Goal: Communication & Community: Answer question/provide support

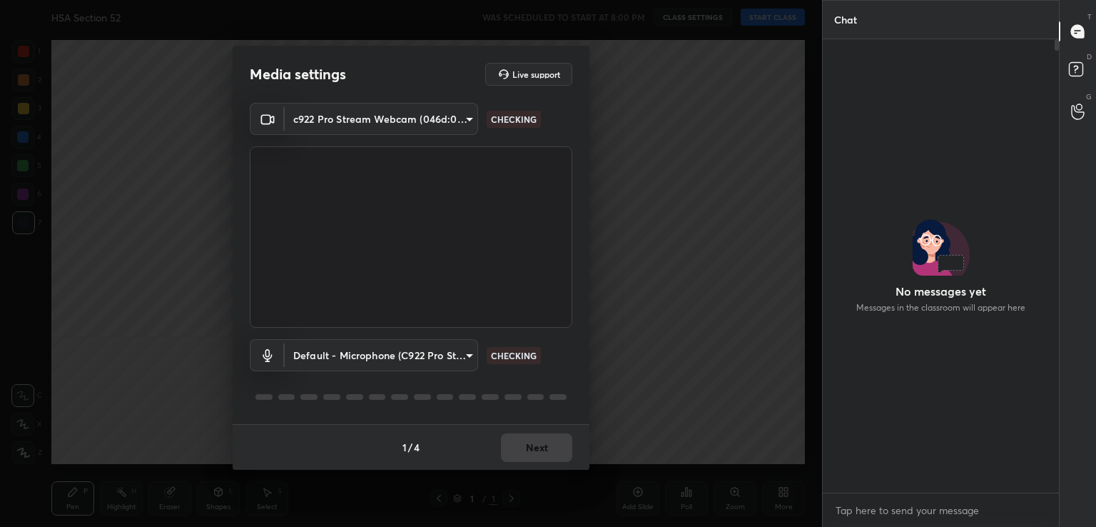
scroll to position [5, 4]
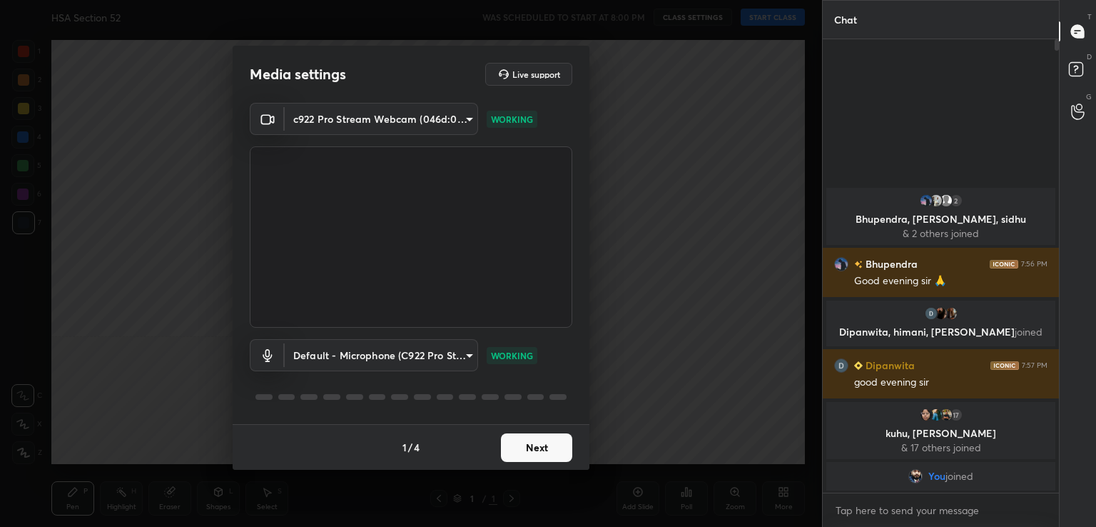
click at [536, 446] on button "Next" at bounding box center [536, 447] width 71 height 29
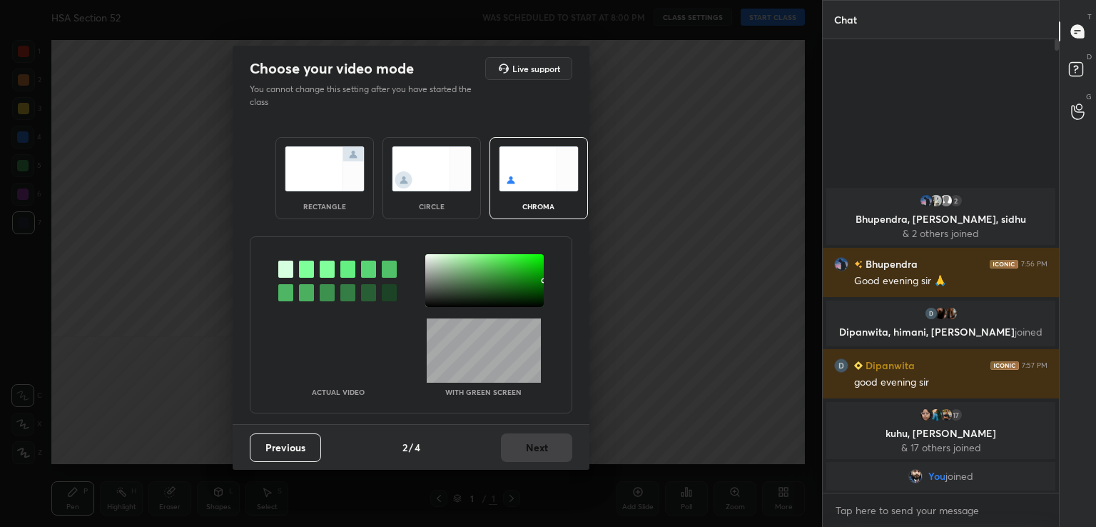
click at [305, 266] on div at bounding box center [306, 268] width 15 height 17
click at [441, 292] on div at bounding box center [484, 280] width 118 height 53
click at [536, 446] on button "Next" at bounding box center [536, 447] width 71 height 29
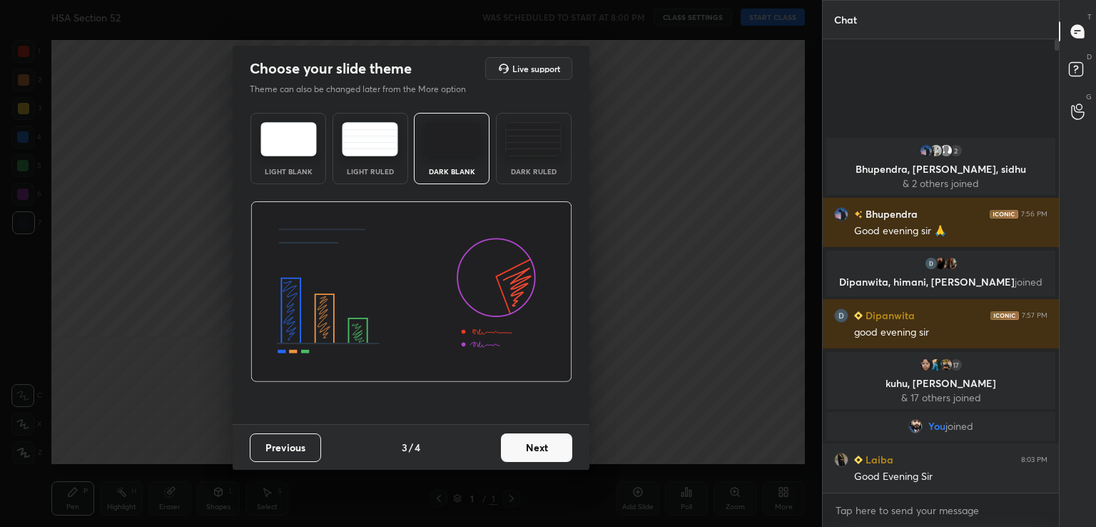
click at [547, 452] on button "Next" at bounding box center [536, 447] width 71 height 29
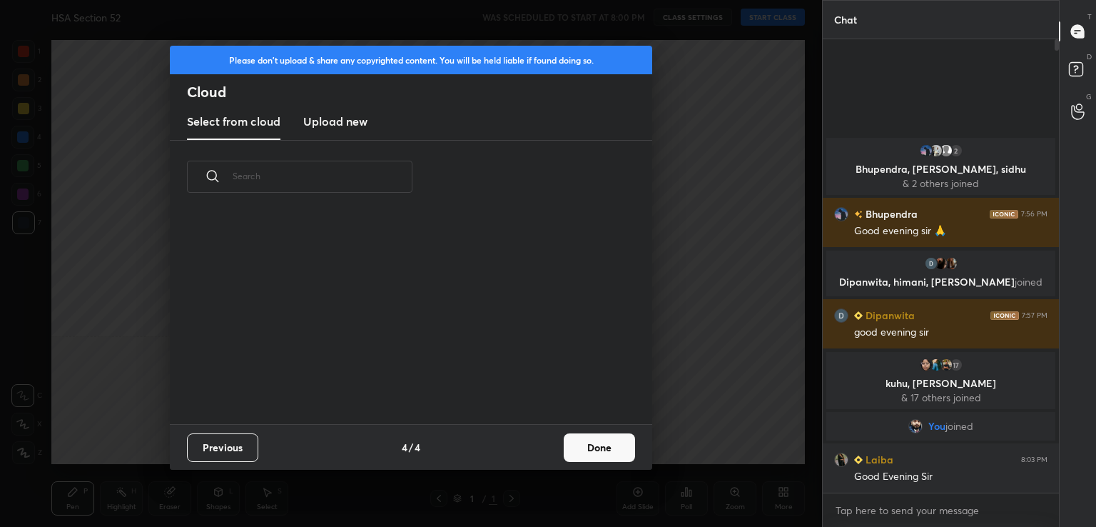
click at [576, 451] on button "Done" at bounding box center [599, 447] width 71 height 29
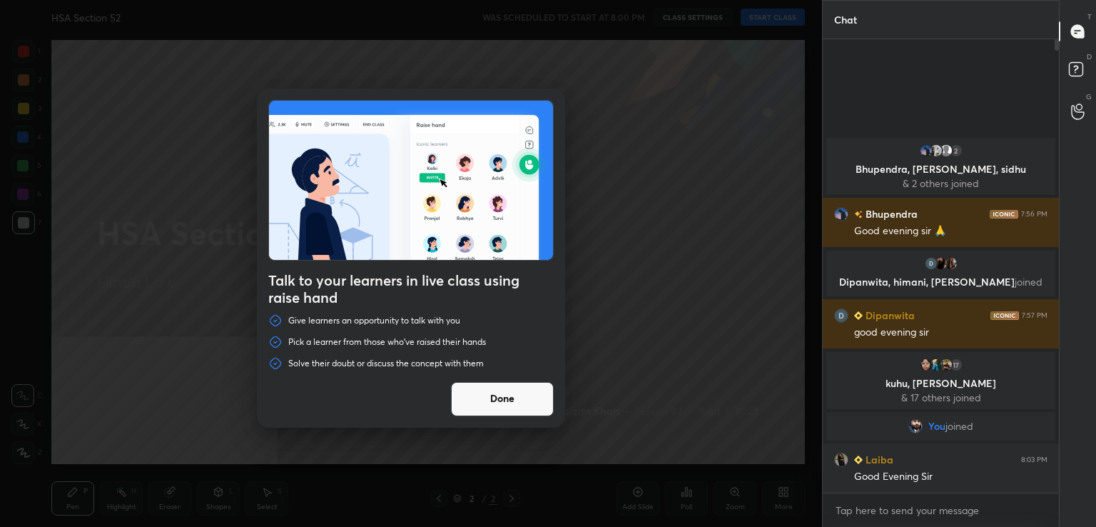
drag, startPoint x: 524, startPoint y: 394, endPoint x: 529, endPoint y: 374, distance: 20.6
click at [522, 395] on button "Done" at bounding box center [502, 399] width 103 height 34
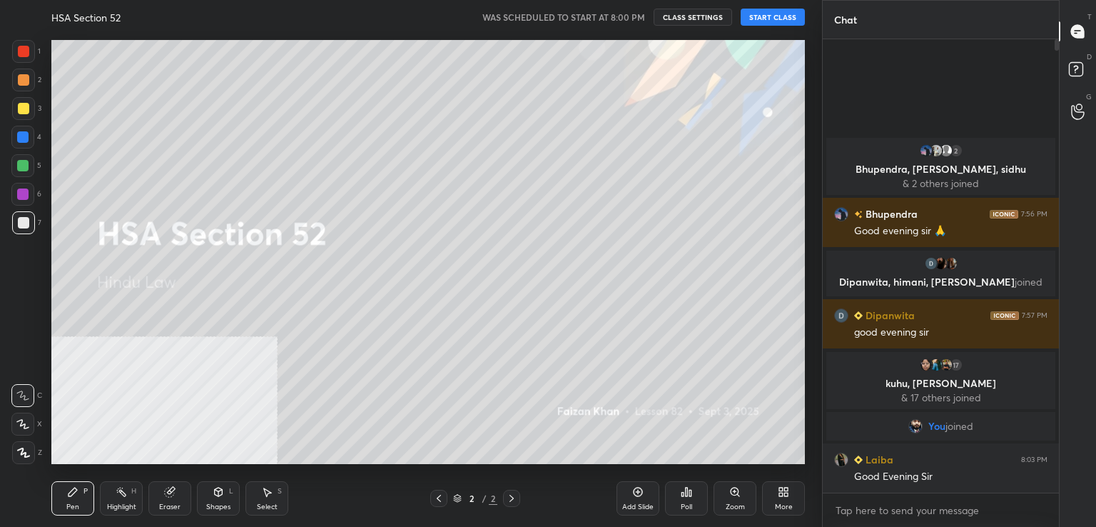
click at [778, 10] on button "START CLASS" at bounding box center [773, 17] width 64 height 17
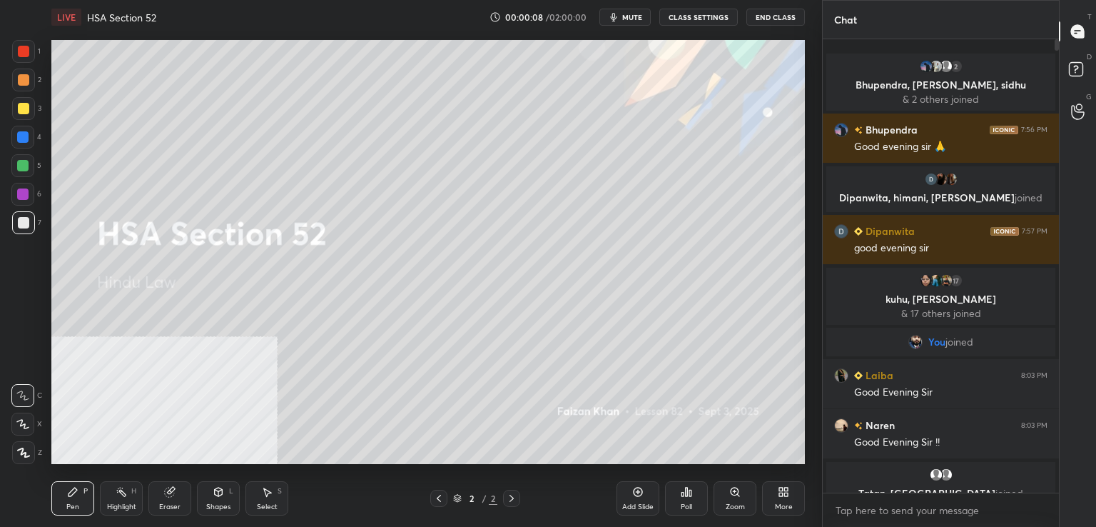
drag, startPoint x: 637, startPoint y: 492, endPoint x: 615, endPoint y: 503, distance: 23.9
click at [635, 495] on icon at bounding box center [637, 491] width 11 height 11
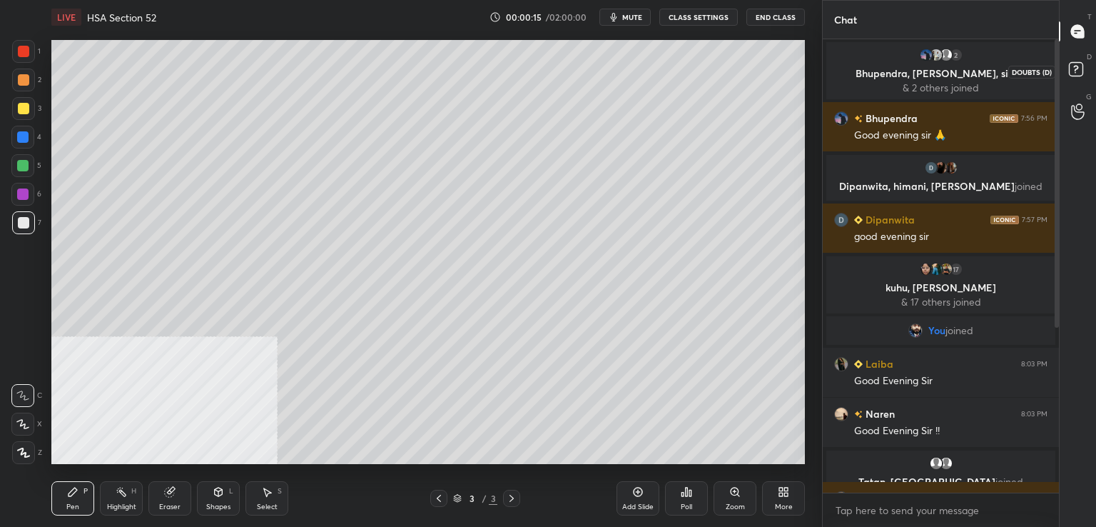
drag, startPoint x: 1076, startPoint y: 66, endPoint x: 1077, endPoint y: 38, distance: 27.9
click at [1076, 64] on icon at bounding box center [1079, 72] width 26 height 26
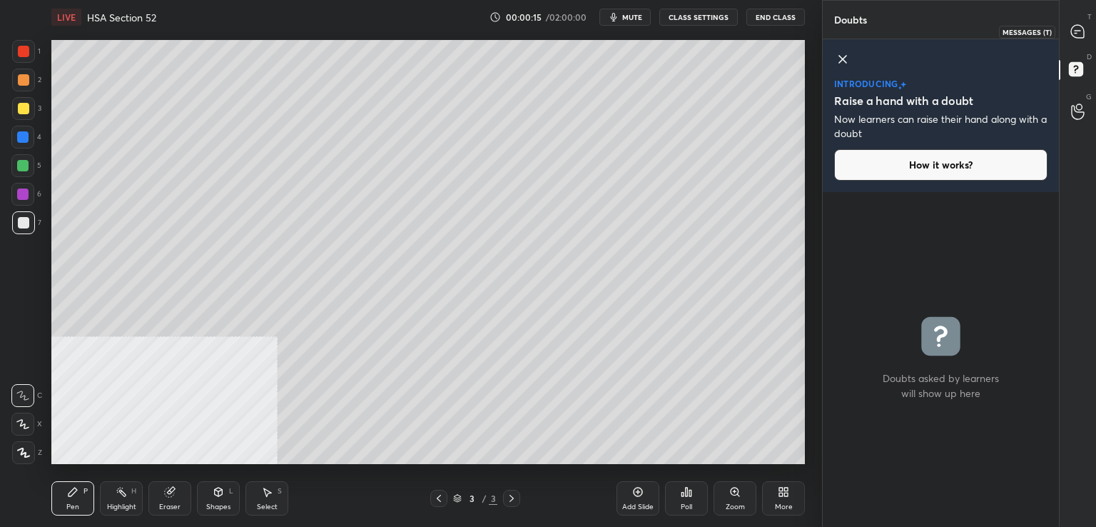
drag, startPoint x: 1072, startPoint y: 26, endPoint x: 1073, endPoint y: 34, distance: 7.3
click at [1073, 29] on icon at bounding box center [1077, 31] width 13 height 13
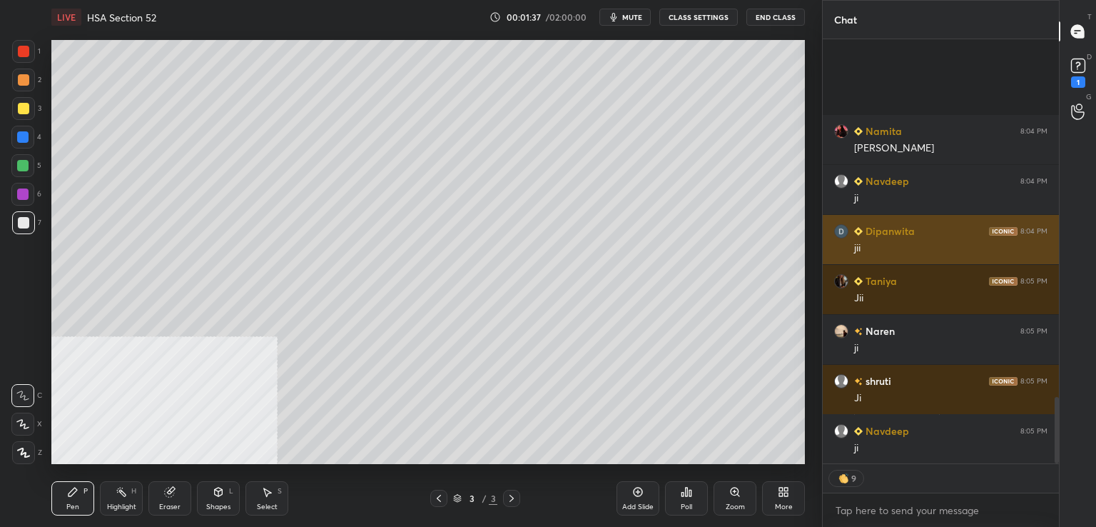
scroll to position [2286, 0]
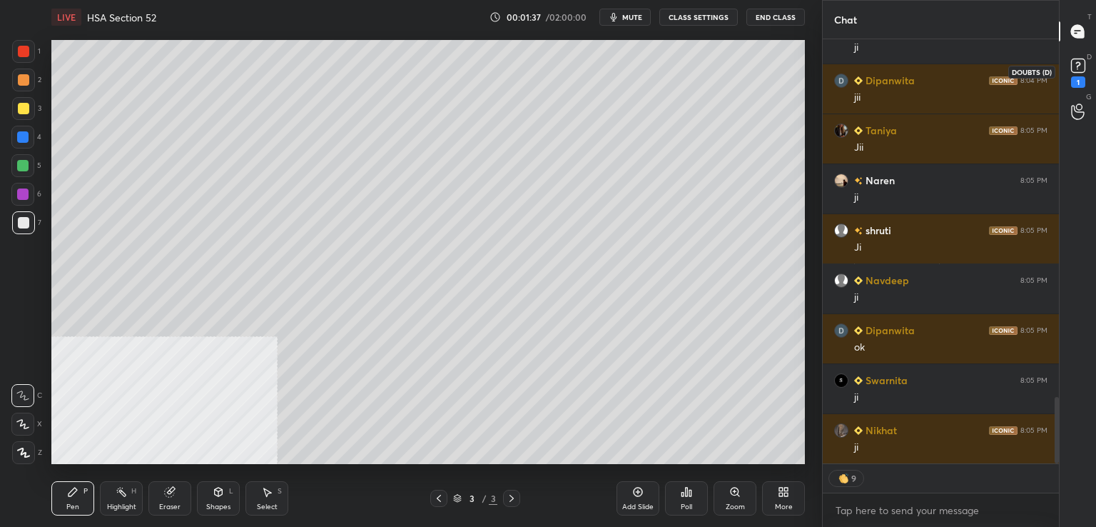
click at [1090, 69] on div "1" at bounding box center [1078, 72] width 29 height 26
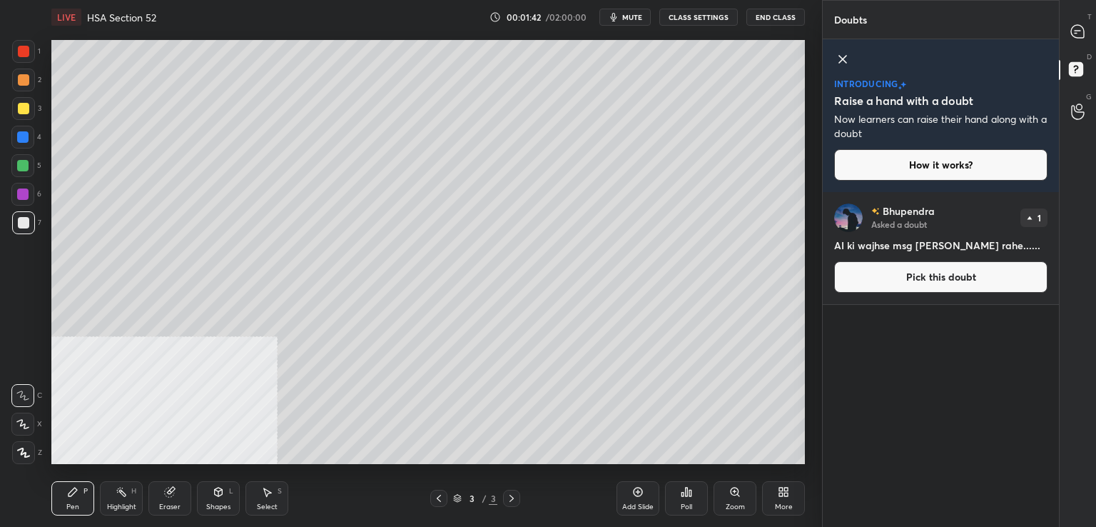
drag, startPoint x: 882, startPoint y: 280, endPoint x: 843, endPoint y: 273, distance: 40.0
click at [882, 280] on button "Pick this doubt" at bounding box center [940, 276] width 213 height 31
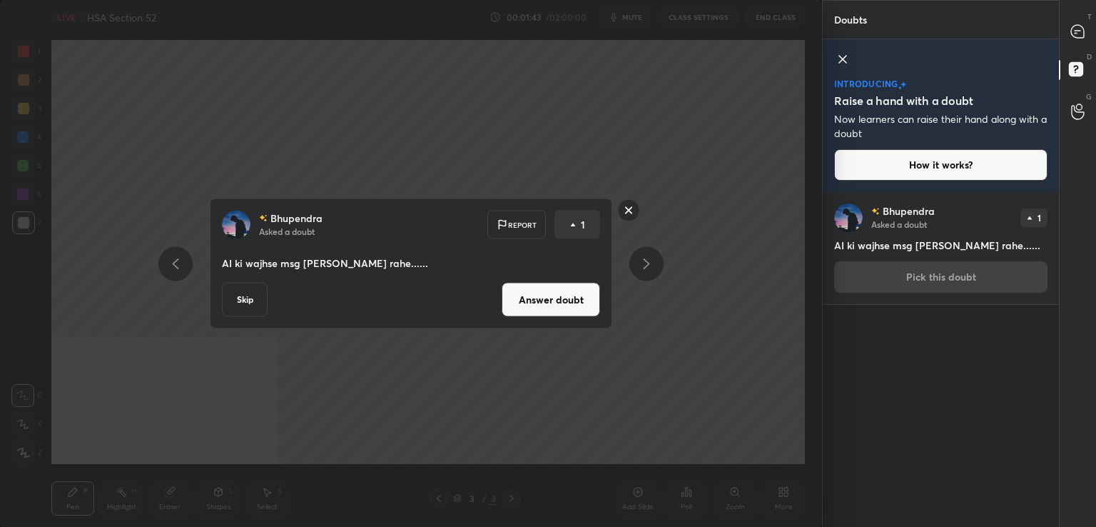
click at [556, 287] on button "Answer doubt" at bounding box center [551, 300] width 98 height 34
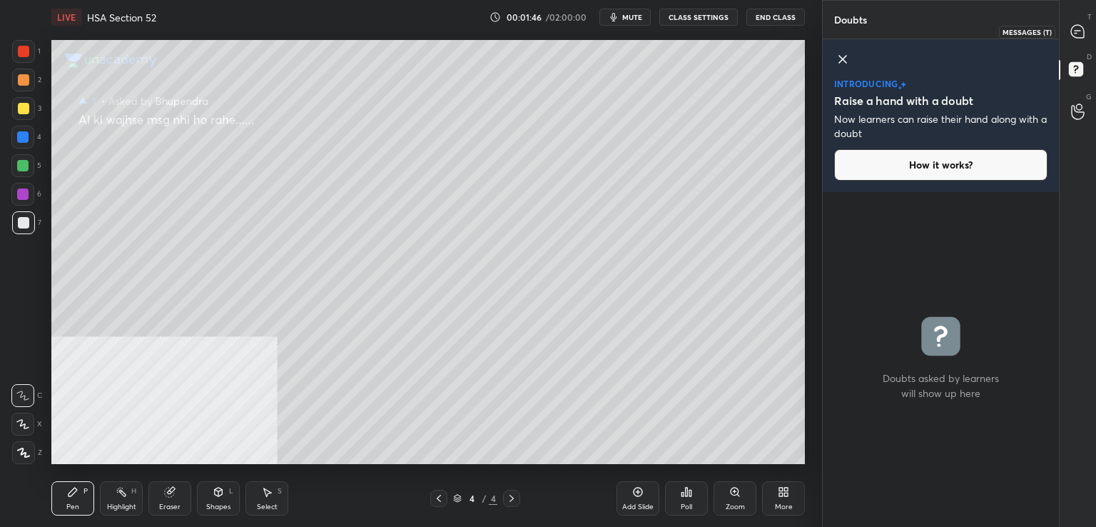
drag, startPoint x: 1085, startPoint y: 29, endPoint x: 1056, endPoint y: 34, distance: 29.0
click at [1085, 29] on icon at bounding box center [1078, 31] width 15 height 15
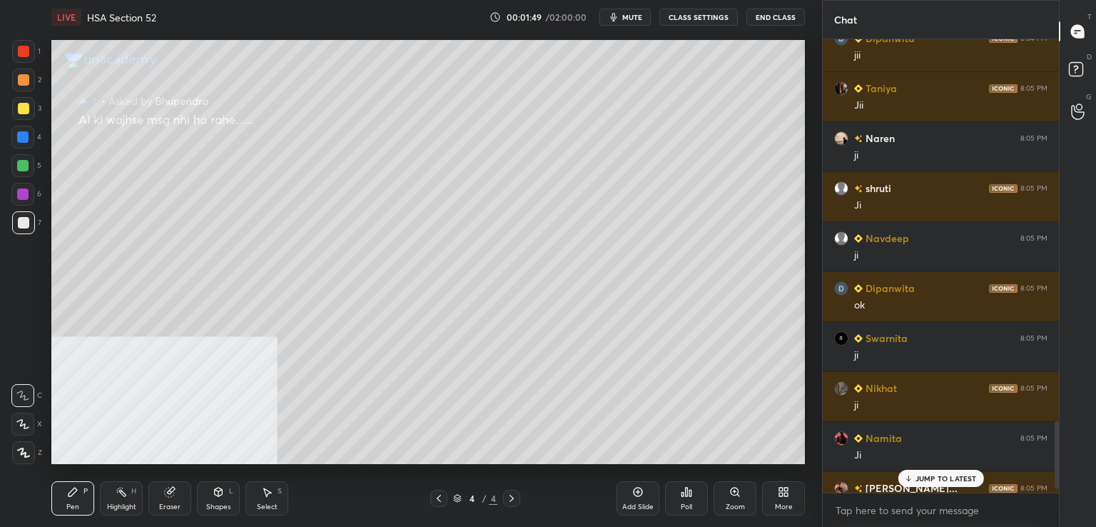
scroll to position [2624, 0]
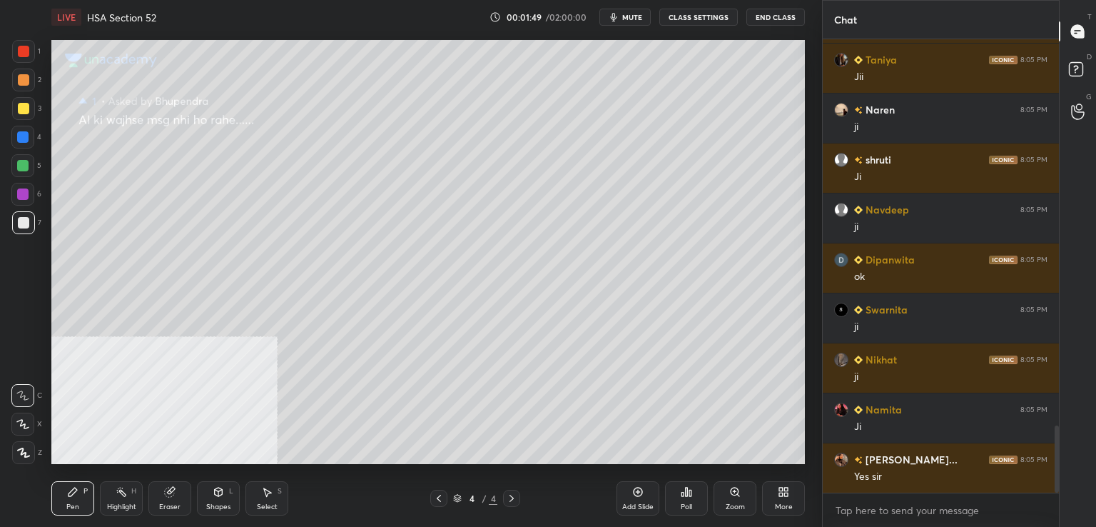
drag, startPoint x: 1058, startPoint y: 465, endPoint x: 1054, endPoint y: 492, distance: 26.6
click at [1056, 492] on div at bounding box center [1057, 458] width 4 height 67
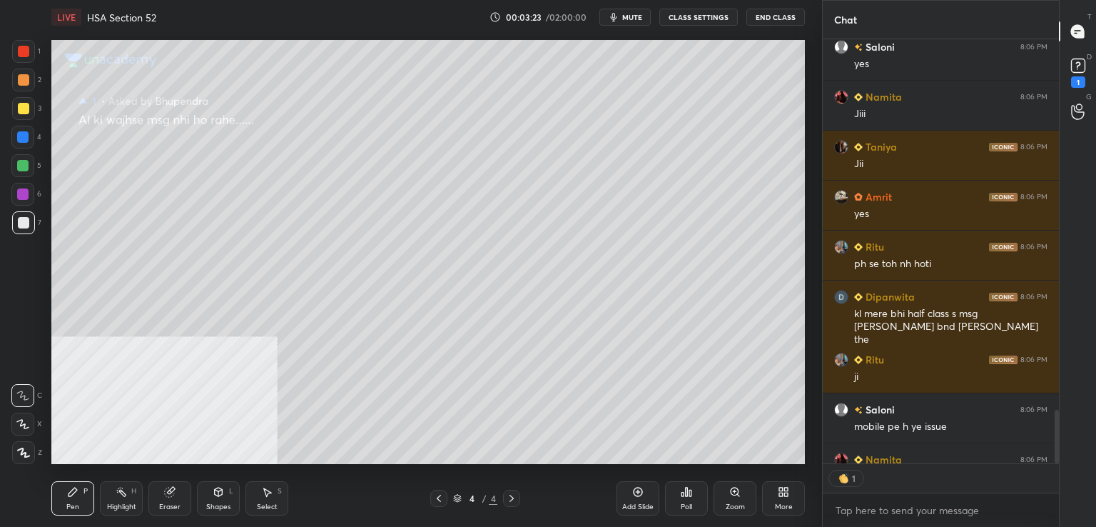
scroll to position [5, 4]
click at [440, 501] on icon at bounding box center [438, 497] width 11 height 11
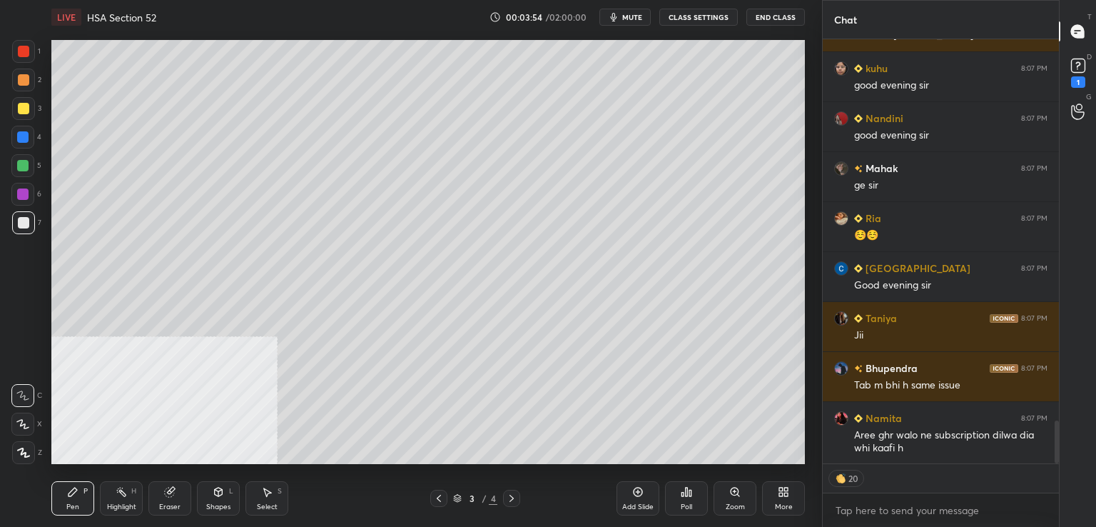
scroll to position [3753, 0]
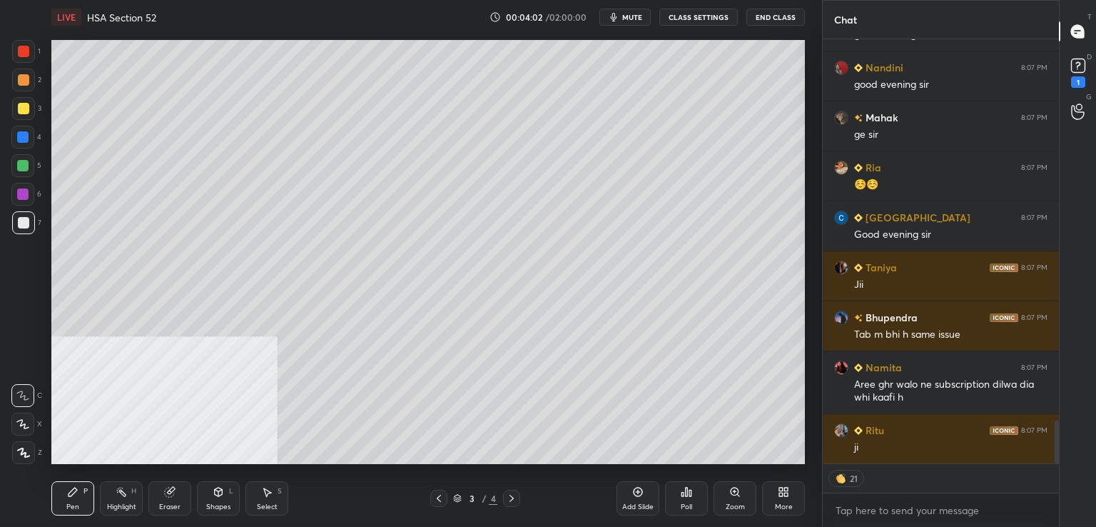
click at [23, 223] on div at bounding box center [23, 222] width 11 height 11
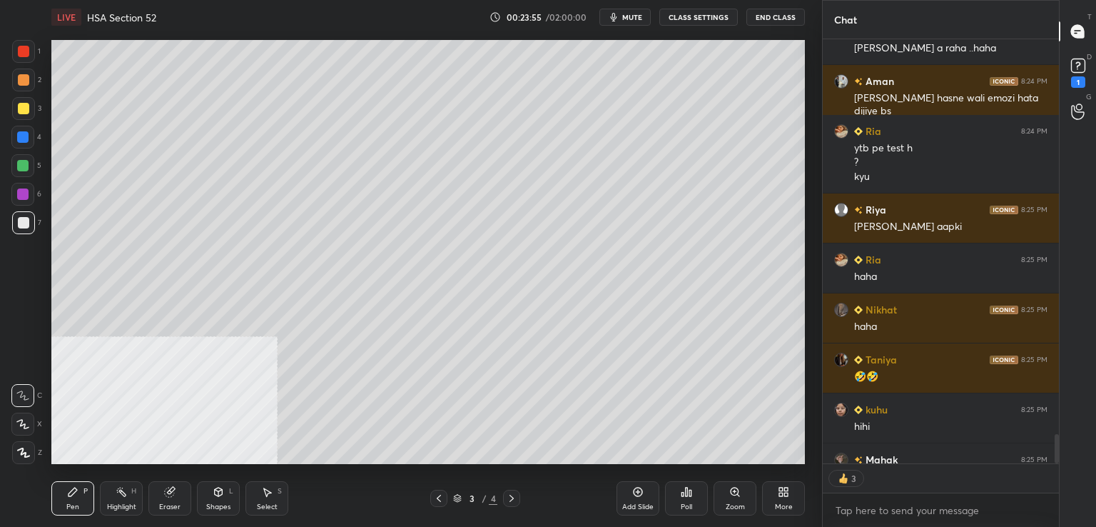
scroll to position [6121, 0]
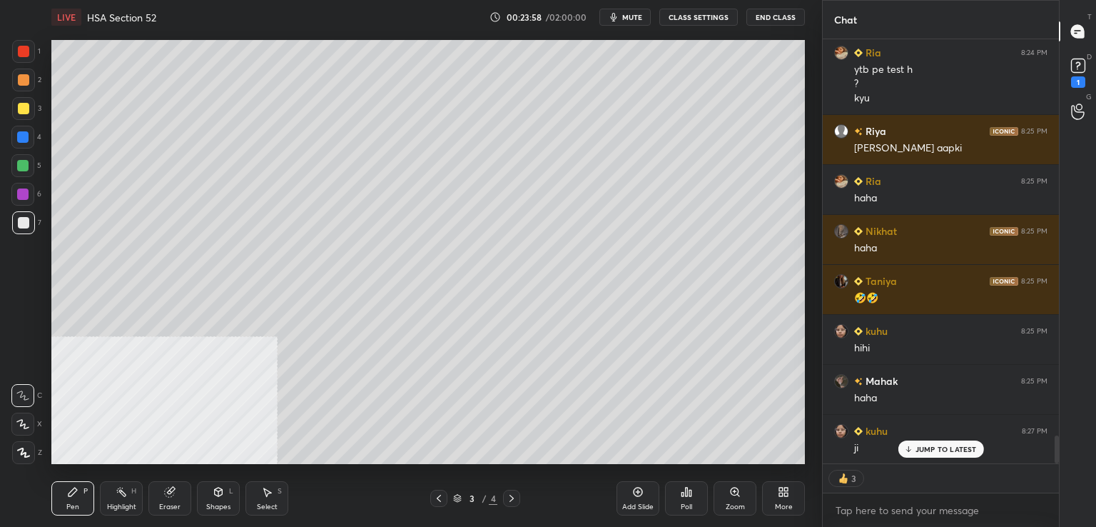
click at [634, 503] on div "Add Slide" at bounding box center [637, 506] width 31 height 7
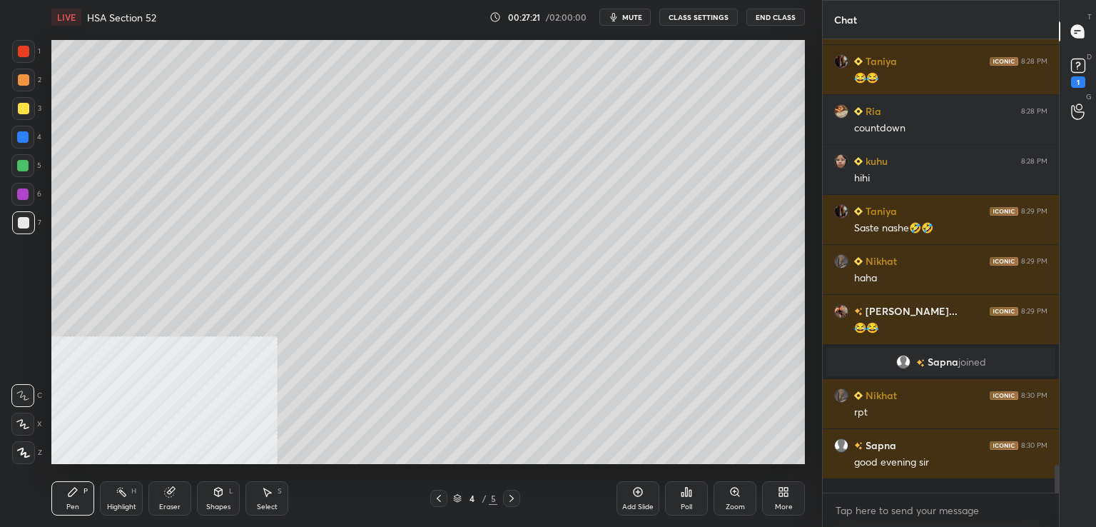
scroll to position [449, 232]
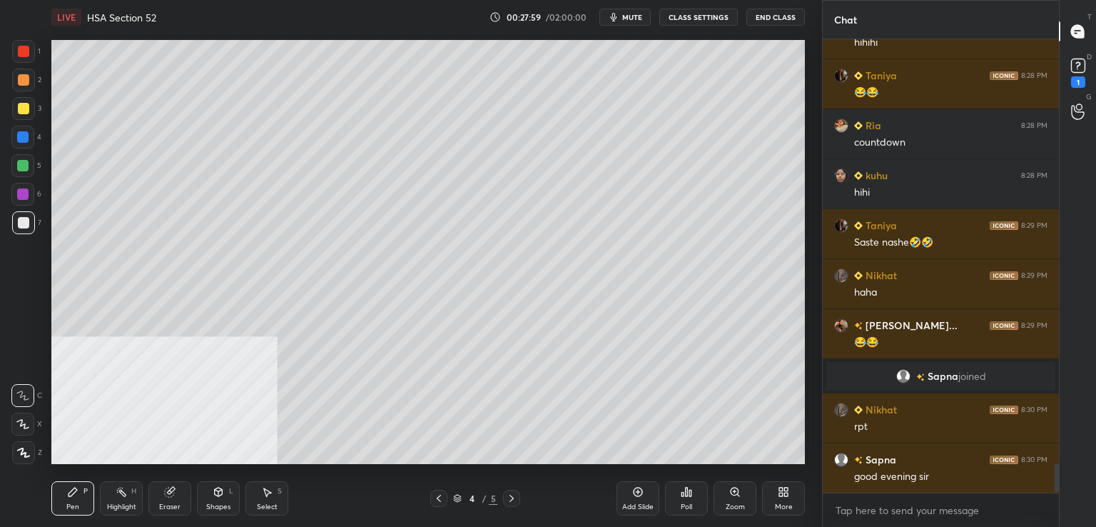
drag, startPoint x: 637, startPoint y: 14, endPoint x: 628, endPoint y: 18, distance: 9.3
click at [633, 17] on span "mute" at bounding box center [632, 17] width 20 height 10
click at [627, 12] on button "unmute" at bounding box center [625, 17] width 51 height 17
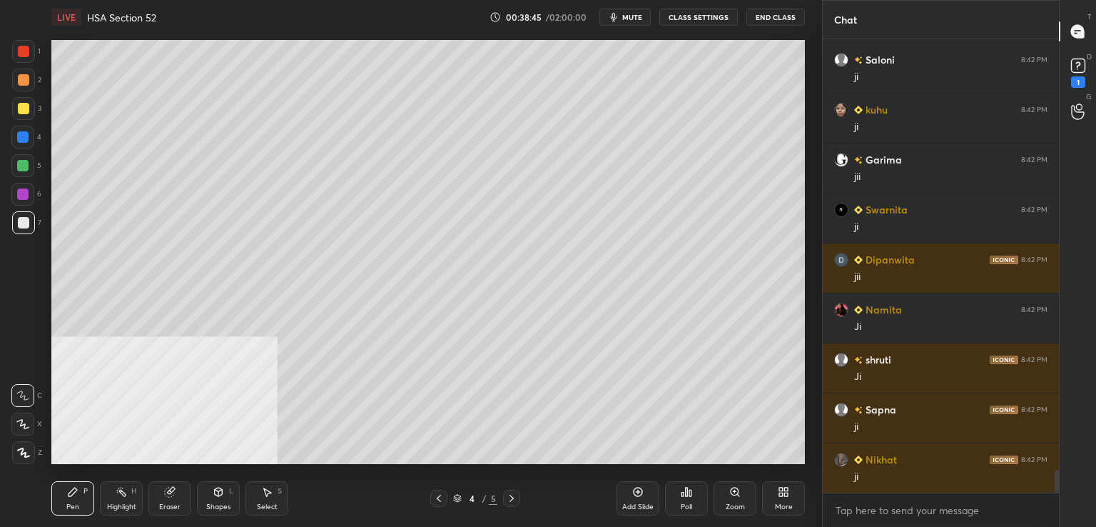
scroll to position [8751, 0]
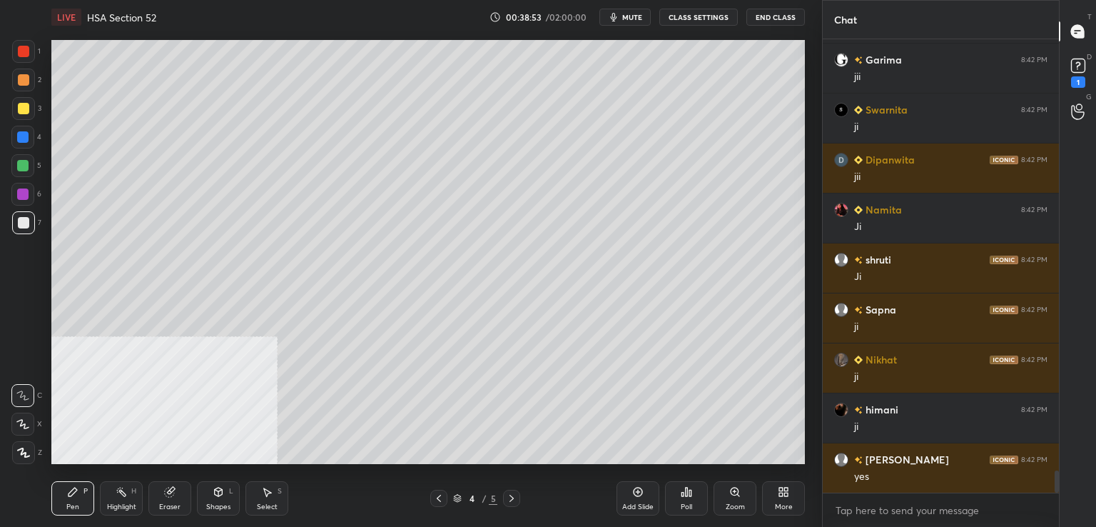
drag, startPoint x: 639, startPoint y: 497, endPoint x: 635, endPoint y: 477, distance: 21.0
click at [637, 495] on icon at bounding box center [637, 491] width 11 height 11
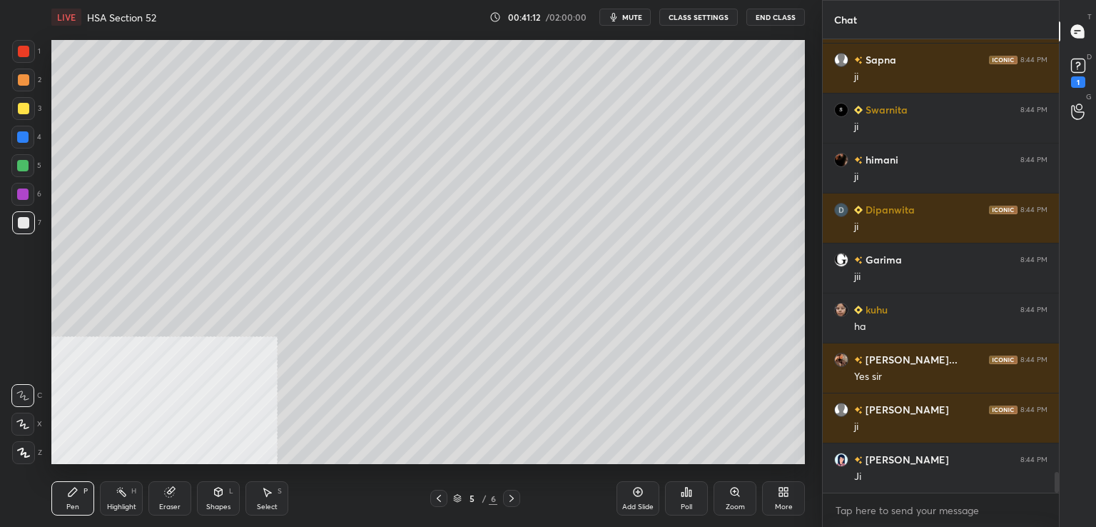
scroll to position [9601, 0]
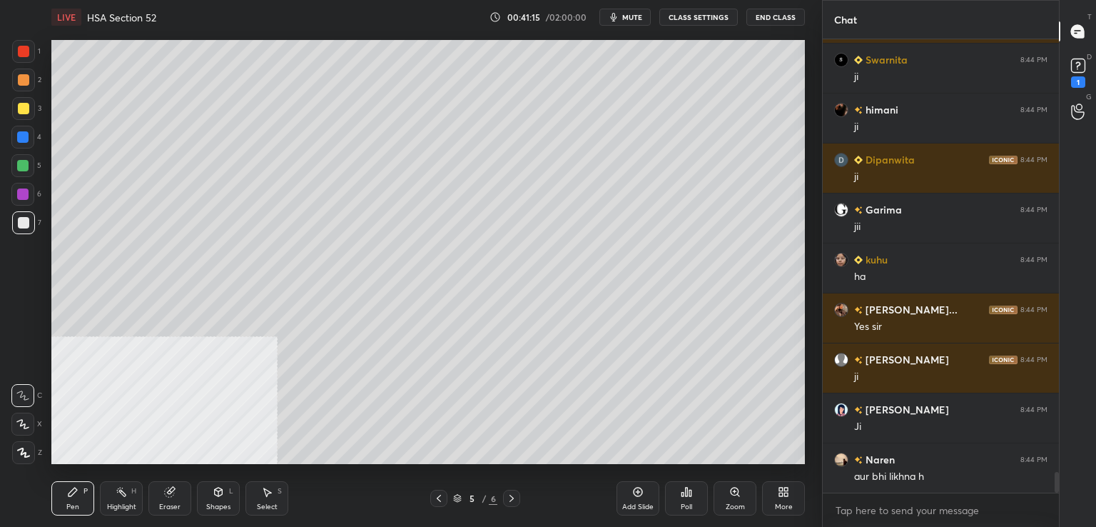
click at [722, 452] on div "LIVE HSA Section 52 00:41:15 / 02:00:00 mute CLASS SETTINGS End Class Setting u…" at bounding box center [428, 263] width 765 height 527
click at [639, 492] on icon at bounding box center [637, 491] width 11 height 11
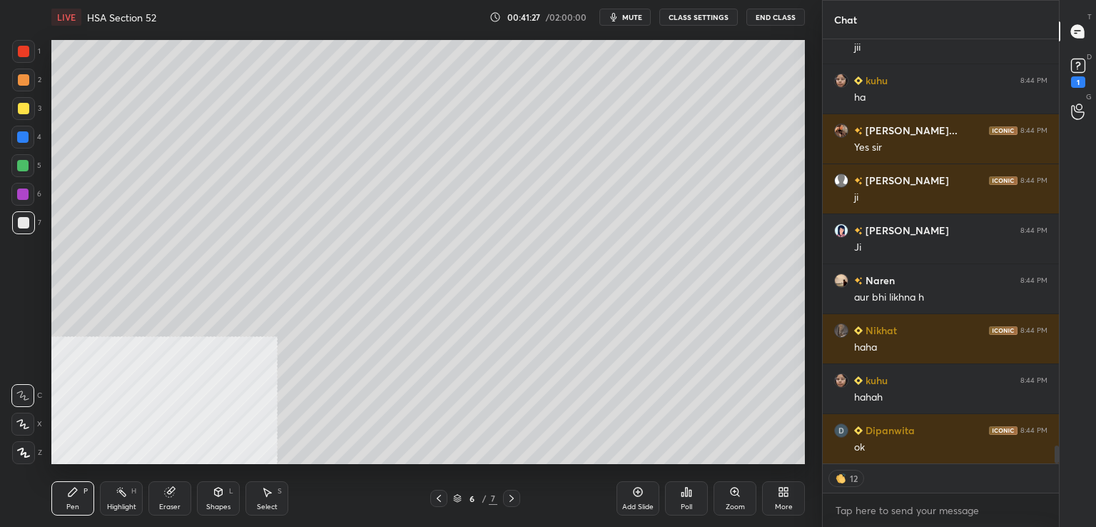
scroll to position [8950, 0]
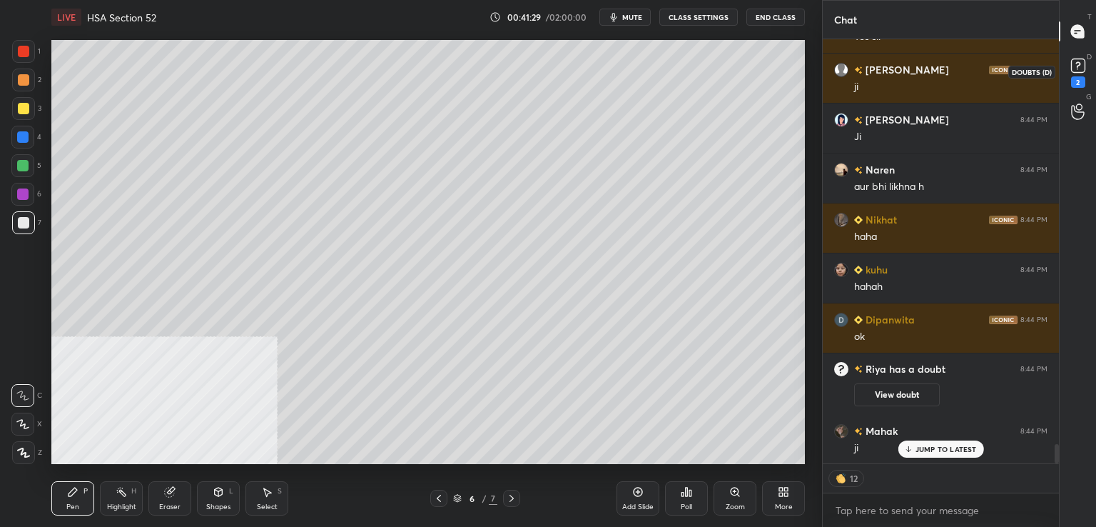
click at [1079, 76] on div "2" at bounding box center [1078, 71] width 21 height 33
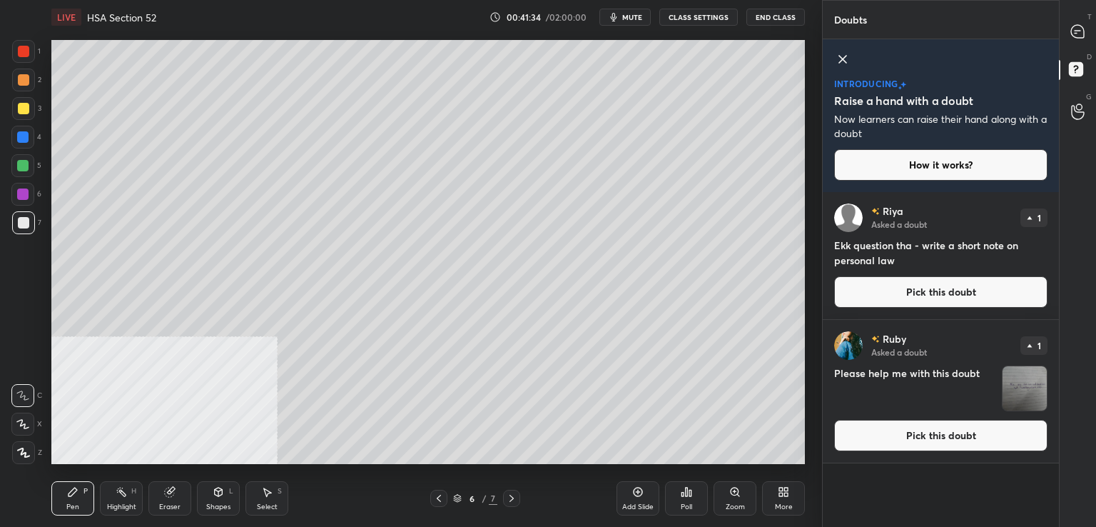
drag, startPoint x: 899, startPoint y: 304, endPoint x: 859, endPoint y: 300, distance: 39.4
click at [899, 303] on button "Pick this doubt" at bounding box center [940, 291] width 213 height 31
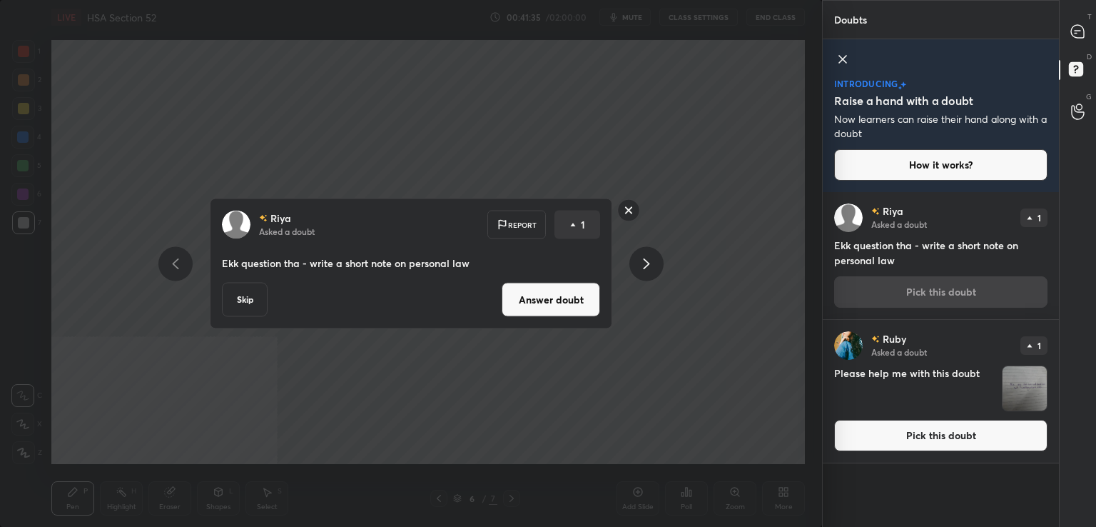
click at [571, 300] on button "Answer doubt" at bounding box center [551, 300] width 98 height 34
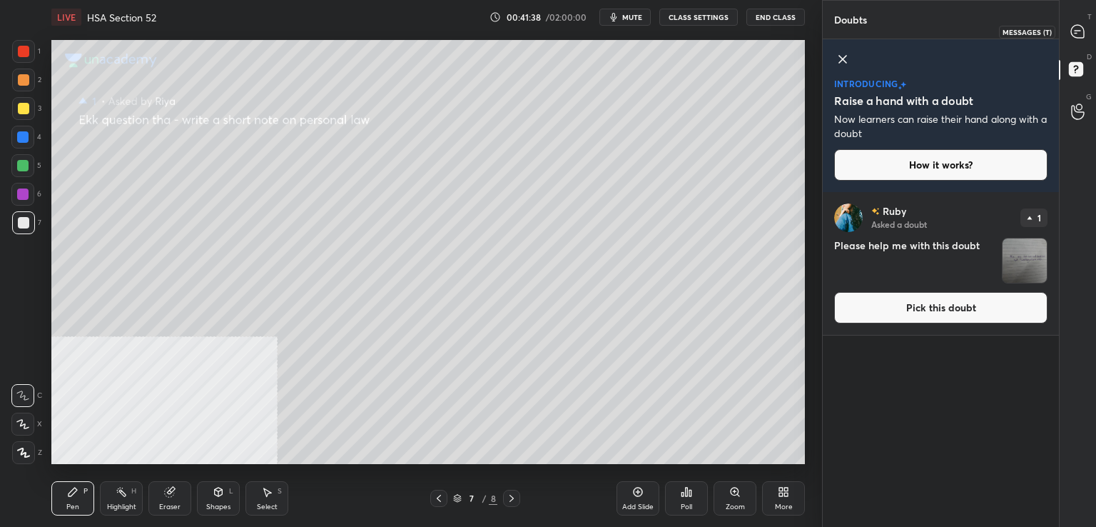
drag, startPoint x: 1078, startPoint y: 27, endPoint x: 1068, endPoint y: 34, distance: 12.9
click at [1078, 29] on icon at bounding box center [1077, 31] width 13 height 13
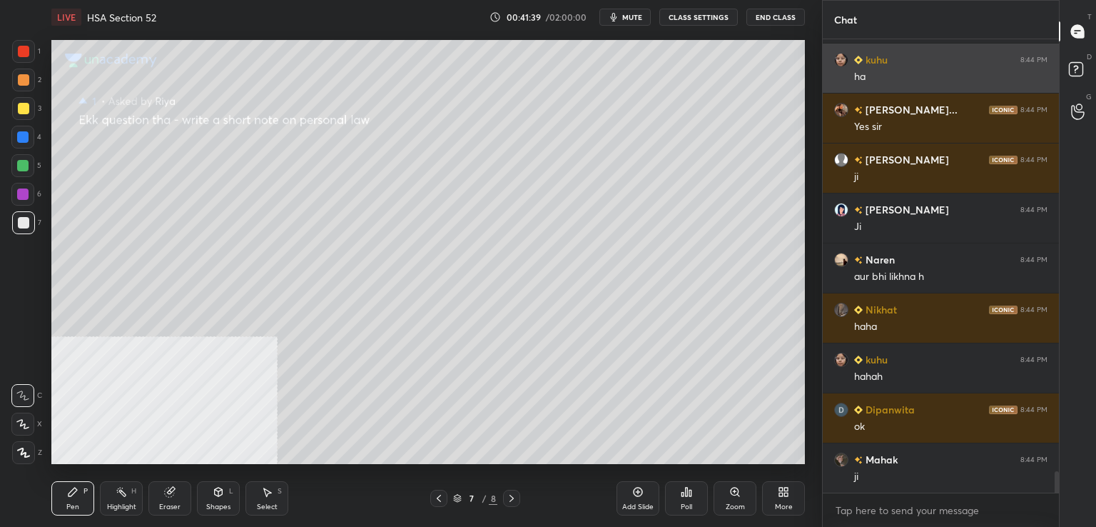
scroll to position [449, 232]
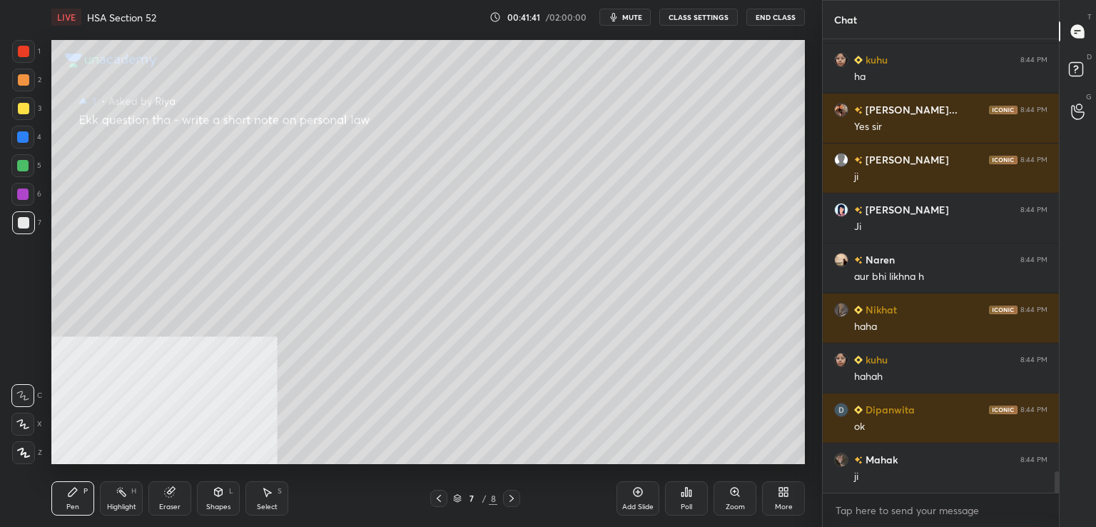
click at [20, 111] on div at bounding box center [23, 108] width 11 height 11
click at [1069, 65] on rect at bounding box center [1076, 70] width 14 height 14
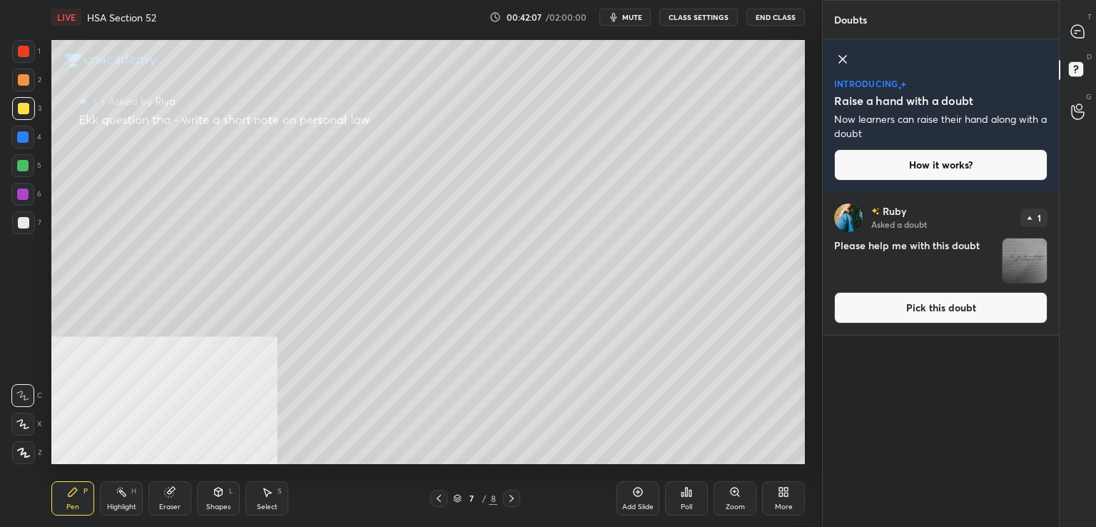
drag, startPoint x: 854, startPoint y: 295, endPoint x: 833, endPoint y: 288, distance: 22.1
click at [851, 295] on button "Pick this doubt" at bounding box center [940, 307] width 213 height 31
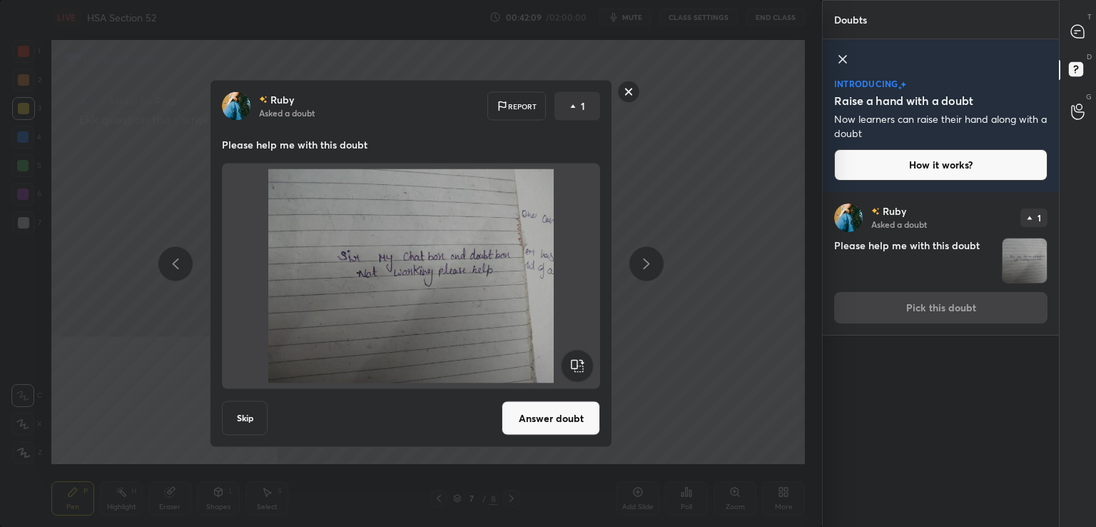
click at [525, 403] on button "Answer doubt" at bounding box center [551, 418] width 98 height 34
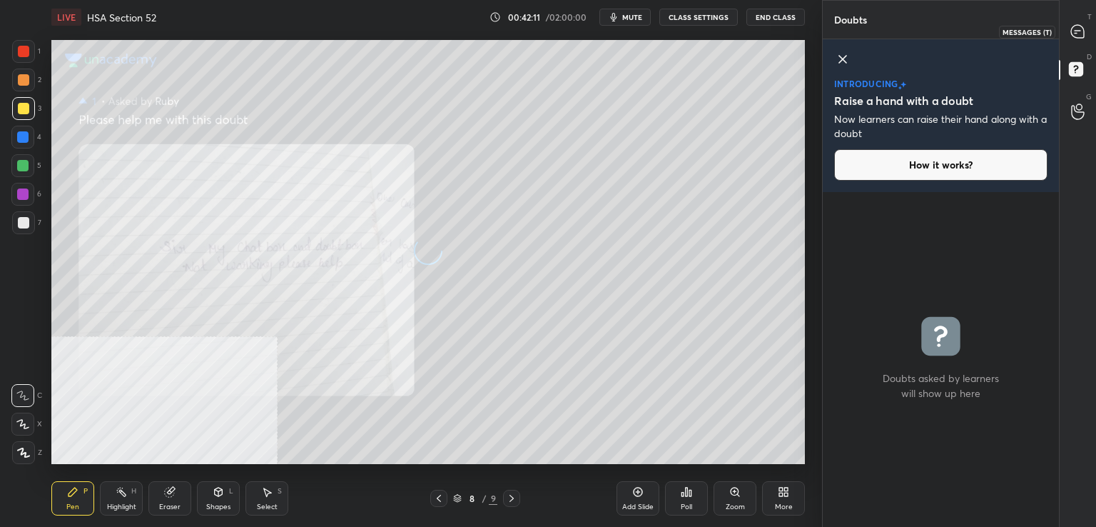
drag, startPoint x: 1082, startPoint y: 27, endPoint x: 1047, endPoint y: 36, distance: 36.2
click at [1083, 29] on icon at bounding box center [1077, 31] width 13 height 13
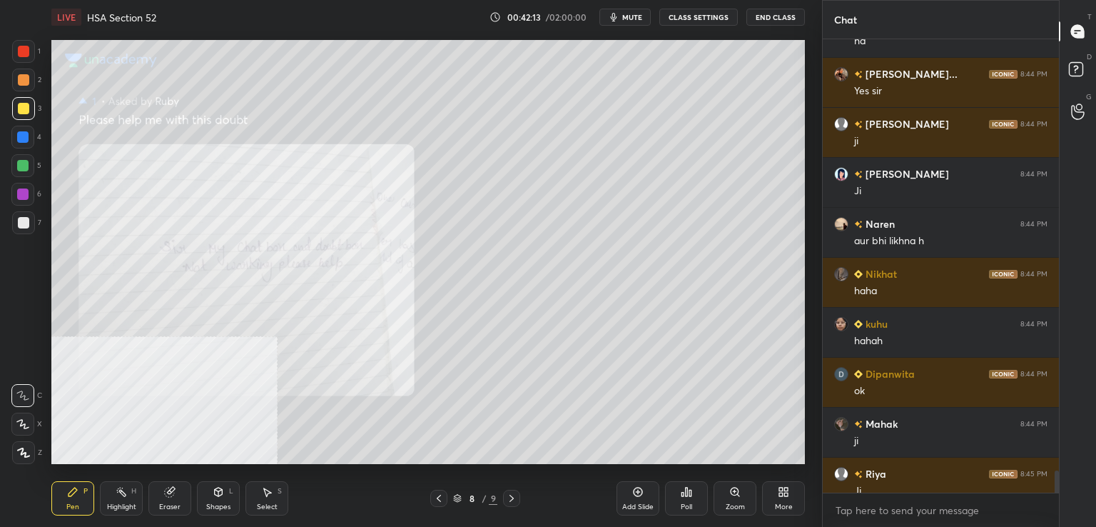
click at [739, 492] on icon at bounding box center [734, 491] width 11 height 11
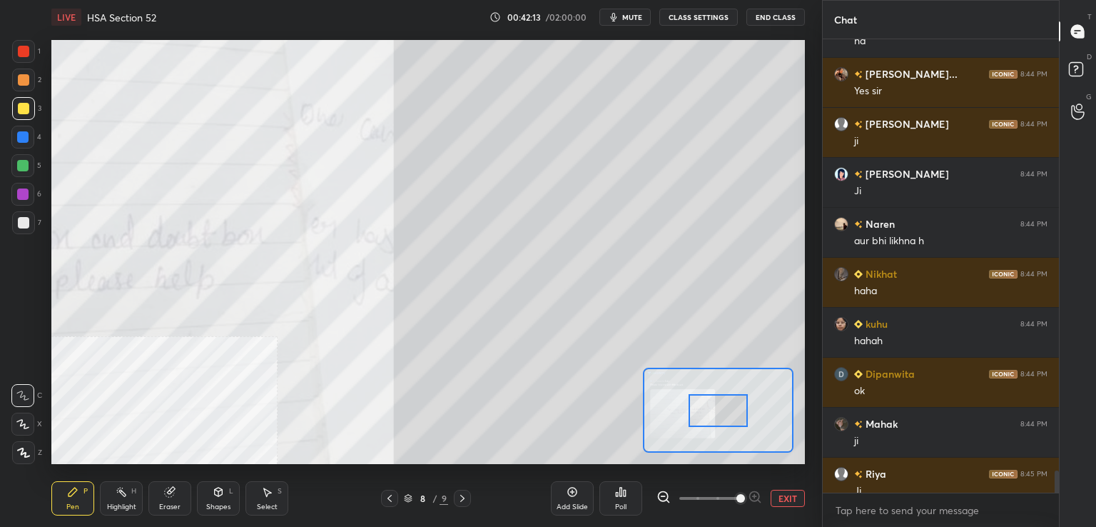
click at [739, 497] on span at bounding box center [709, 497] width 60 height 21
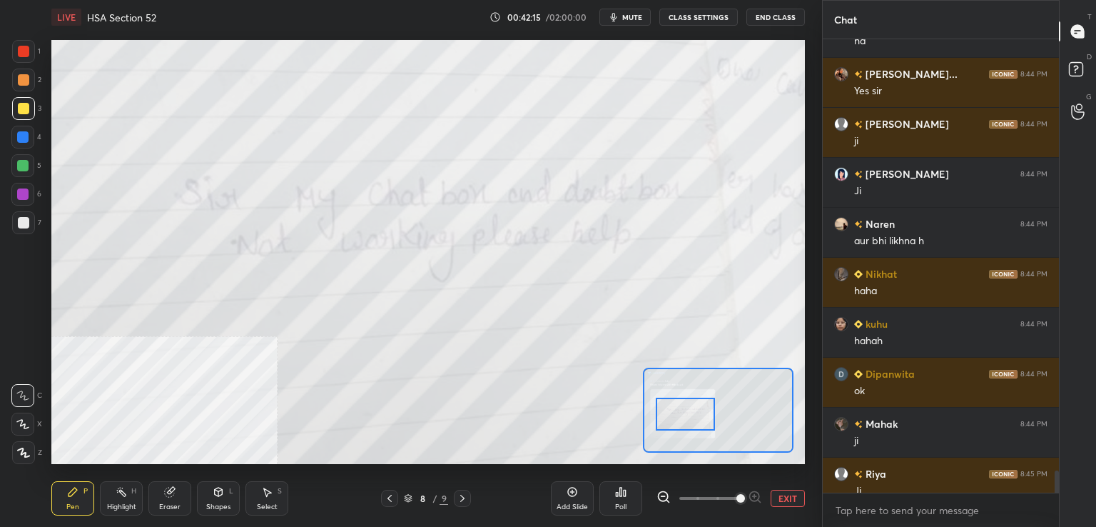
drag, startPoint x: 689, startPoint y: 390, endPoint x: 695, endPoint y: 397, distance: 9.6
click at [697, 398] on div at bounding box center [685, 414] width 59 height 33
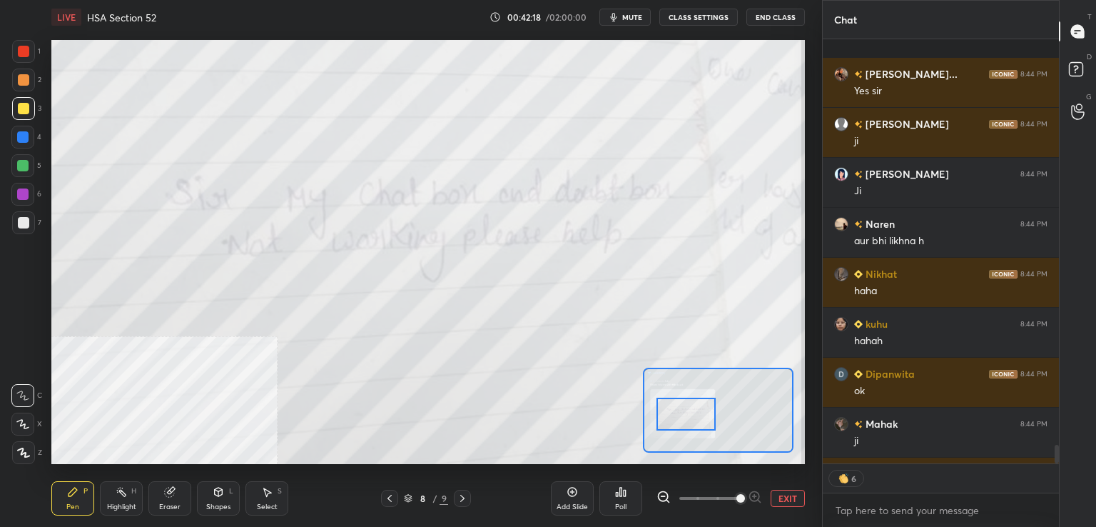
scroll to position [9292, 0]
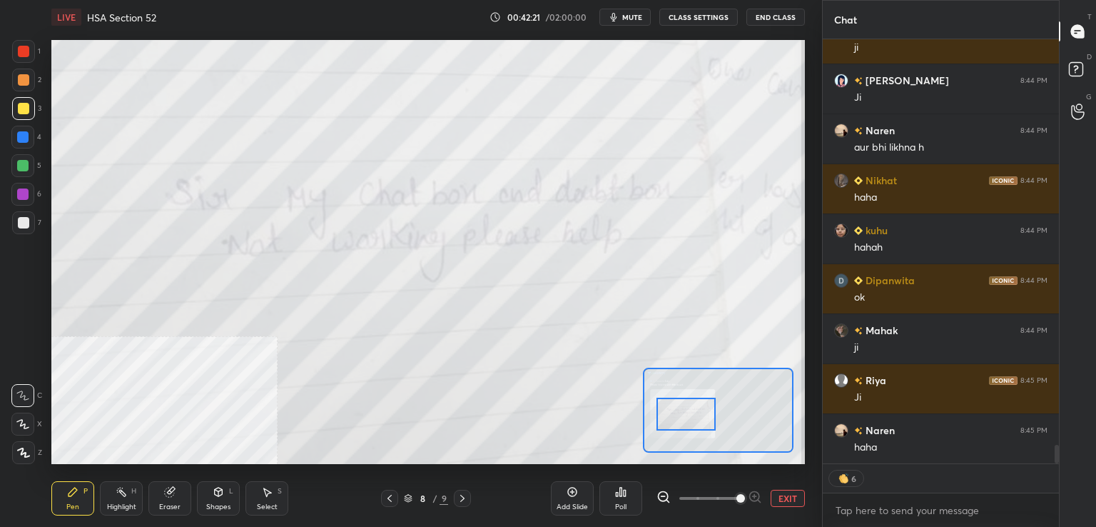
click at [780, 490] on button "EXIT" at bounding box center [788, 498] width 34 height 17
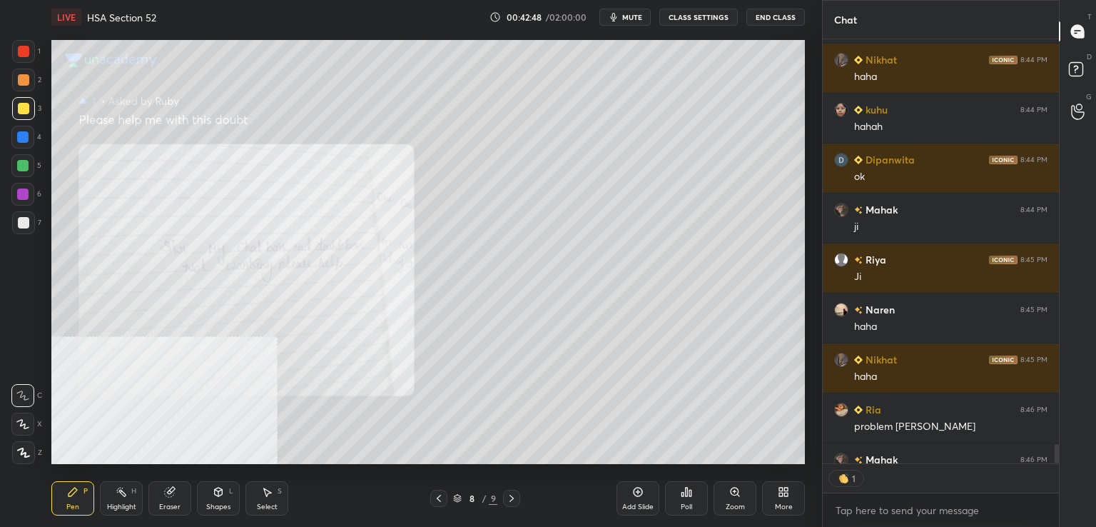
scroll to position [420, 232]
click at [437, 496] on icon at bounding box center [438, 497] width 11 height 11
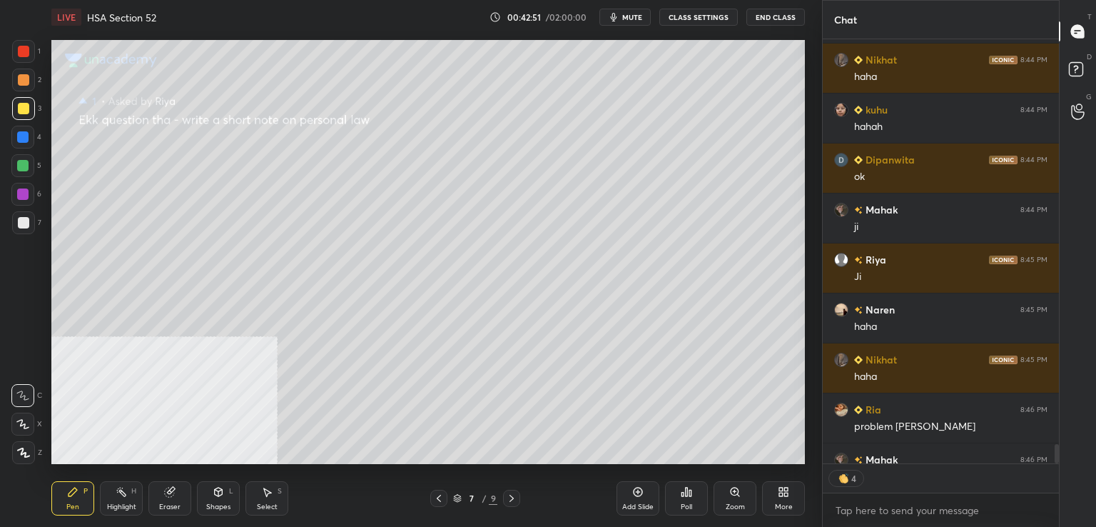
click at [435, 485] on div "Pen P Highlight H Eraser Shapes L Select S 7 / 9 Add Slide Poll Zoom More" at bounding box center [428, 498] width 754 height 57
click at [437, 496] on icon at bounding box center [438, 497] width 11 height 11
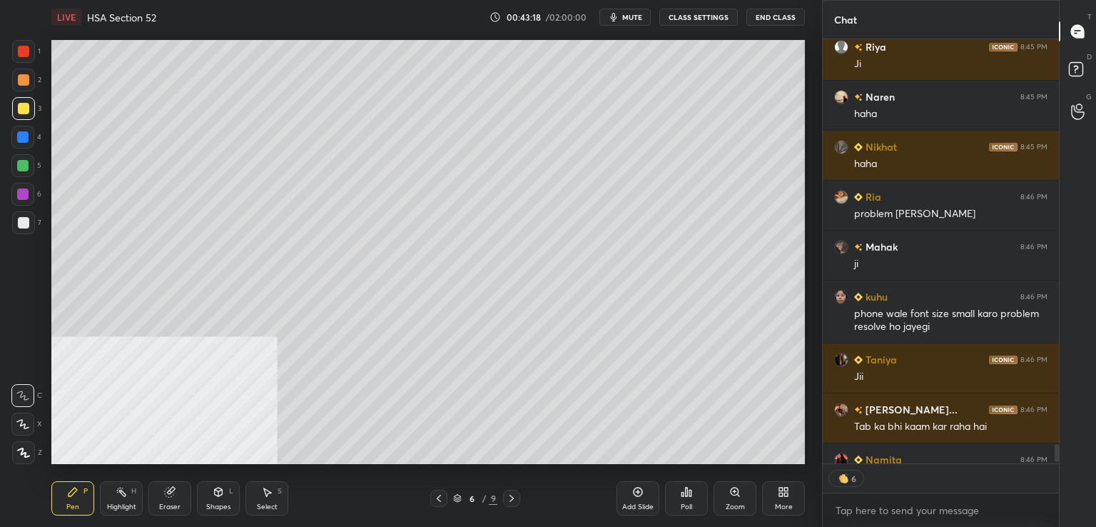
scroll to position [9703, 0]
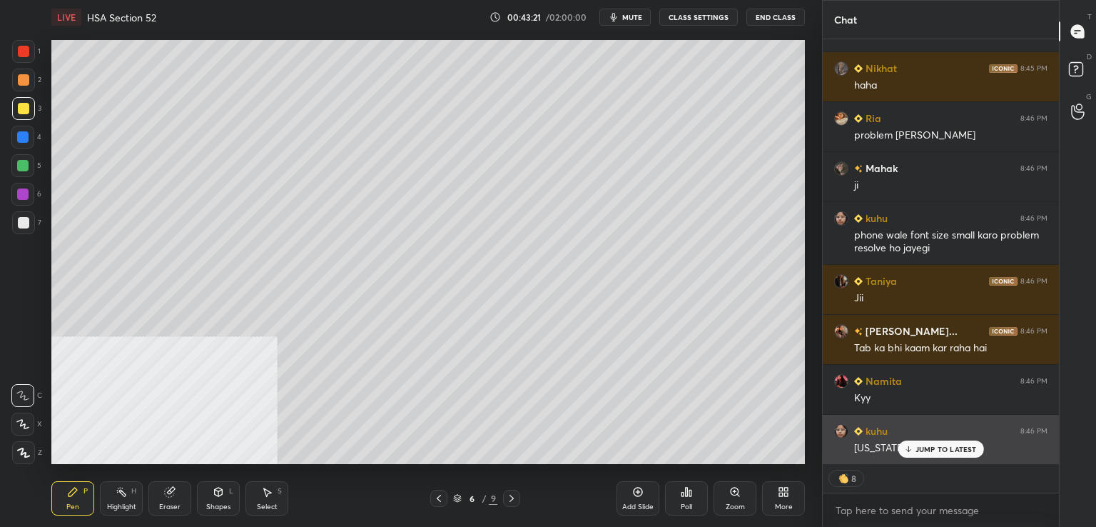
click at [932, 448] on p "JUMP TO LATEST" at bounding box center [946, 449] width 61 height 9
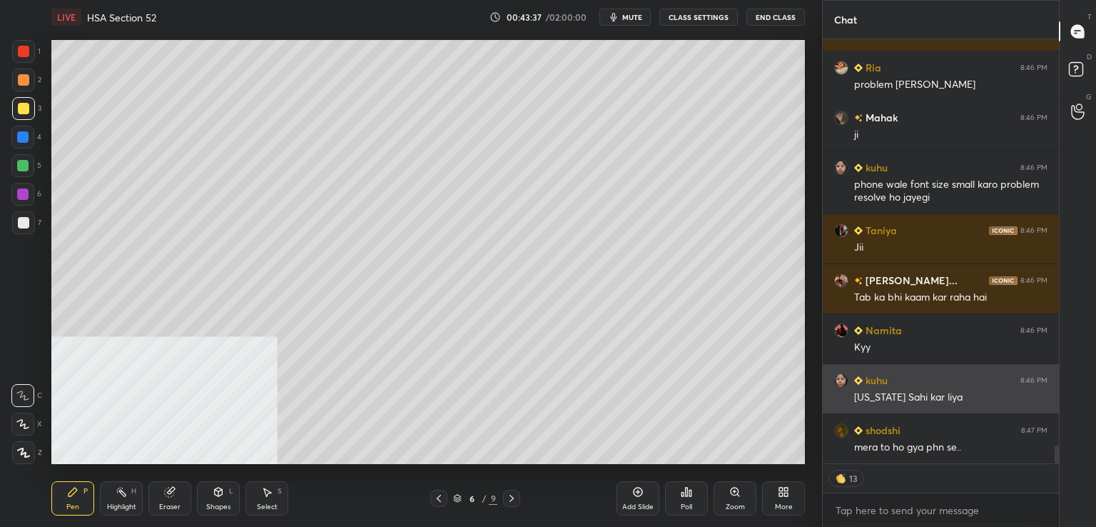
scroll to position [9803, 0]
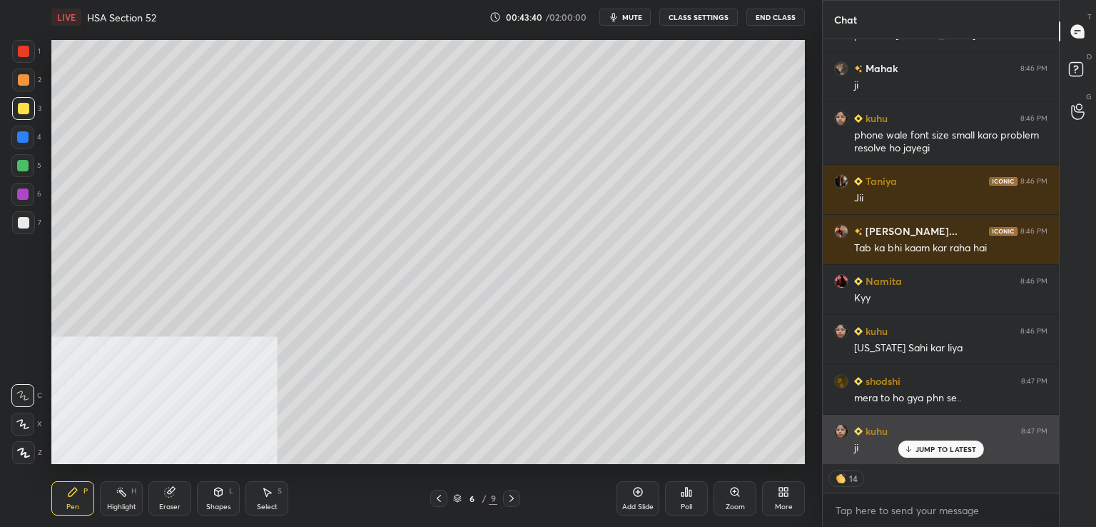
drag, startPoint x: 928, startPoint y: 451, endPoint x: 920, endPoint y: 448, distance: 8.4
click at [925, 450] on p "JUMP TO LATEST" at bounding box center [946, 449] width 61 height 9
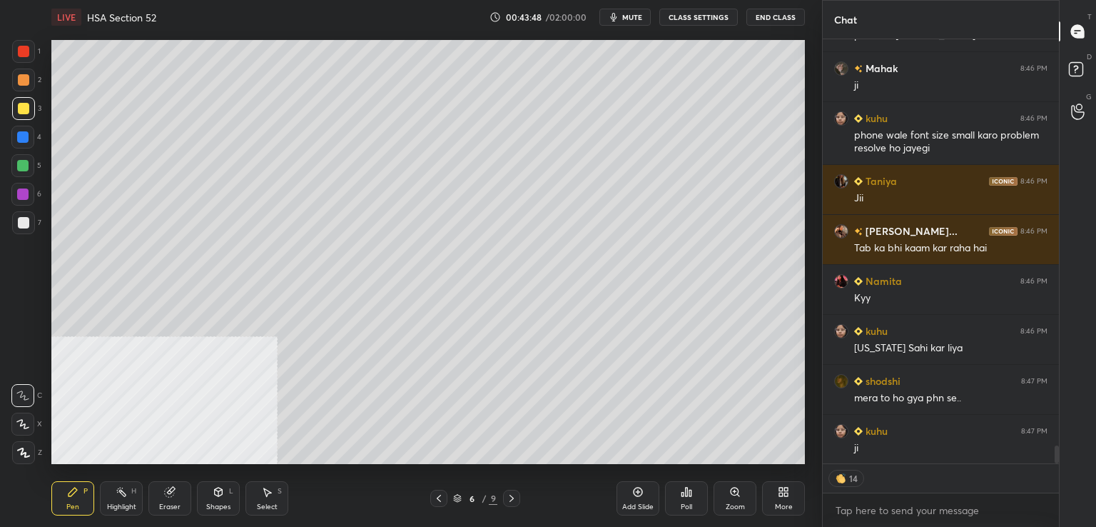
drag, startPoint x: 21, startPoint y: 74, endPoint x: 16, endPoint y: 84, distance: 11.5
click at [22, 76] on div at bounding box center [23, 80] width 23 height 23
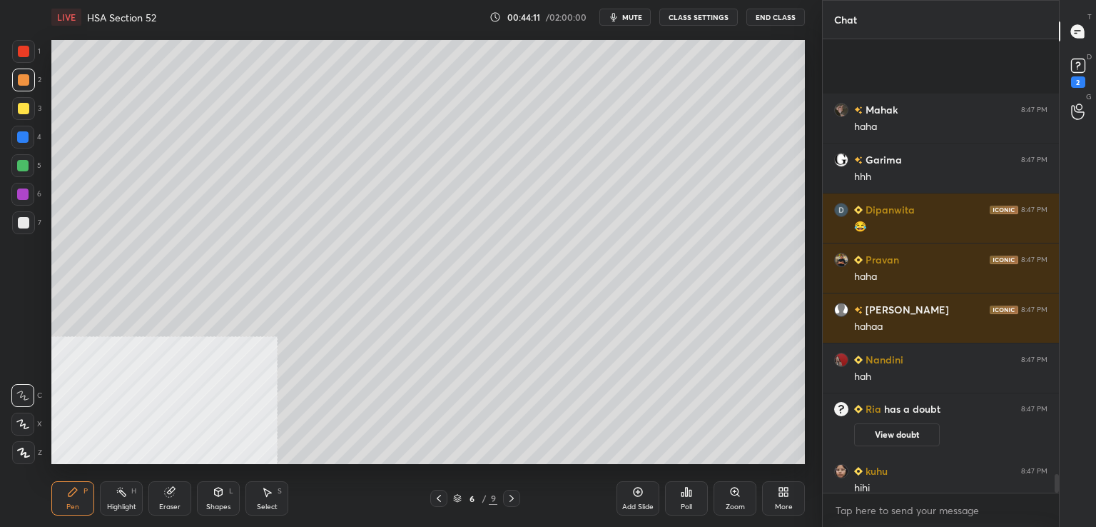
scroll to position [10497, 0]
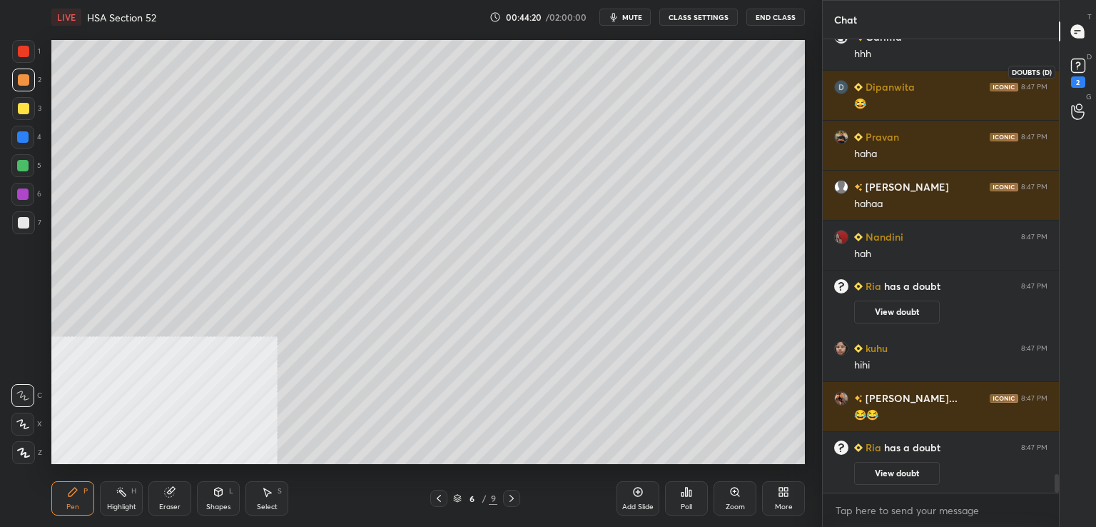
click at [1079, 81] on div "2" at bounding box center [1078, 81] width 14 height 11
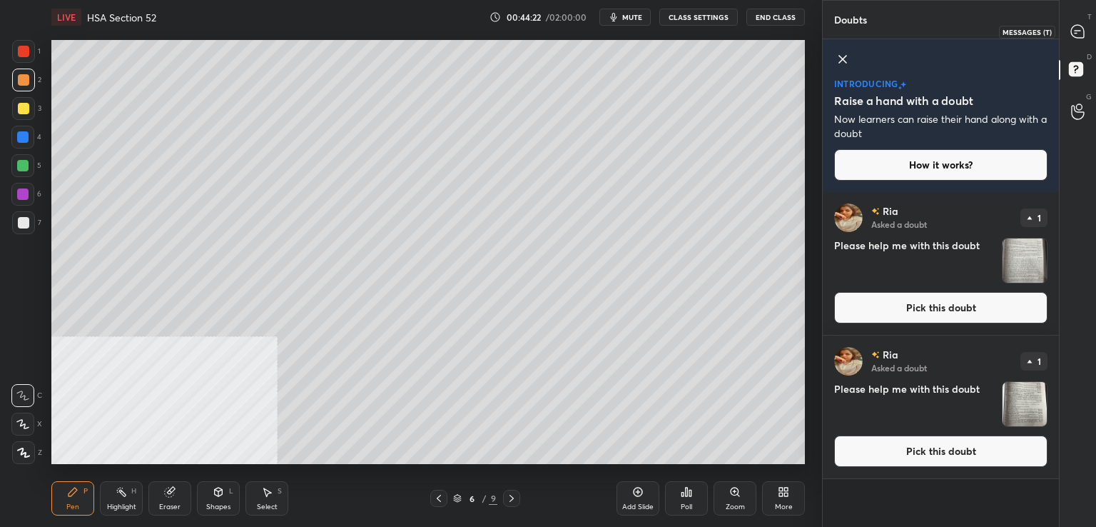
drag, startPoint x: 1076, startPoint y: 33, endPoint x: 1063, endPoint y: 38, distance: 14.5
click at [1076, 35] on icon at bounding box center [1077, 31] width 13 height 13
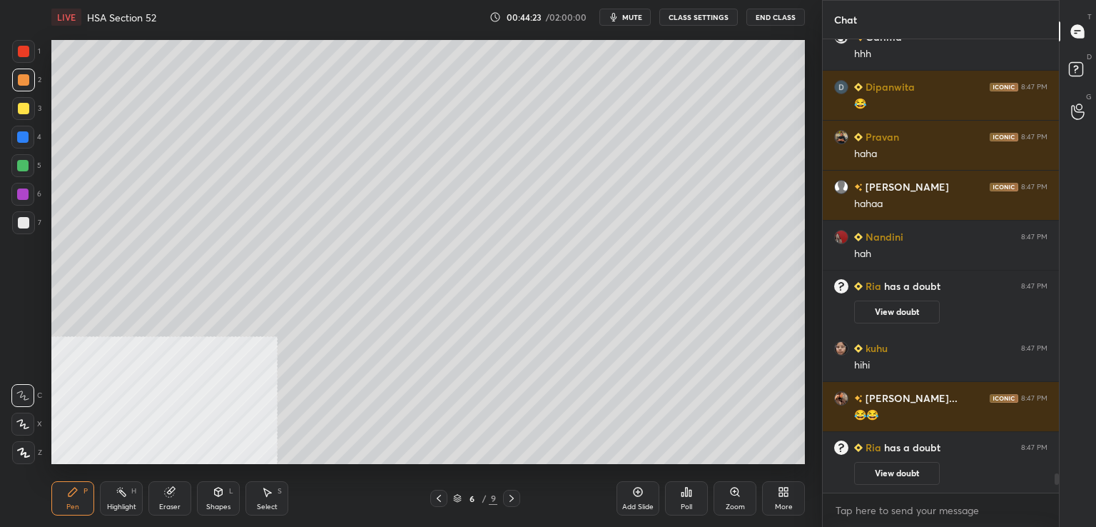
scroll to position [10216, 0]
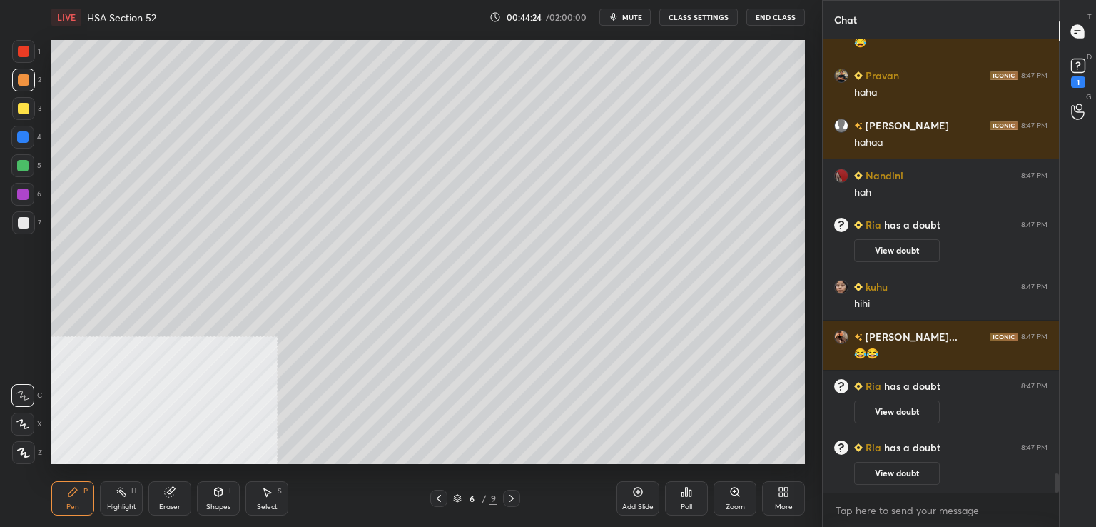
click at [433, 498] on div at bounding box center [438, 498] width 17 height 17
drag, startPoint x: 632, startPoint y: 497, endPoint x: 616, endPoint y: 494, distance: 16.0
click at [631, 497] on div "Add Slide" at bounding box center [638, 498] width 43 height 34
click at [29, 218] on div at bounding box center [23, 222] width 11 height 11
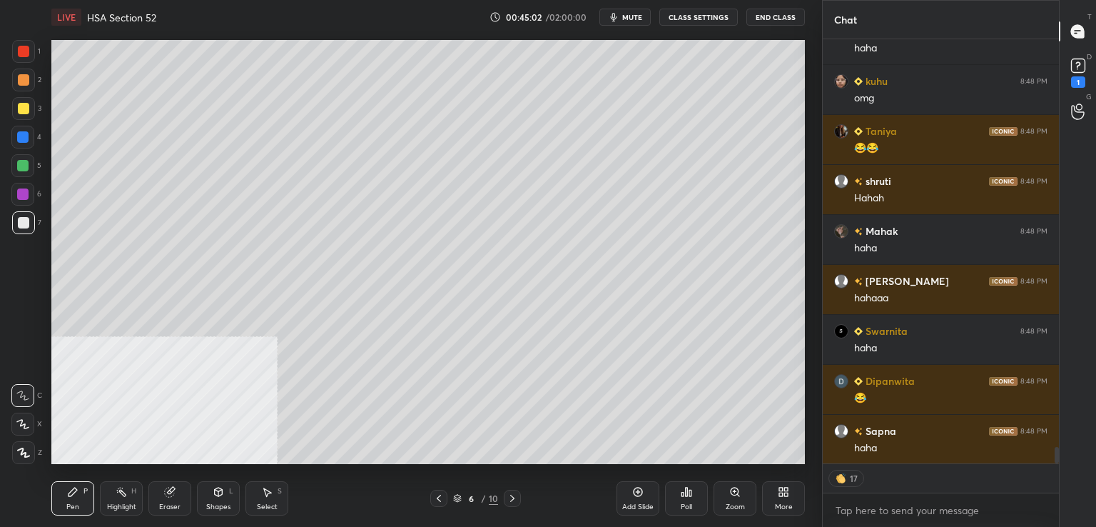
scroll to position [10465, 0]
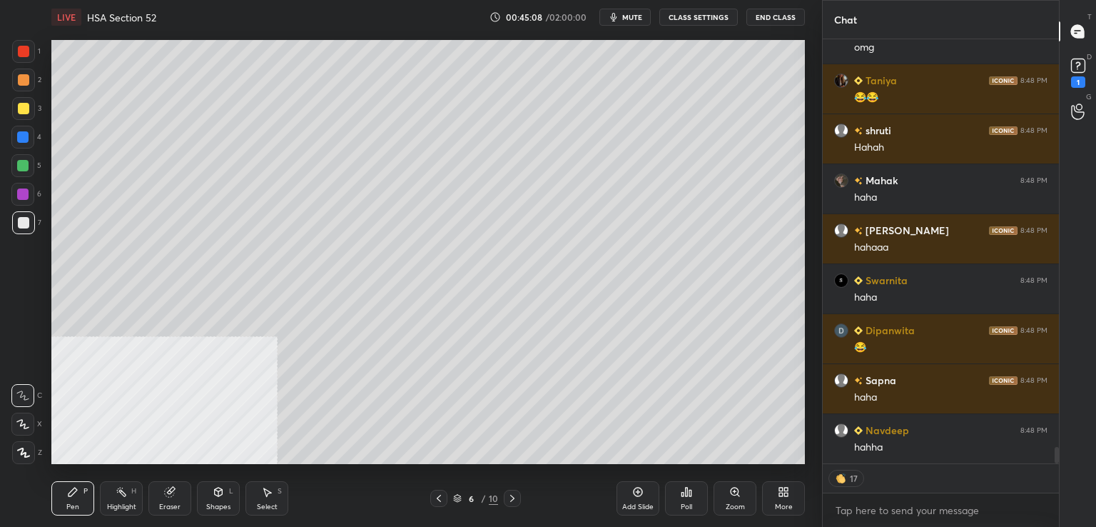
drag, startPoint x: 25, startPoint y: 136, endPoint x: 34, endPoint y: 146, distance: 13.7
click at [26, 138] on div at bounding box center [22, 136] width 11 height 11
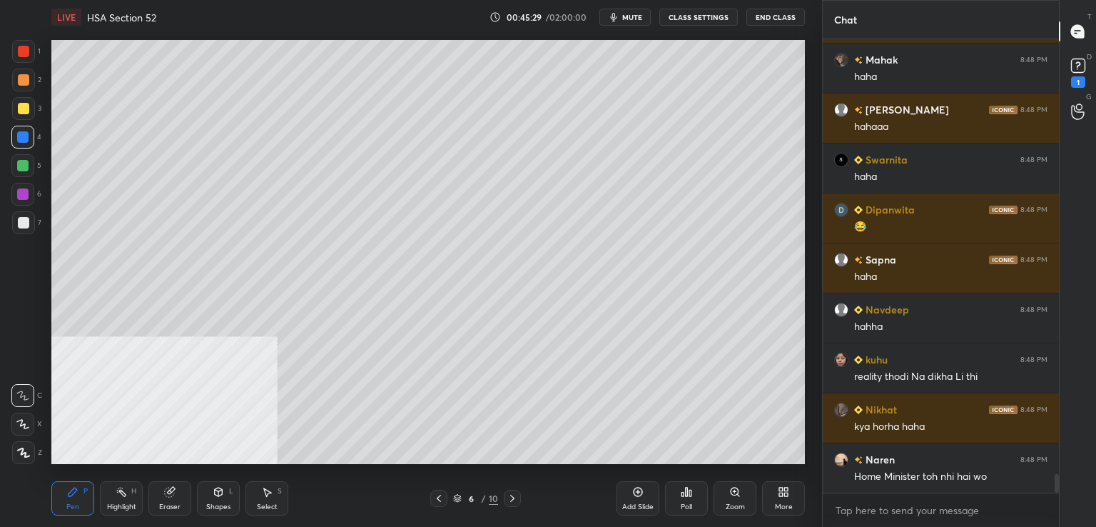
scroll to position [10635, 0]
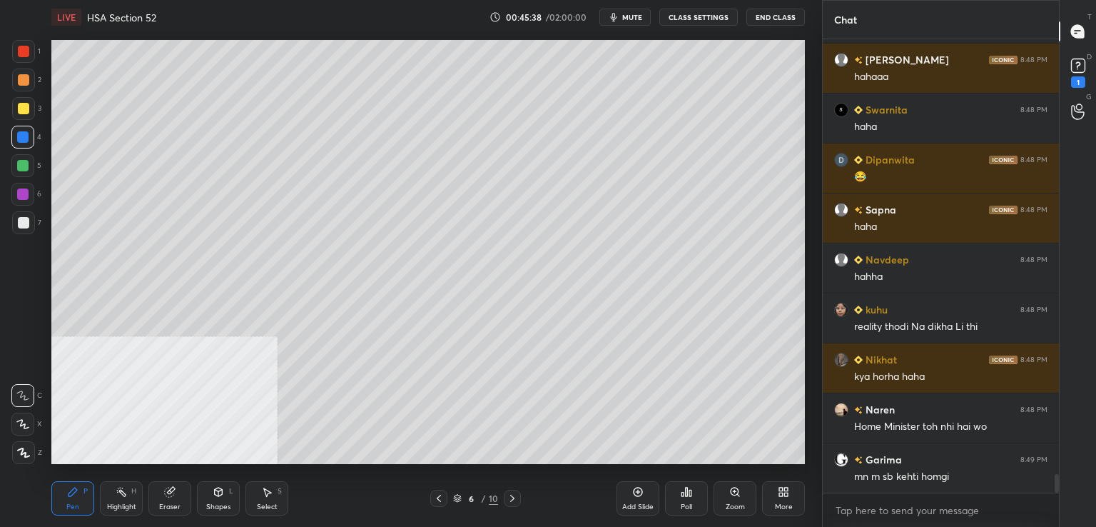
click at [26, 109] on div at bounding box center [23, 108] width 11 height 11
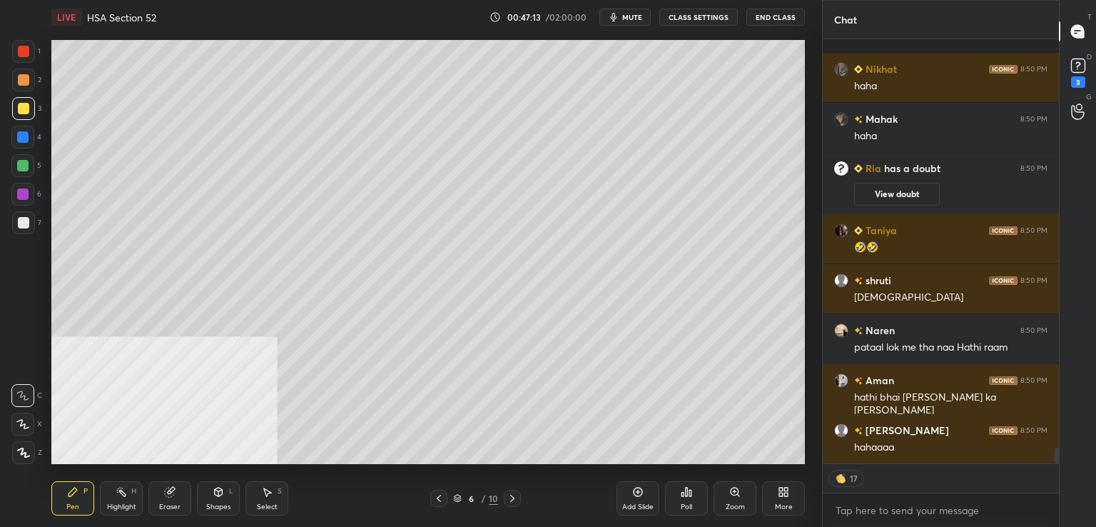
scroll to position [449, 232]
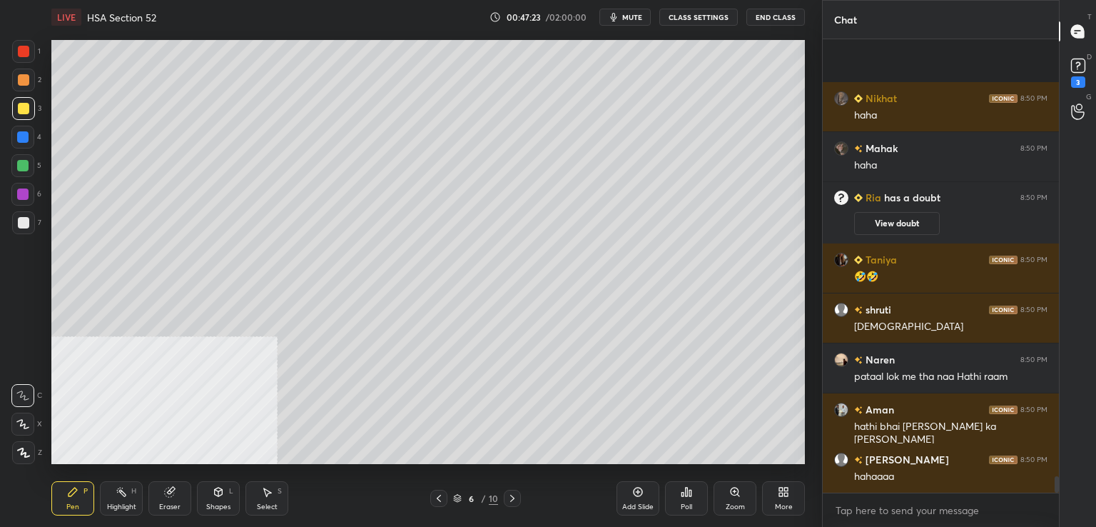
click at [637, 493] on icon at bounding box center [637, 491] width 11 height 11
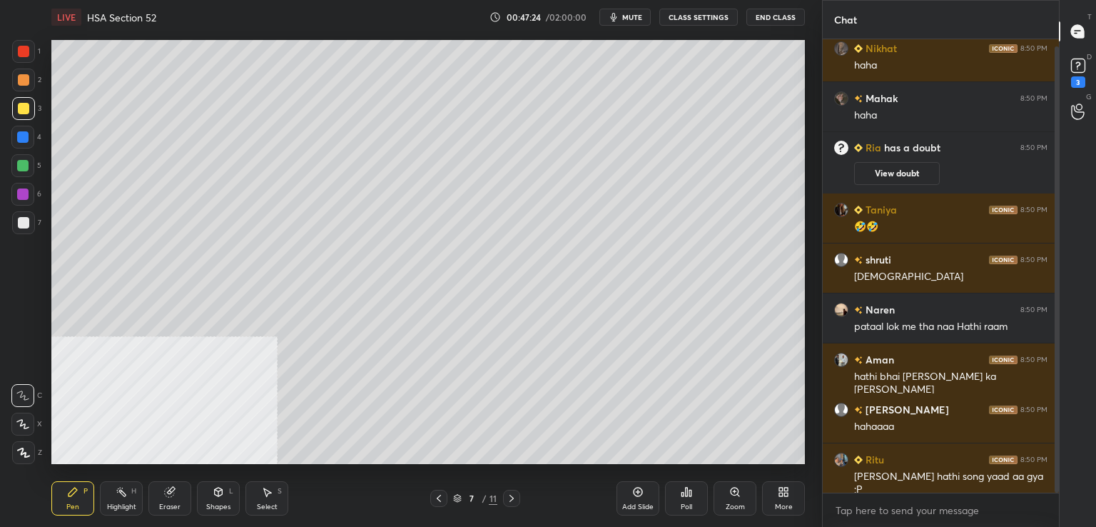
click at [21, 223] on div at bounding box center [23, 222] width 11 height 11
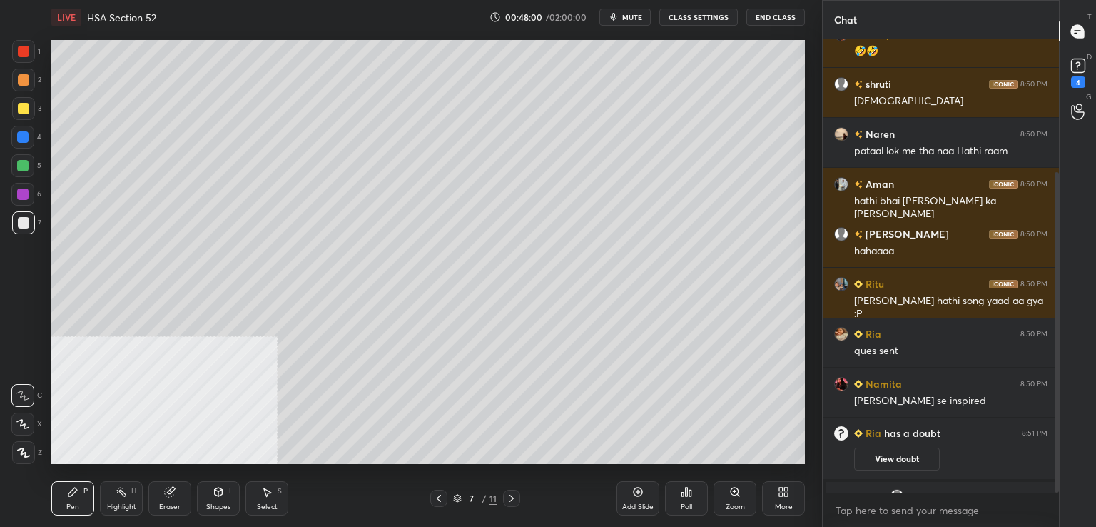
scroll to position [188, 0]
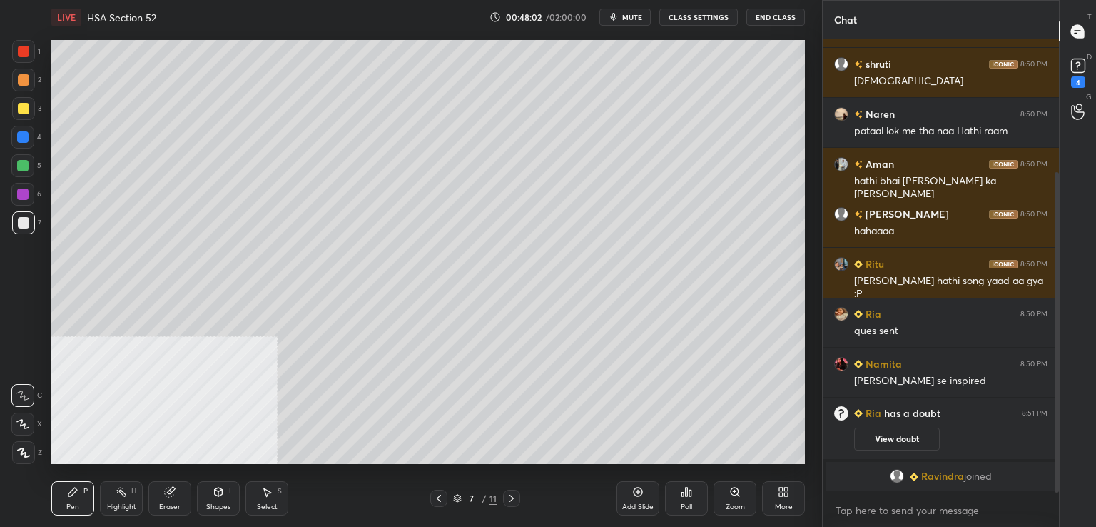
drag, startPoint x: 26, startPoint y: 131, endPoint x: 42, endPoint y: 128, distance: 16.0
click at [26, 131] on div at bounding box center [22, 137] width 23 height 23
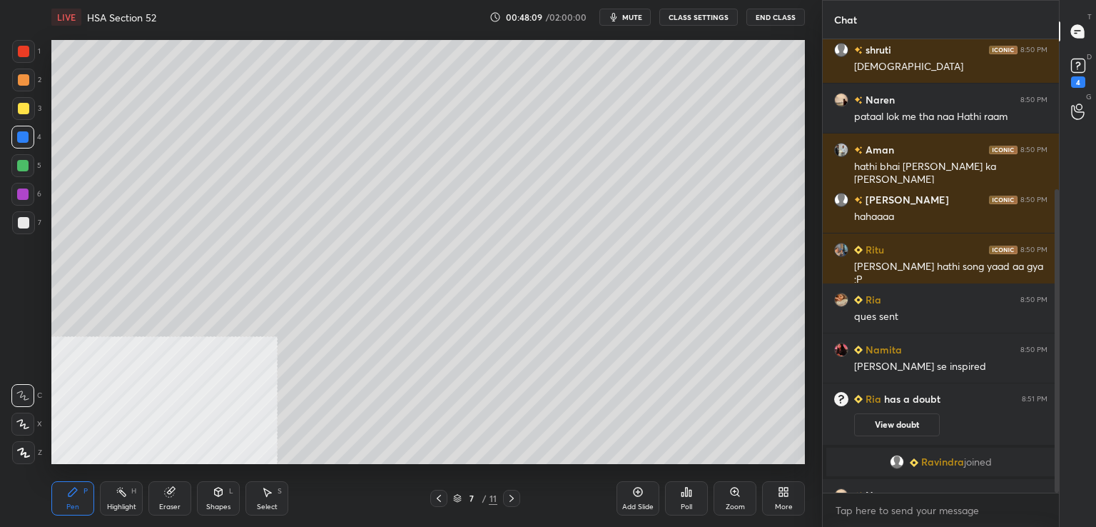
scroll to position [224, 0]
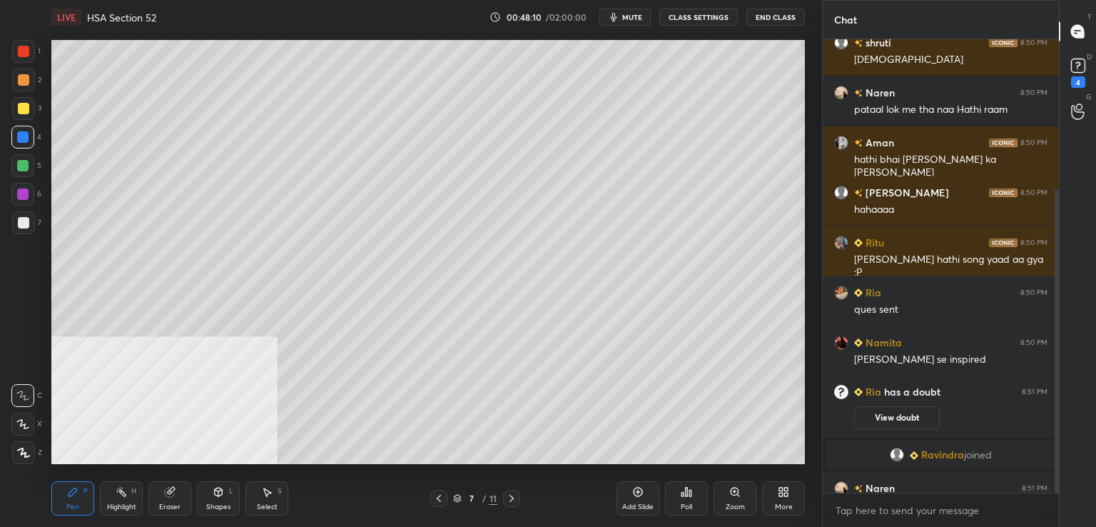
click at [19, 175] on div at bounding box center [22, 165] width 23 height 23
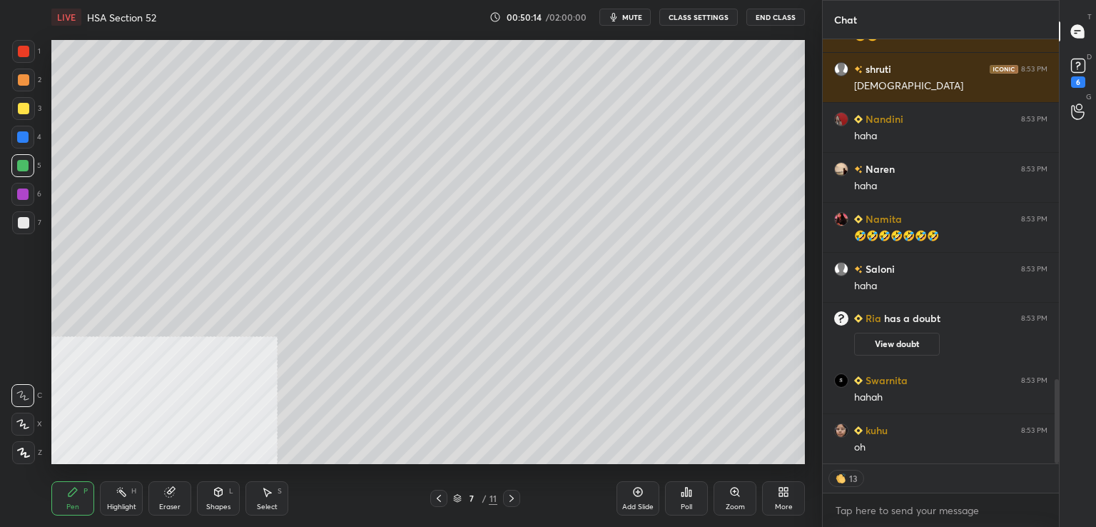
scroll to position [1756, 0]
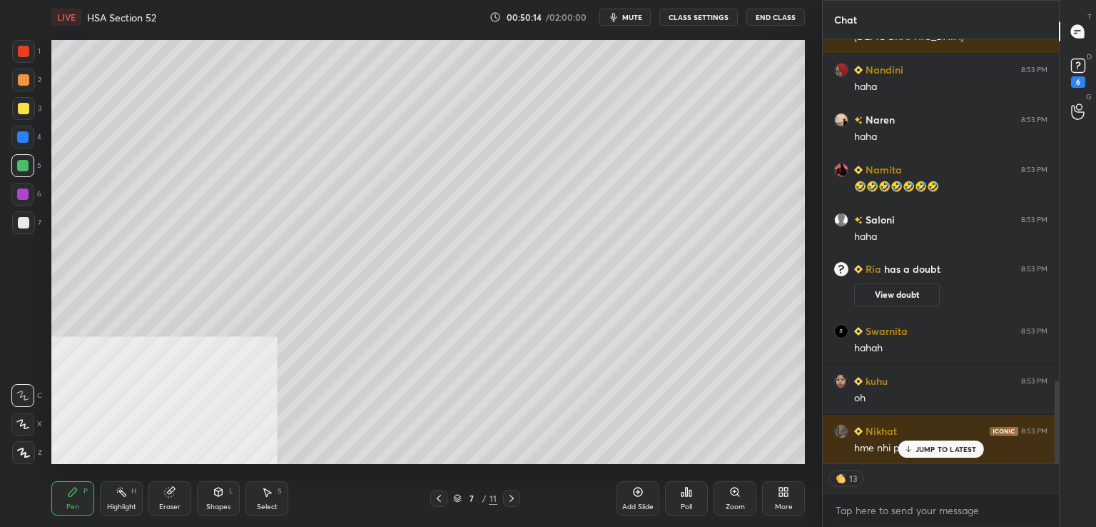
click at [29, 226] on div at bounding box center [23, 222] width 11 height 11
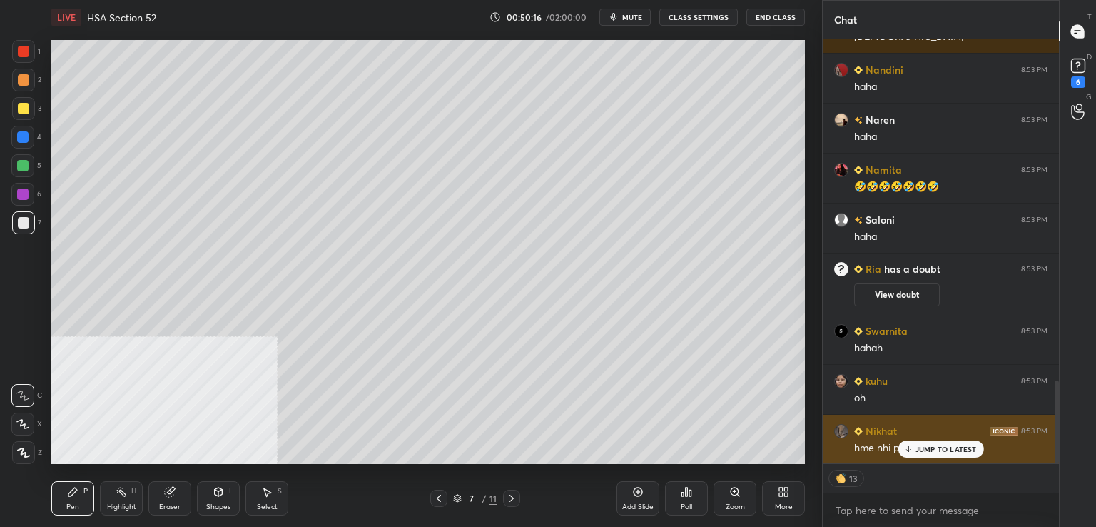
drag, startPoint x: 919, startPoint y: 449, endPoint x: 832, endPoint y: 449, distance: 87.1
click at [919, 449] on p "JUMP TO LATEST" at bounding box center [946, 449] width 61 height 9
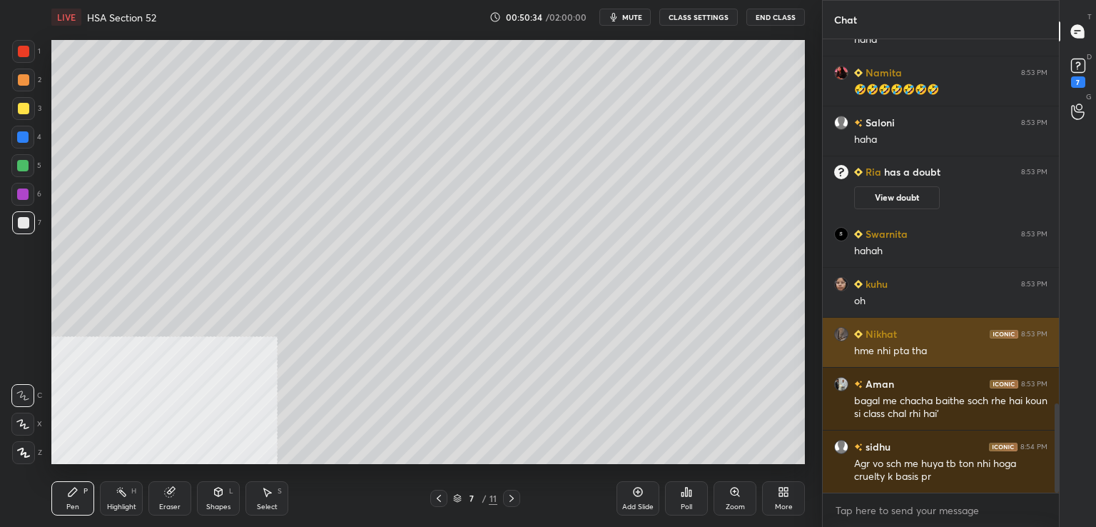
scroll to position [1914, 0]
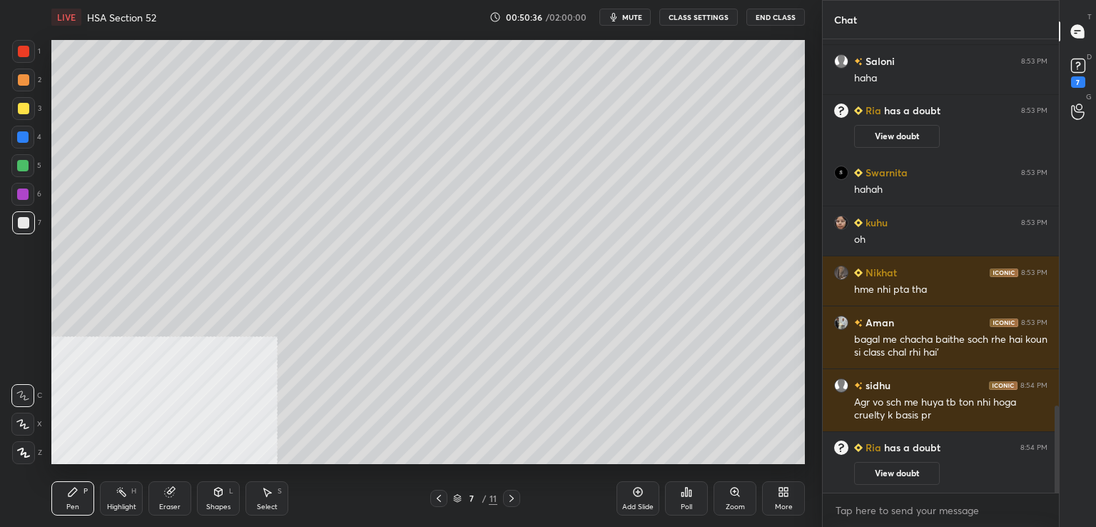
click at [27, 103] on div at bounding box center [23, 108] width 11 height 11
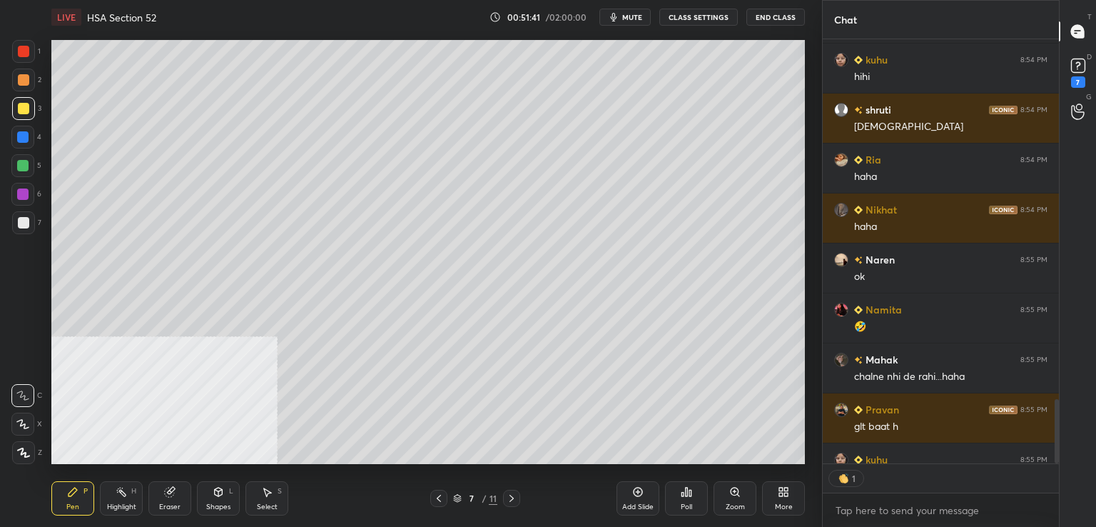
scroll to position [5, 4]
click at [26, 56] on div at bounding box center [23, 51] width 23 height 23
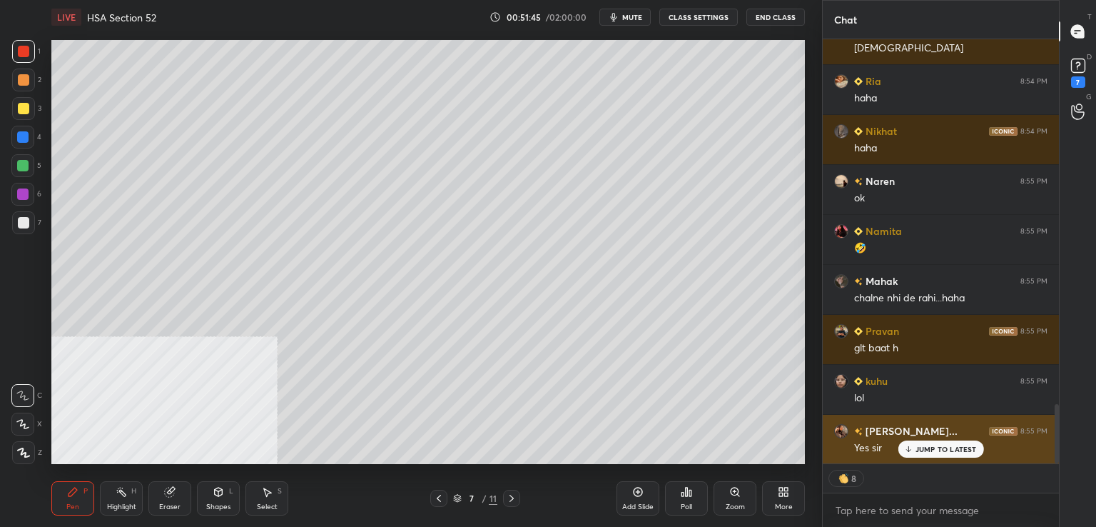
drag, startPoint x: 942, startPoint y: 449, endPoint x: 951, endPoint y: 423, distance: 28.0
click at [942, 449] on p "JUMP TO LATEST" at bounding box center [946, 449] width 61 height 9
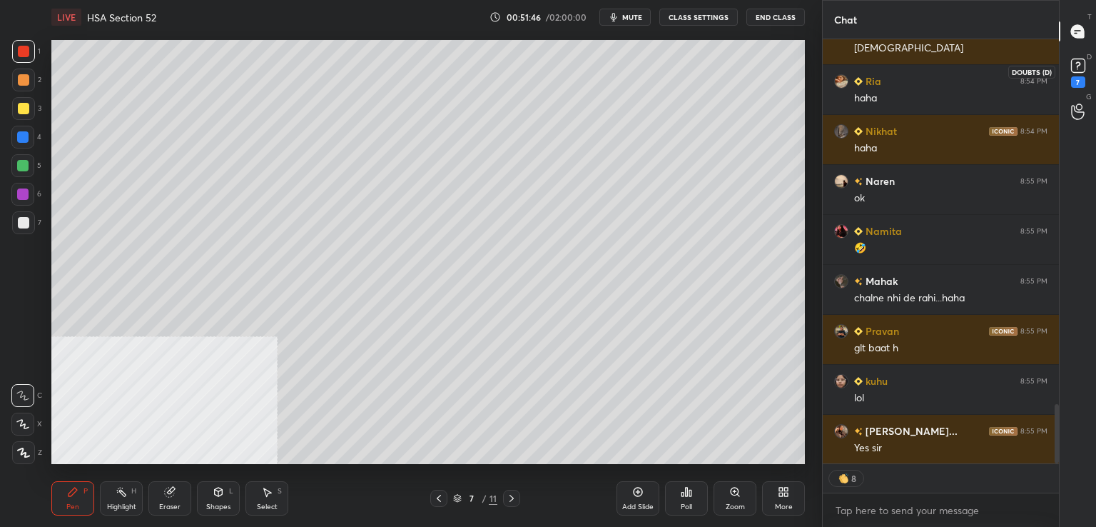
click at [1086, 79] on div "7" at bounding box center [1078, 71] width 21 height 33
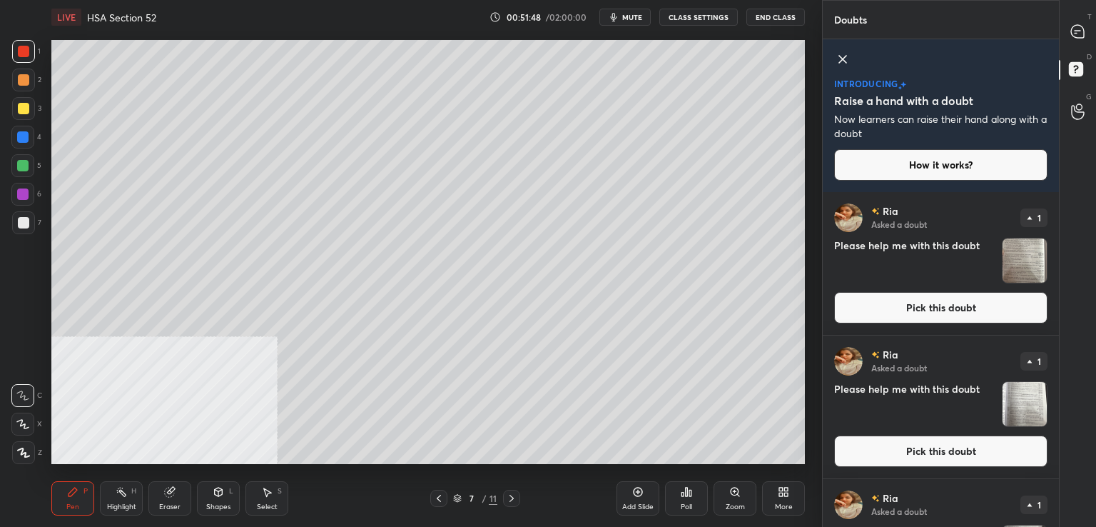
click at [973, 304] on button "Pick this doubt" at bounding box center [940, 307] width 213 height 31
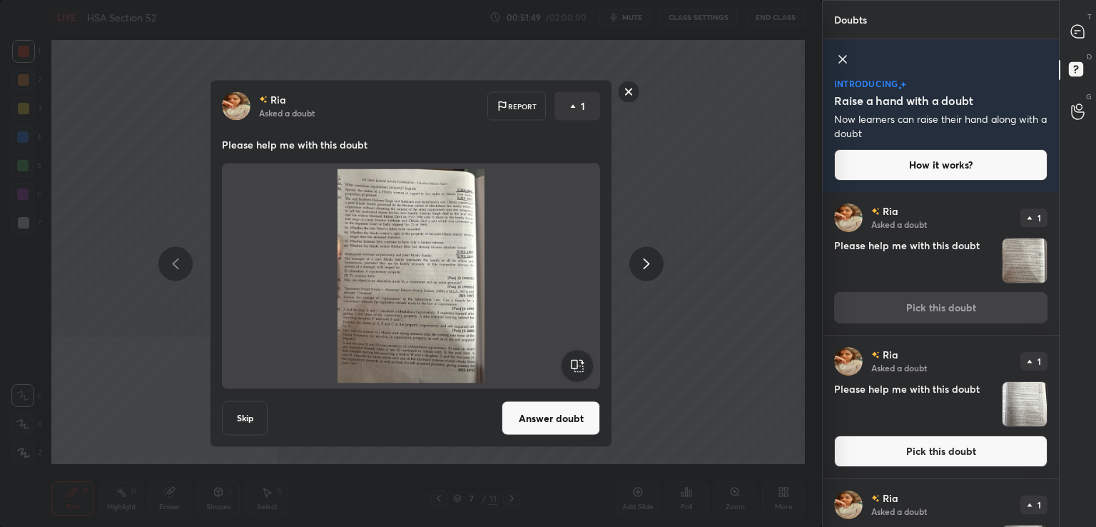
click at [571, 429] on button "Answer doubt" at bounding box center [551, 418] width 98 height 34
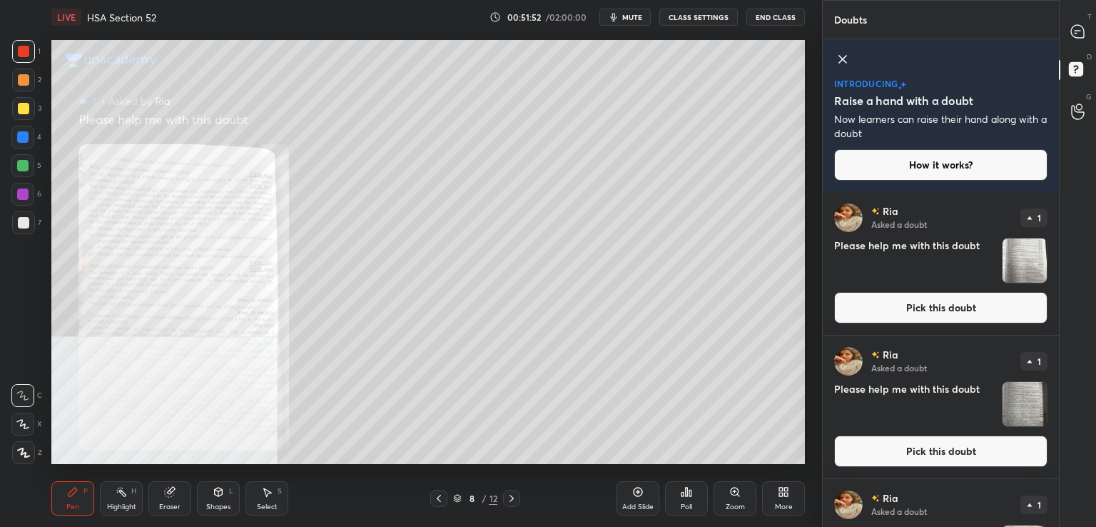
drag, startPoint x: 919, startPoint y: 306, endPoint x: 834, endPoint y: 329, distance: 87.9
click at [918, 306] on button "Pick this doubt" at bounding box center [940, 307] width 213 height 31
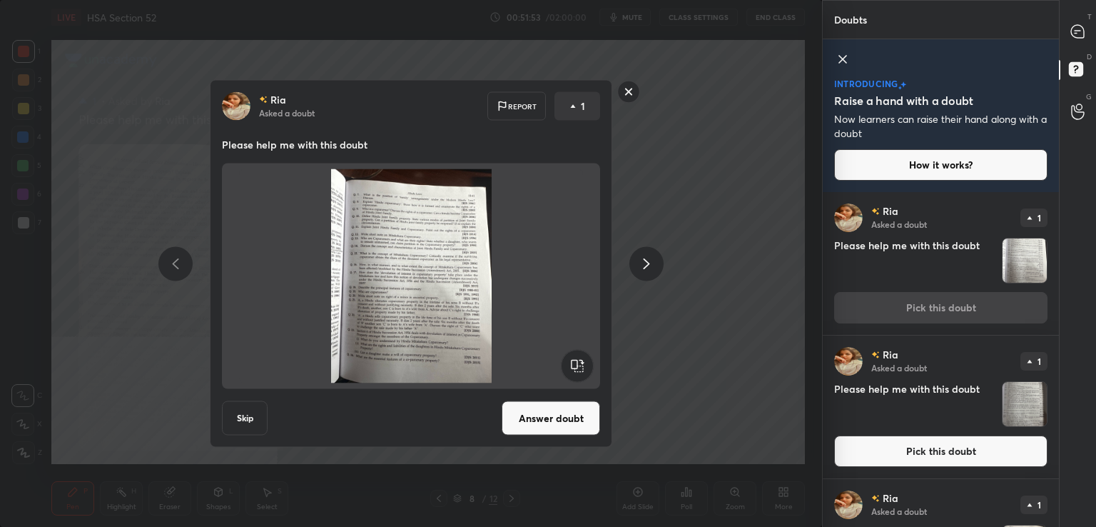
click at [560, 418] on button "Answer doubt" at bounding box center [551, 418] width 98 height 34
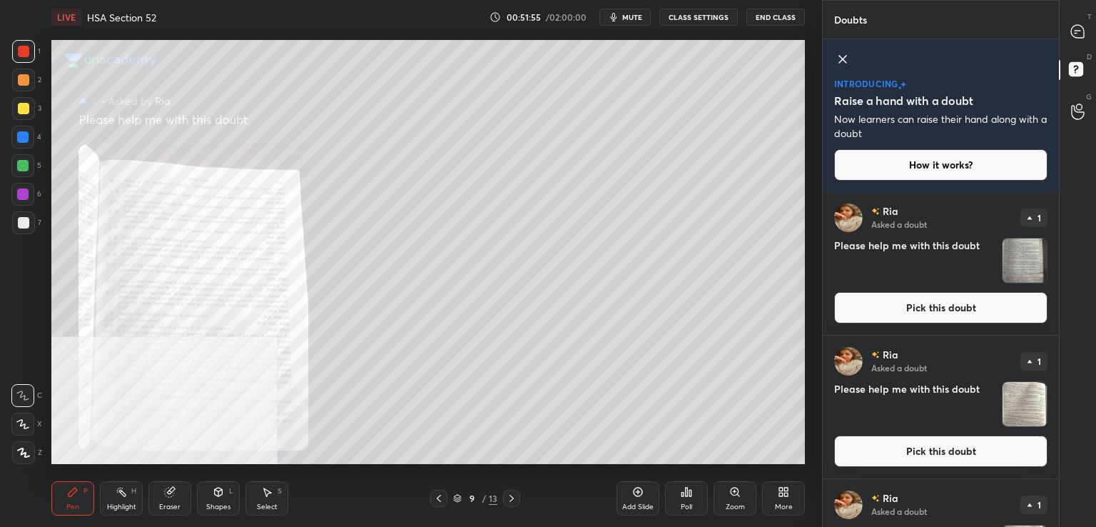
drag, startPoint x: 933, startPoint y: 300, endPoint x: 920, endPoint y: 303, distance: 13.2
click at [931, 302] on button "Pick this doubt" at bounding box center [940, 307] width 213 height 31
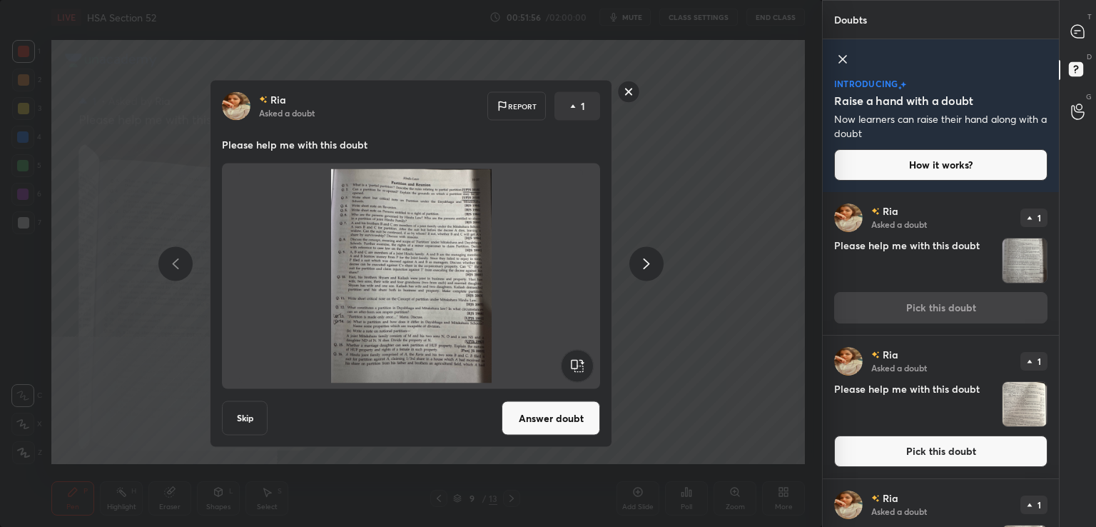
click at [565, 420] on button "Answer doubt" at bounding box center [551, 418] width 98 height 34
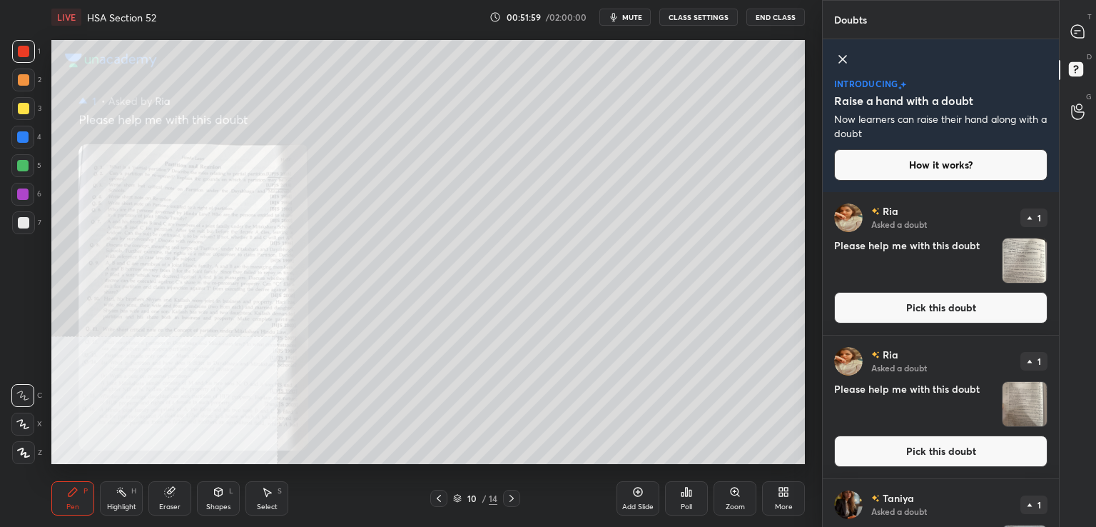
drag, startPoint x: 931, startPoint y: 305, endPoint x: 828, endPoint y: 318, distance: 103.7
click at [928, 306] on button "Pick this doubt" at bounding box center [940, 307] width 213 height 31
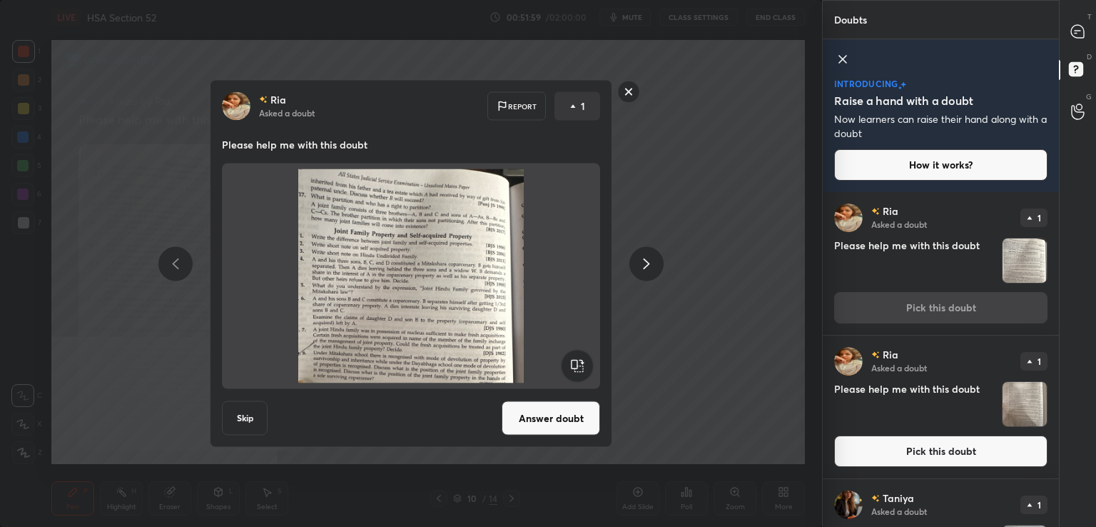
click at [545, 408] on button "Answer doubt" at bounding box center [551, 418] width 98 height 34
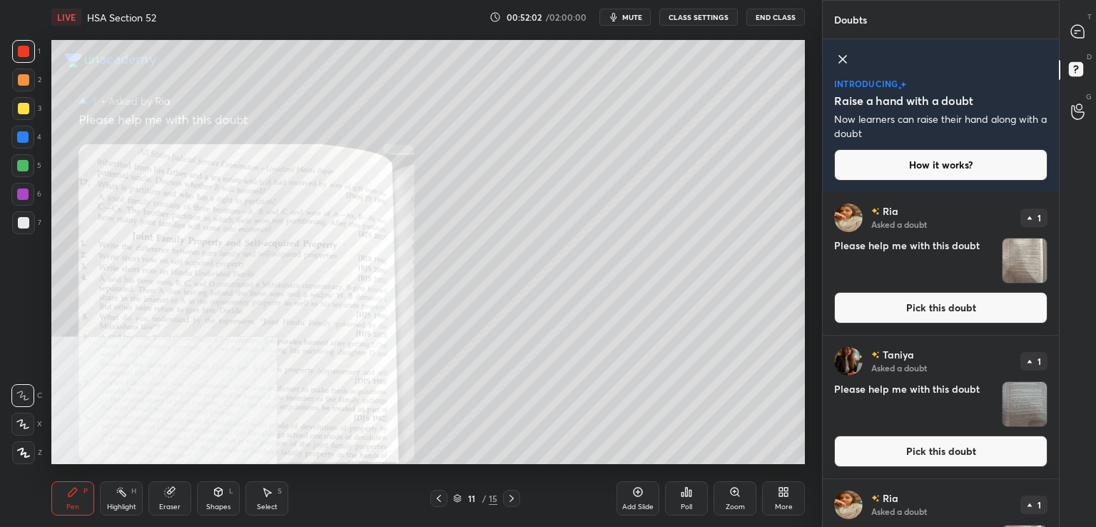
click at [911, 296] on button "Pick this doubt" at bounding box center [940, 307] width 213 height 31
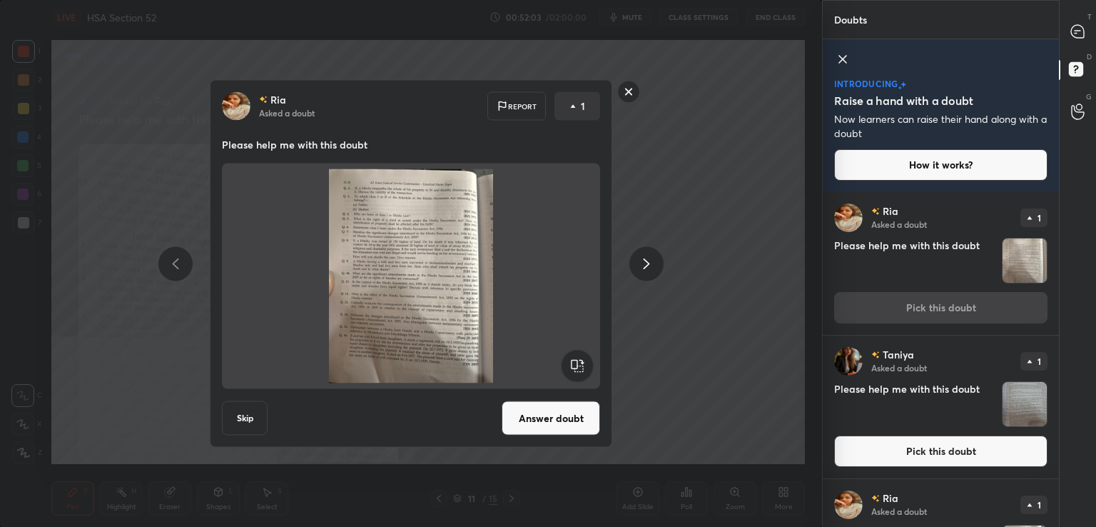
click at [554, 410] on button "Answer doubt" at bounding box center [551, 418] width 98 height 34
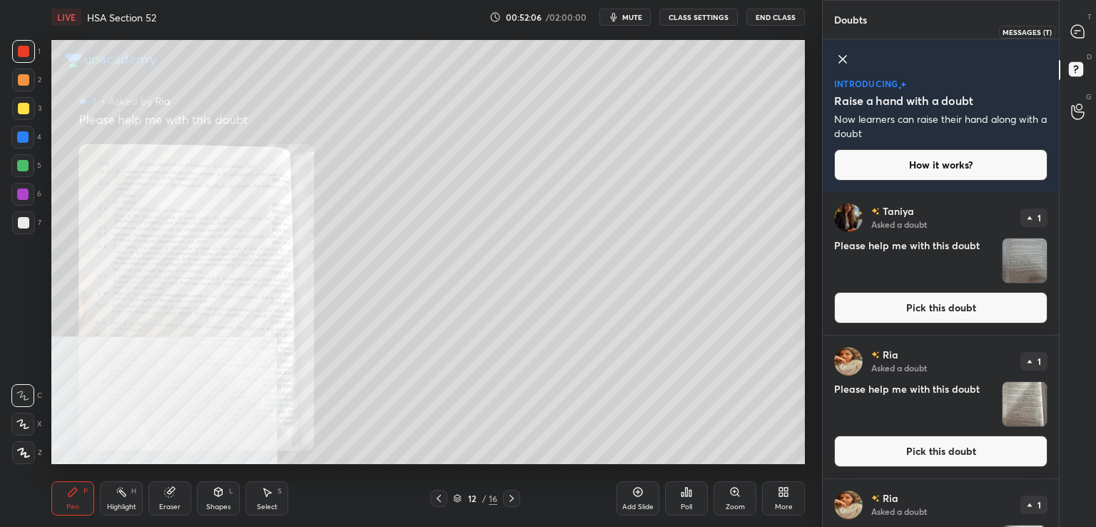
drag, startPoint x: 1085, startPoint y: 26, endPoint x: 1074, endPoint y: 41, distance: 17.8
click at [1085, 26] on icon at bounding box center [1078, 31] width 15 height 15
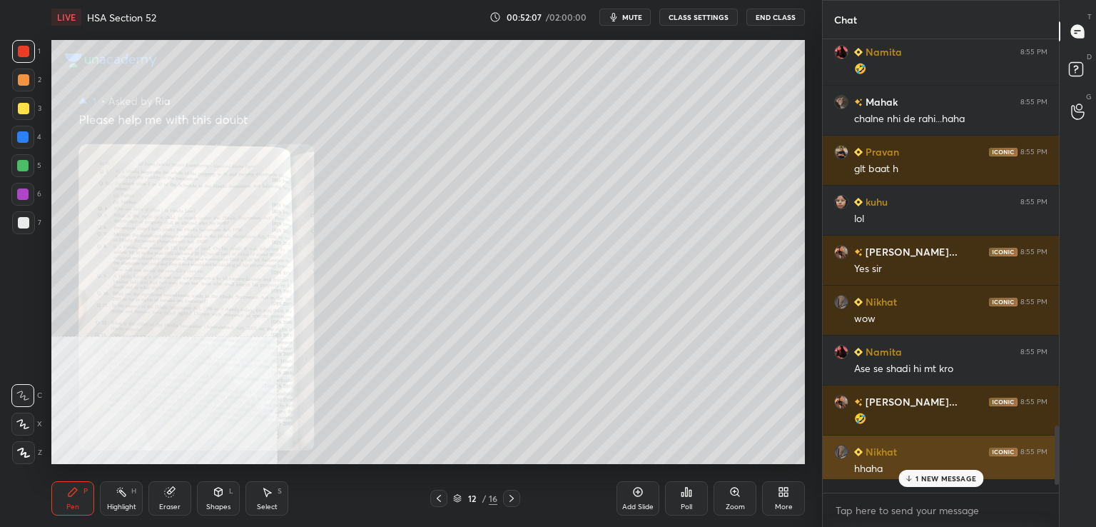
scroll to position [449, 232]
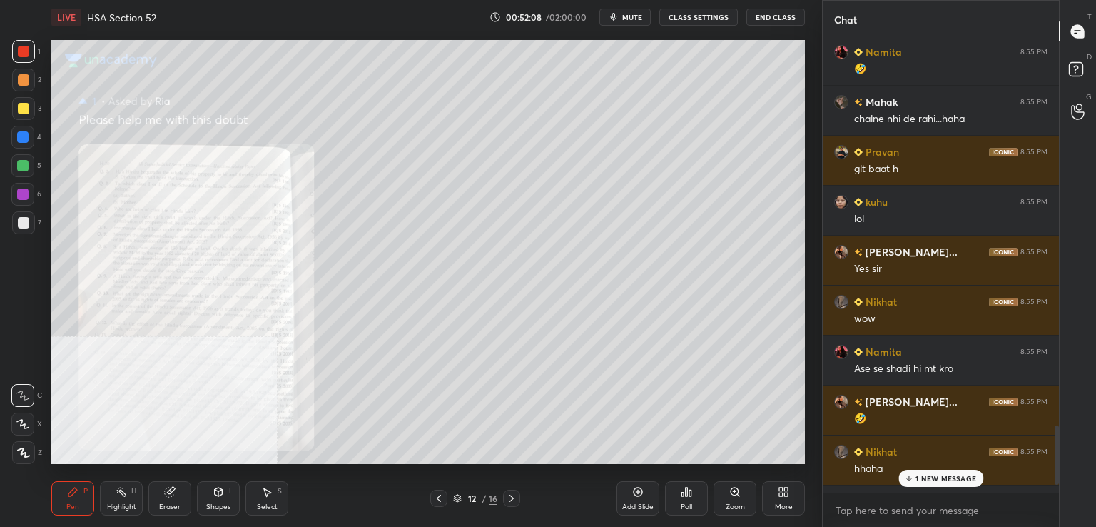
click at [922, 474] on p "1 NEW MESSAGE" at bounding box center [946, 478] width 61 height 9
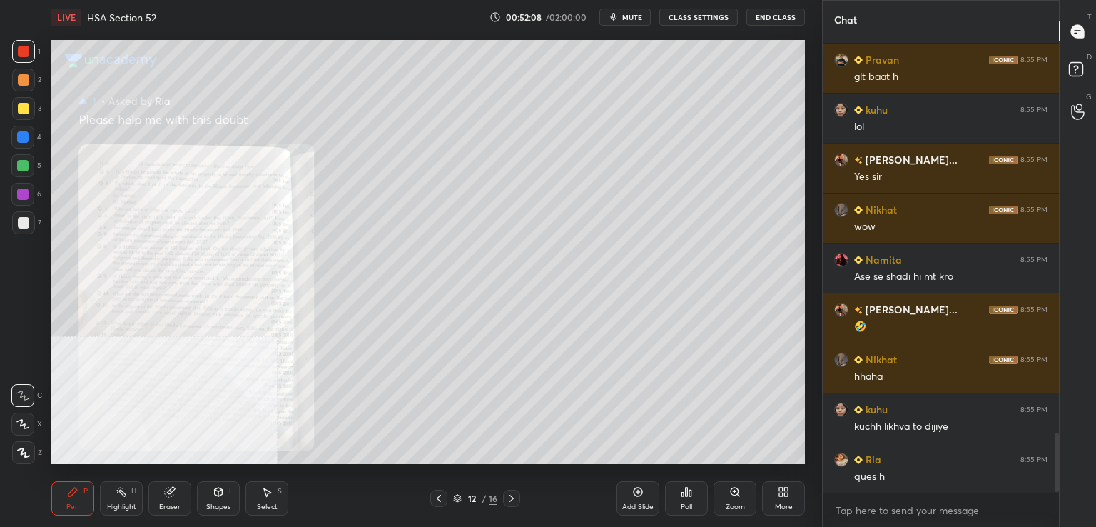
scroll to position [3010, 0]
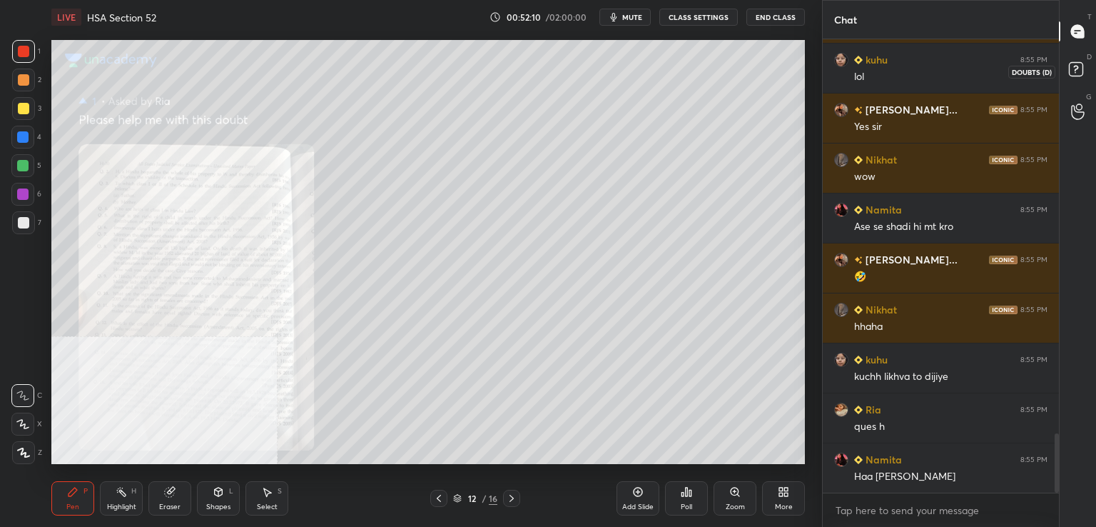
click at [1079, 62] on icon at bounding box center [1079, 72] width 26 height 26
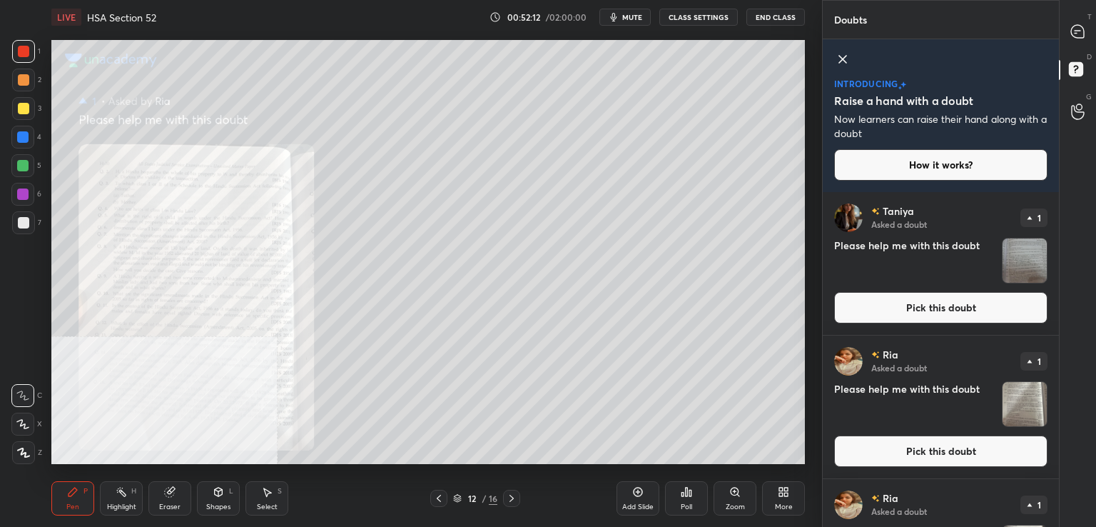
drag, startPoint x: 894, startPoint y: 458, endPoint x: 837, endPoint y: 432, distance: 62.3
click at [892, 457] on button "Pick this doubt" at bounding box center [940, 450] width 213 height 31
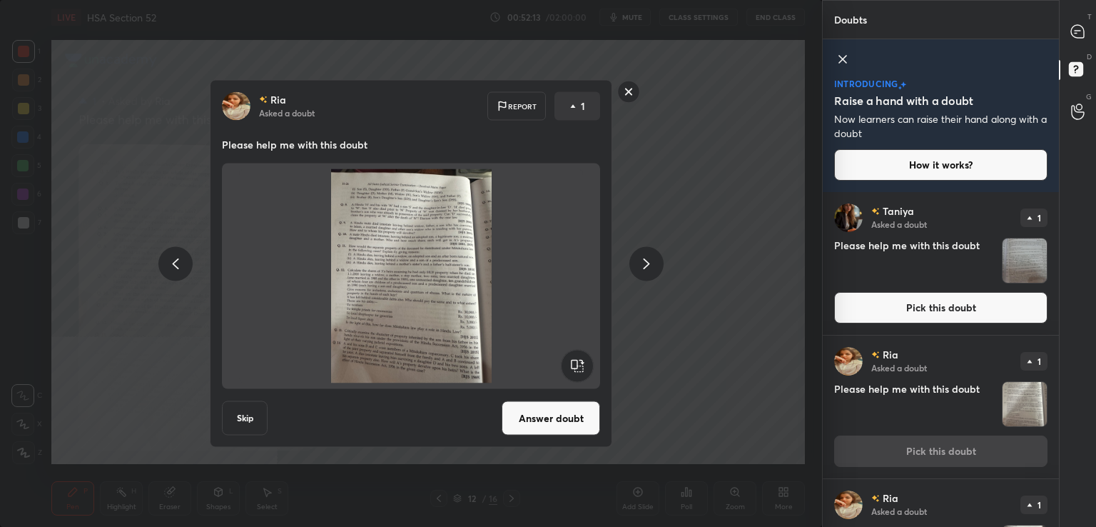
click at [558, 410] on button "Answer doubt" at bounding box center [551, 418] width 98 height 34
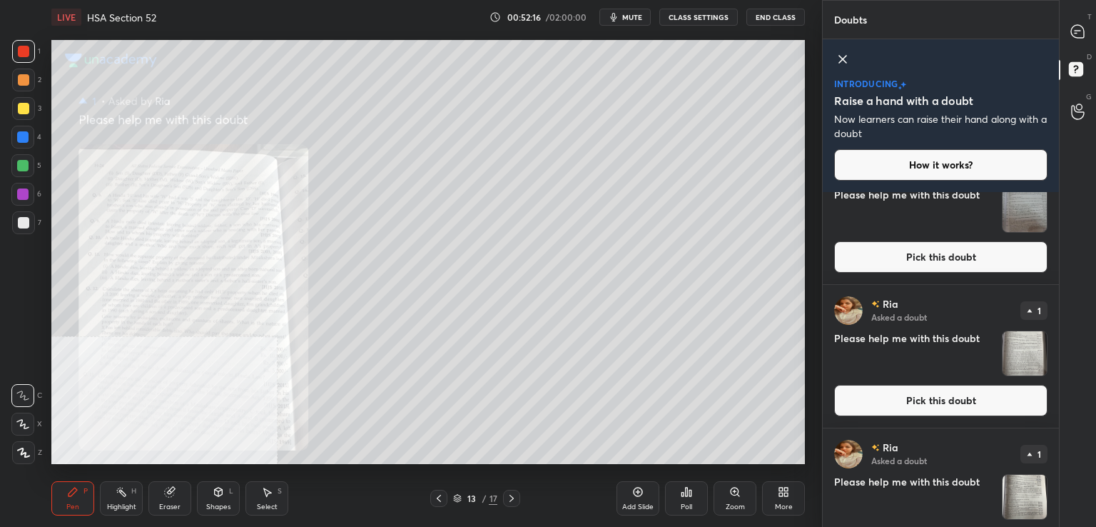
scroll to position [96, 0]
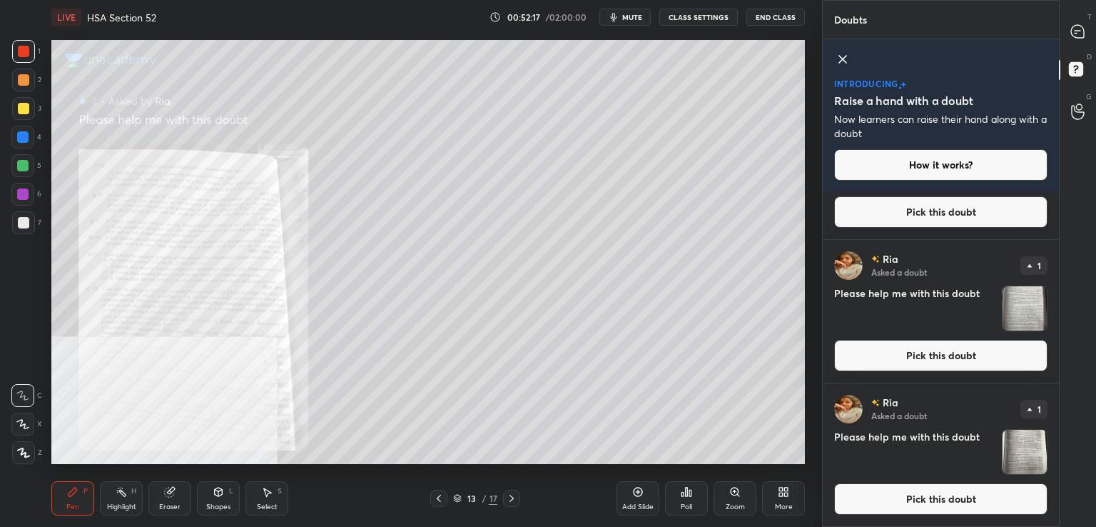
drag, startPoint x: 936, startPoint y: 354, endPoint x: 911, endPoint y: 353, distance: 25.0
click at [934, 354] on button "Pick this doubt" at bounding box center [940, 355] width 213 height 31
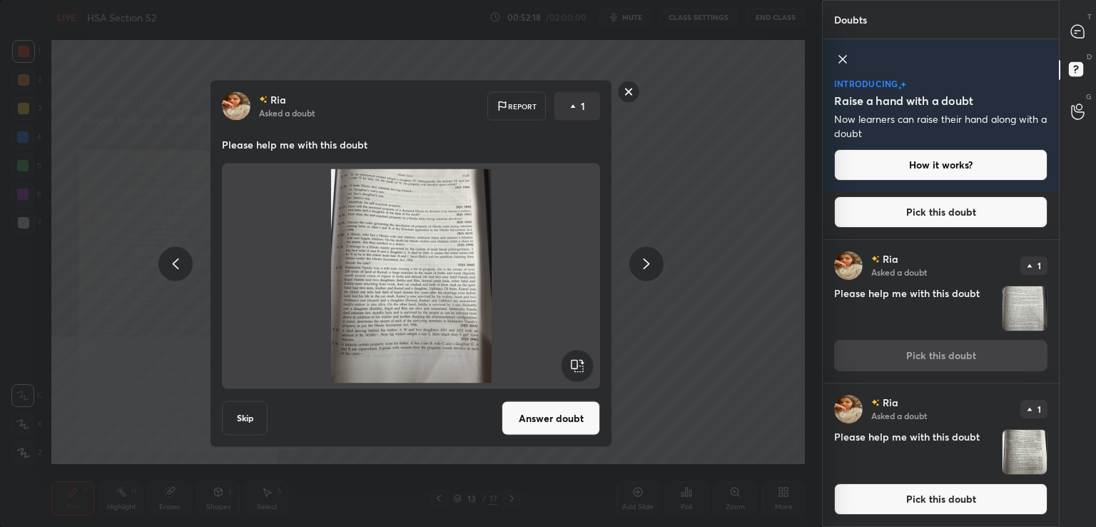
drag, startPoint x: 534, startPoint y: 432, endPoint x: 542, endPoint y: 427, distance: 9.9
click at [535, 429] on button "Answer doubt" at bounding box center [551, 418] width 98 height 34
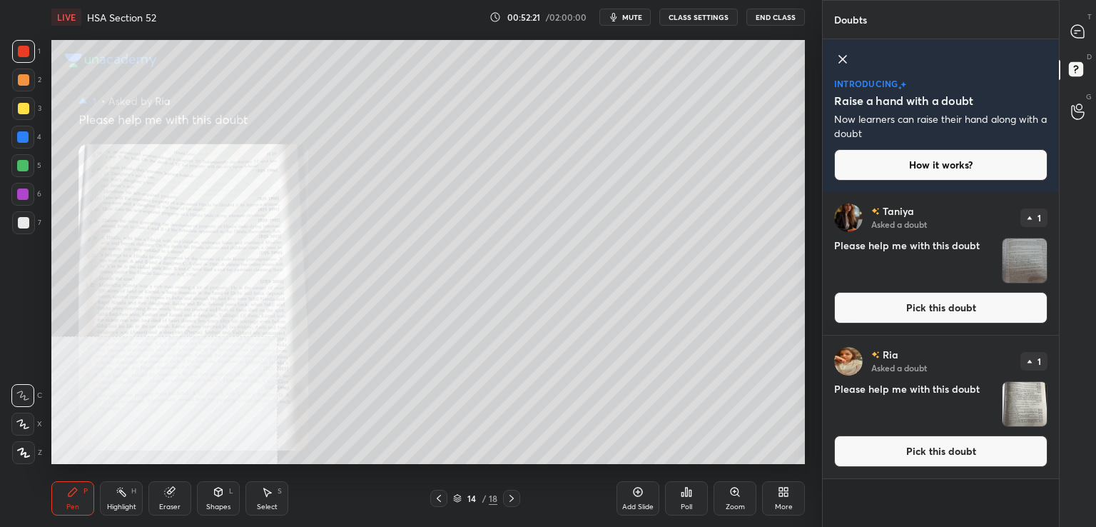
drag, startPoint x: 935, startPoint y: 445, endPoint x: 845, endPoint y: 404, distance: 98.7
click at [933, 443] on button "Pick this doubt" at bounding box center [940, 450] width 213 height 31
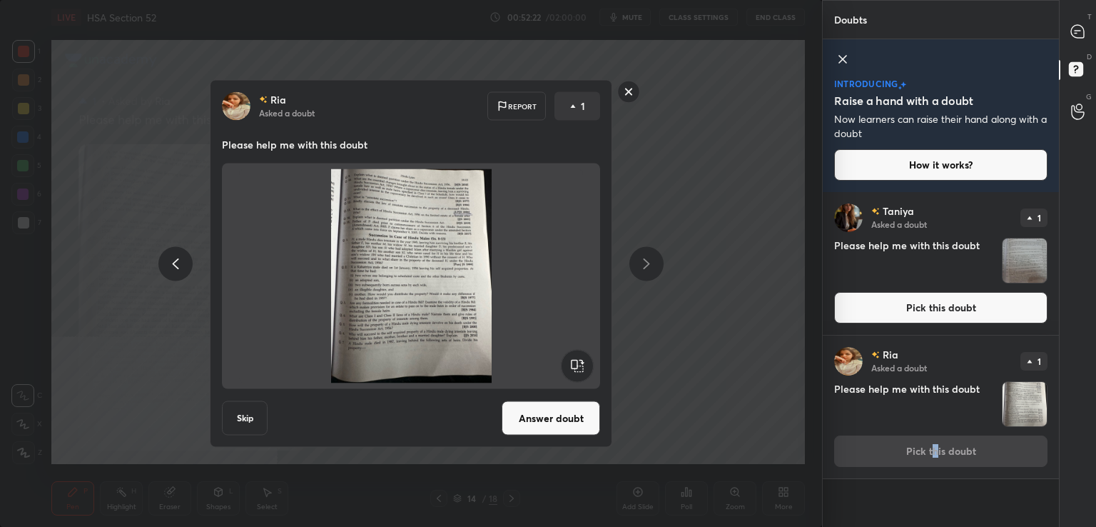
click at [561, 415] on button "Answer doubt" at bounding box center [551, 418] width 98 height 34
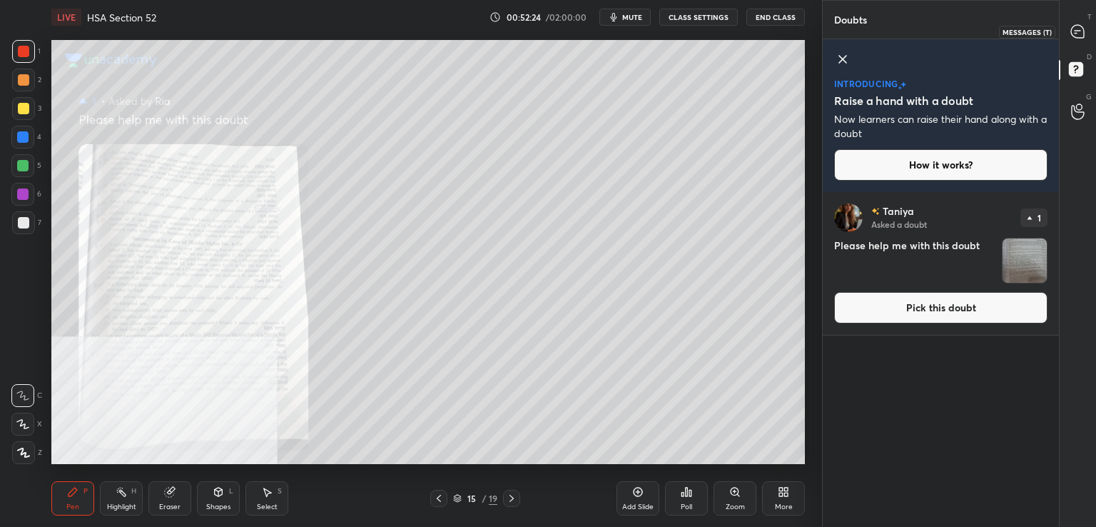
drag, startPoint x: 1081, startPoint y: 31, endPoint x: 1058, endPoint y: 36, distance: 24.1
click at [1081, 32] on icon at bounding box center [1077, 31] width 13 height 13
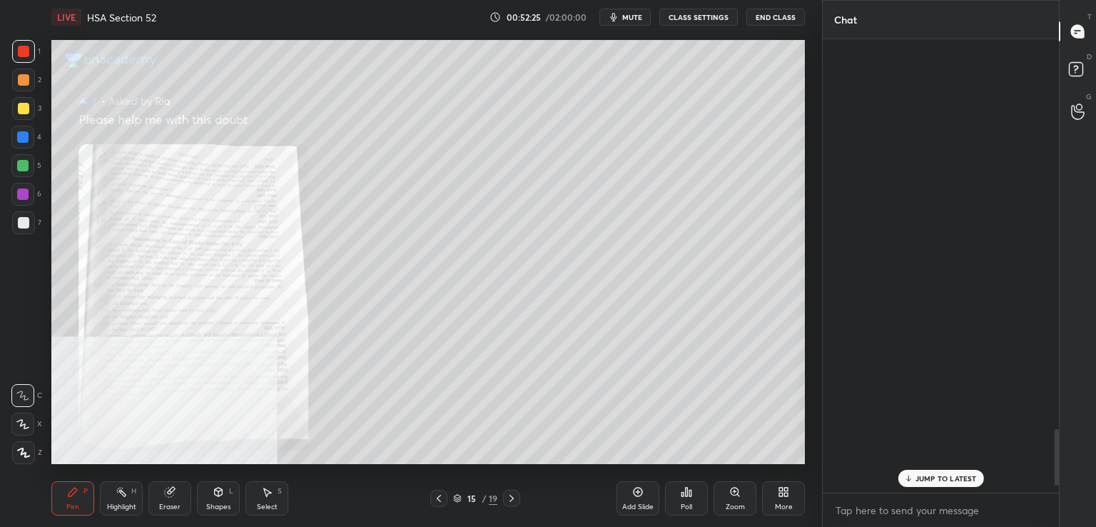
scroll to position [449, 232]
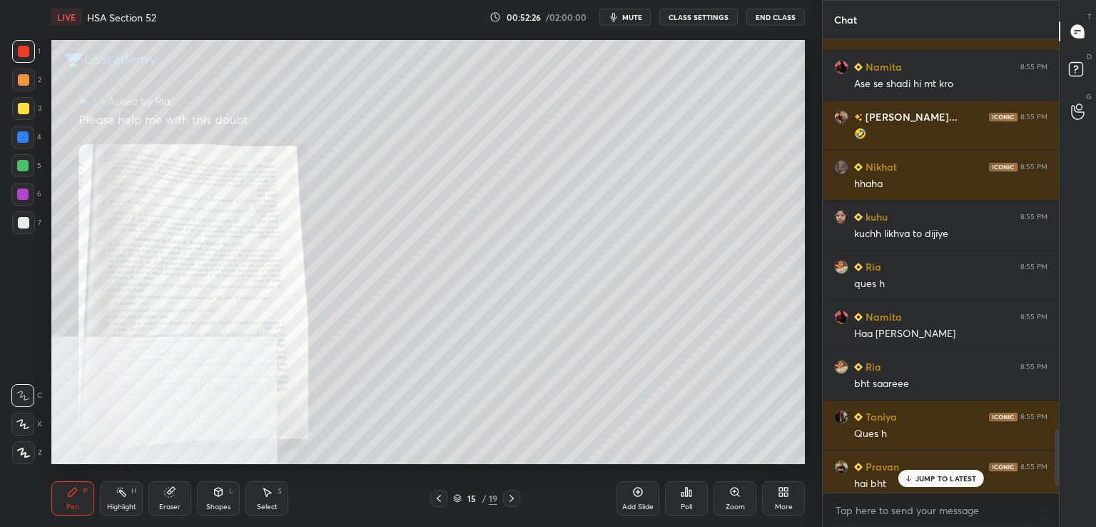
drag, startPoint x: 932, startPoint y: 477, endPoint x: 896, endPoint y: 479, distance: 35.7
click at [931, 477] on p "JUMP TO LATEST" at bounding box center [946, 478] width 61 height 9
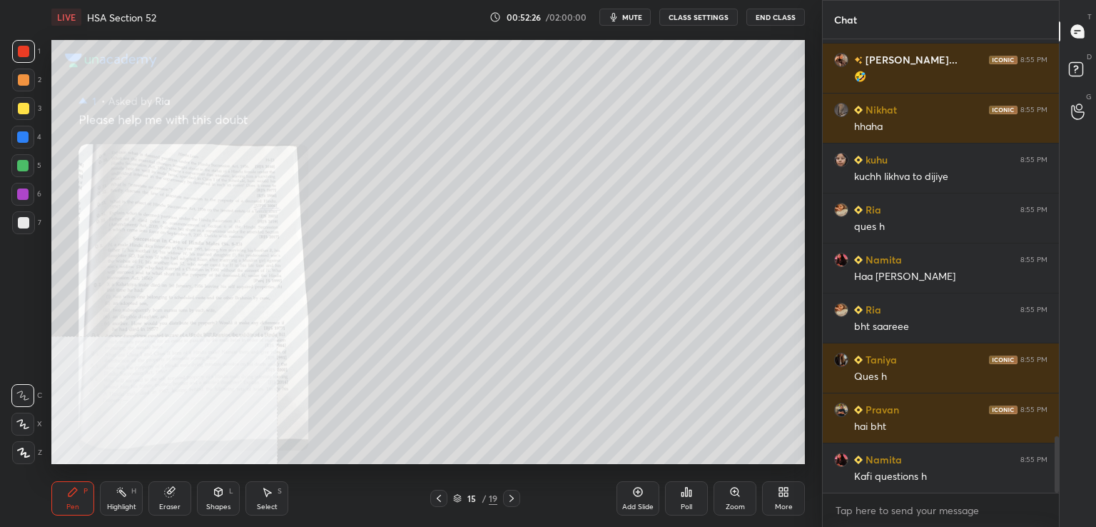
scroll to position [3224, 0]
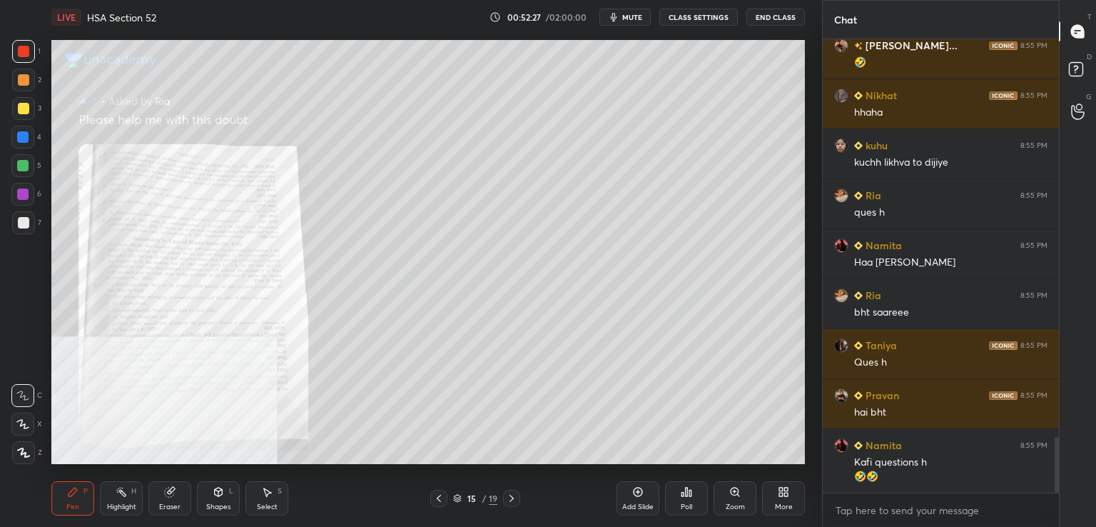
click at [734, 492] on icon at bounding box center [734, 491] width 11 height 11
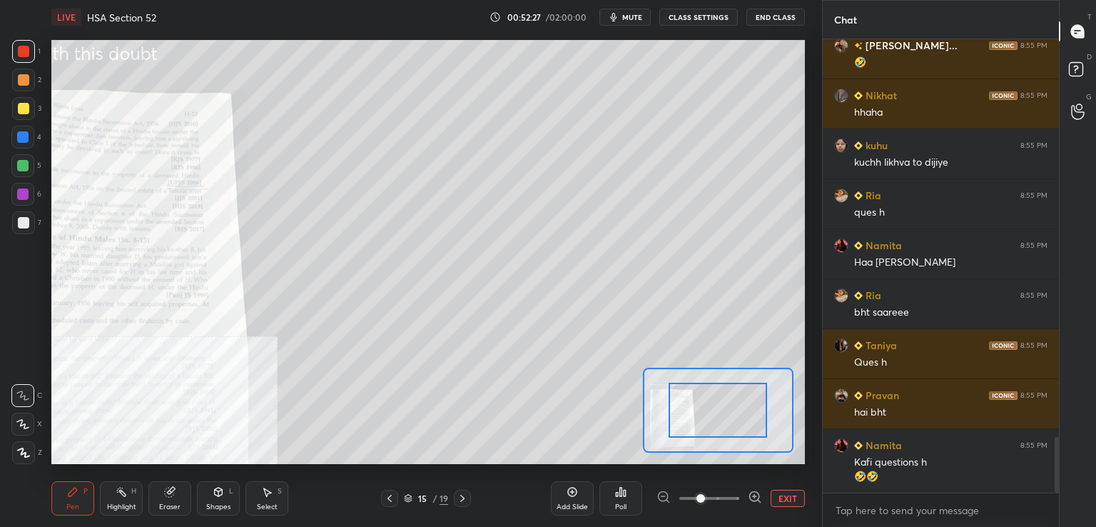
click at [735, 495] on span at bounding box center [709, 497] width 60 height 21
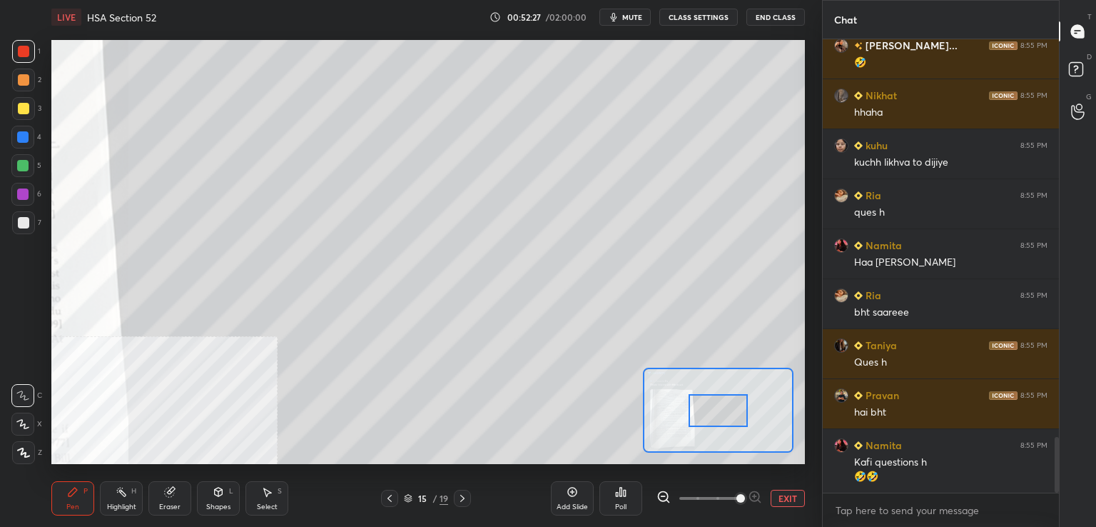
click at [737, 494] on span at bounding box center [741, 498] width 9 height 9
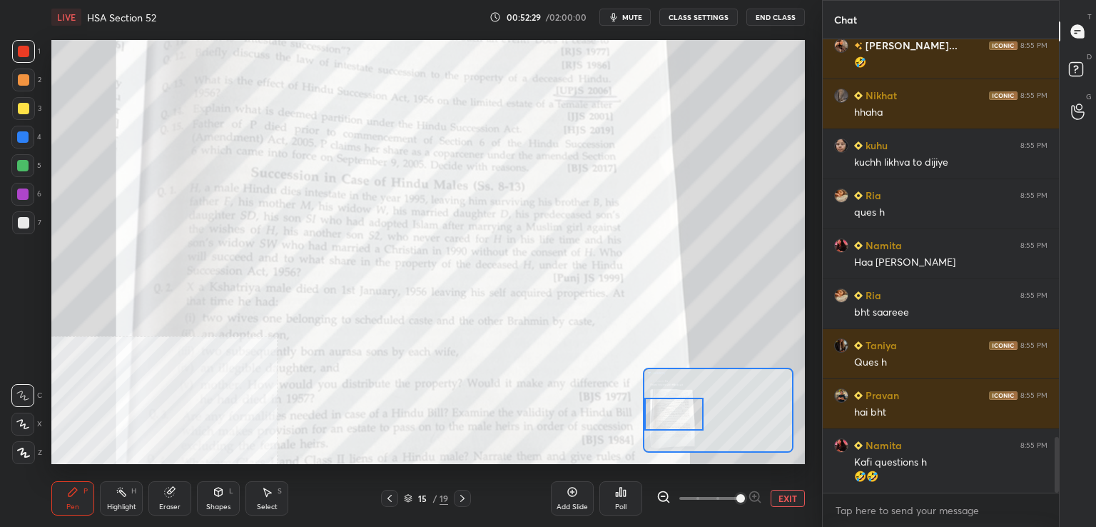
drag, startPoint x: 719, startPoint y: 415, endPoint x: 662, endPoint y: 419, distance: 57.3
click at [662, 419] on div at bounding box center [673, 414] width 59 height 33
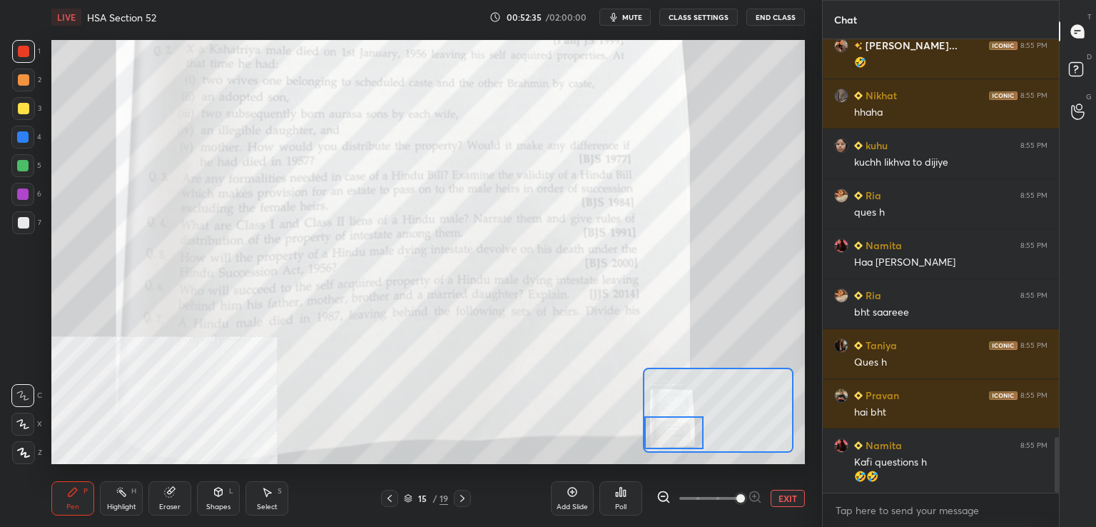
drag, startPoint x: 665, startPoint y: 407, endPoint x: 643, endPoint y: 426, distance: 29.3
click at [651, 426] on div at bounding box center [673, 432] width 59 height 33
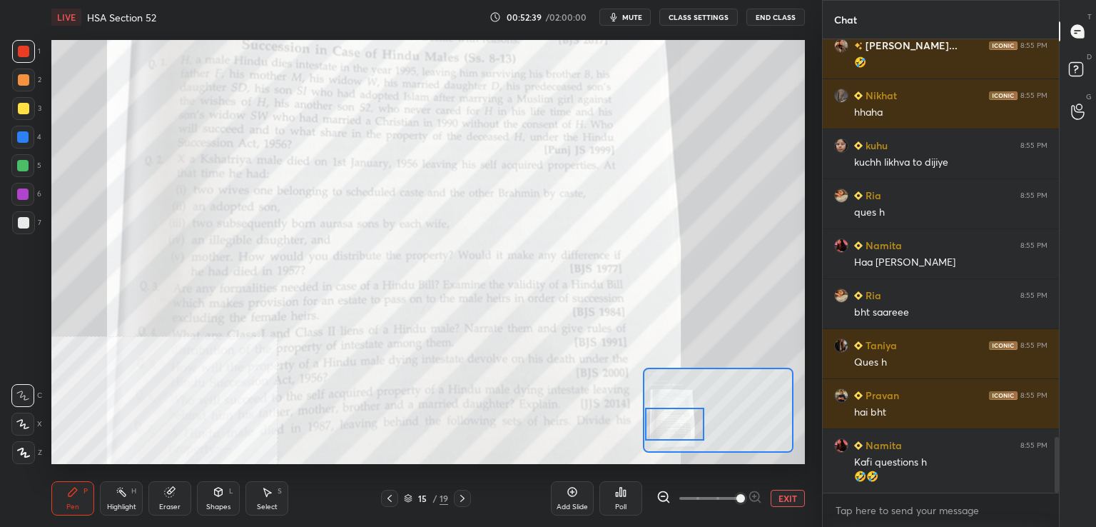
drag, startPoint x: 665, startPoint y: 426, endPoint x: 664, endPoint y: 418, distance: 8.6
click at [667, 417] on div at bounding box center [674, 424] width 59 height 33
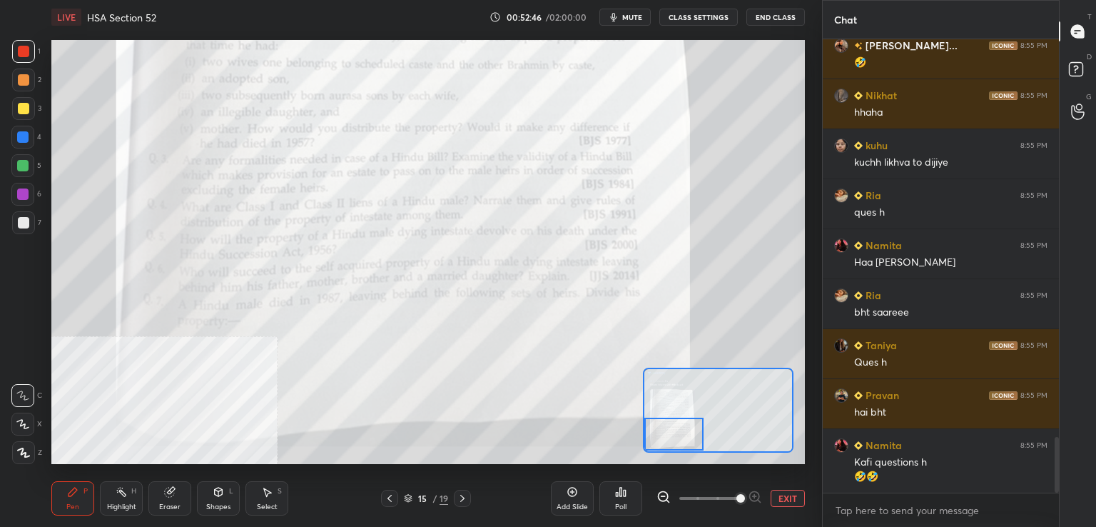
drag, startPoint x: 662, startPoint y: 418, endPoint x: 644, endPoint y: 433, distance: 23.2
click at [650, 431] on div at bounding box center [673, 434] width 59 height 33
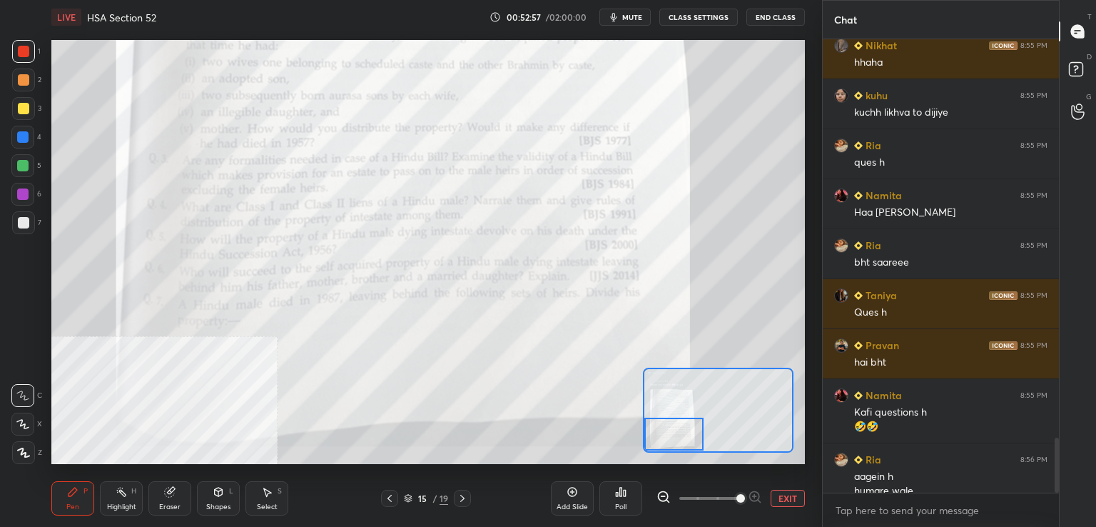
scroll to position [3289, 0]
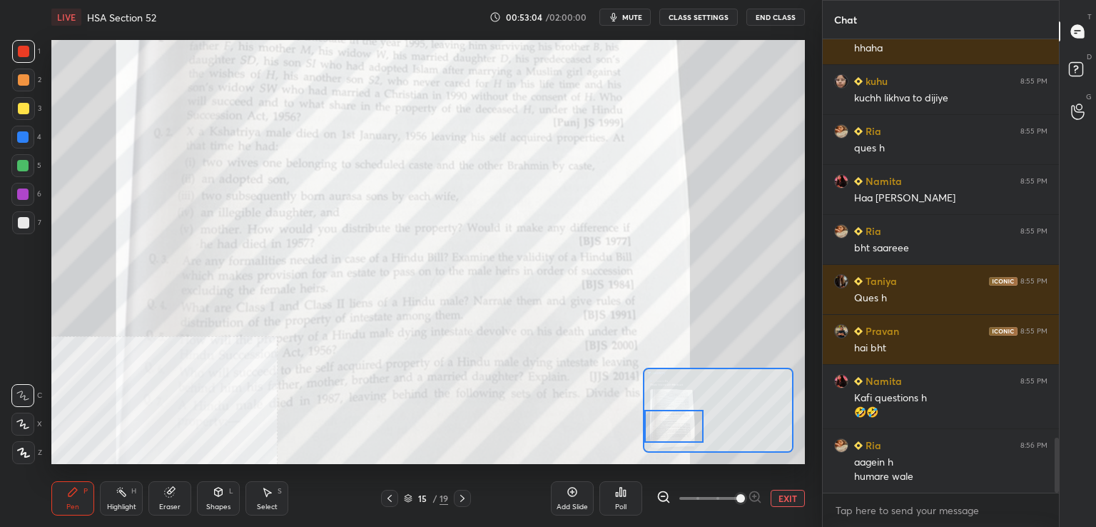
drag, startPoint x: 678, startPoint y: 440, endPoint x: 672, endPoint y: 430, distance: 11.3
click at [674, 432] on div at bounding box center [673, 426] width 59 height 33
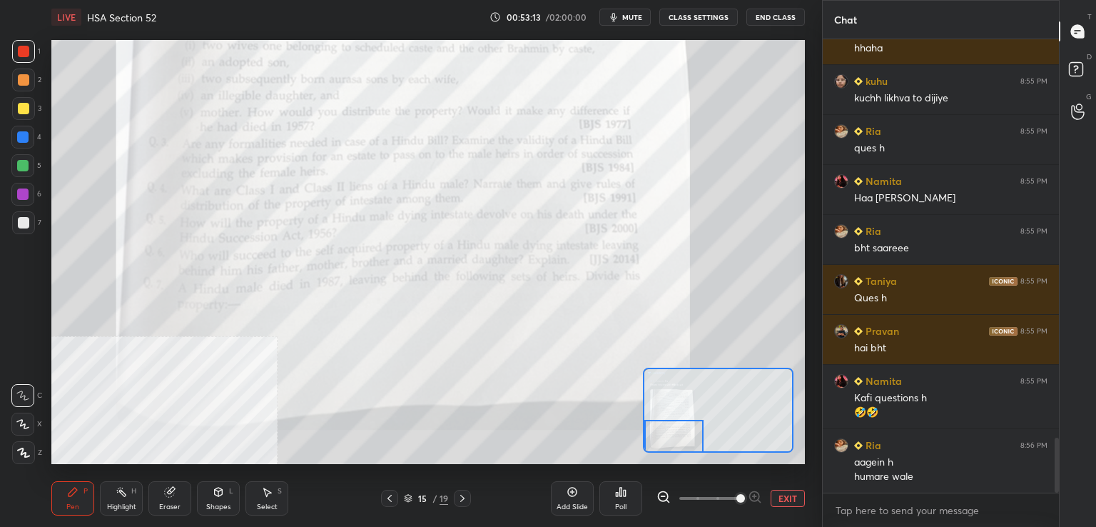
drag, startPoint x: 667, startPoint y: 418, endPoint x: 660, endPoint y: 432, distance: 15.7
click at [662, 433] on div at bounding box center [673, 436] width 59 height 33
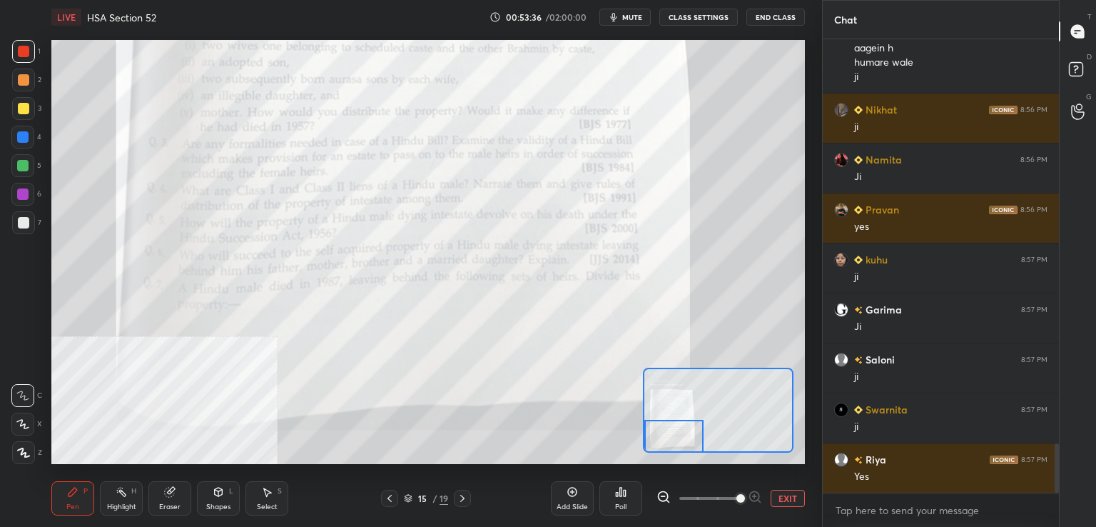
scroll to position [3753, 0]
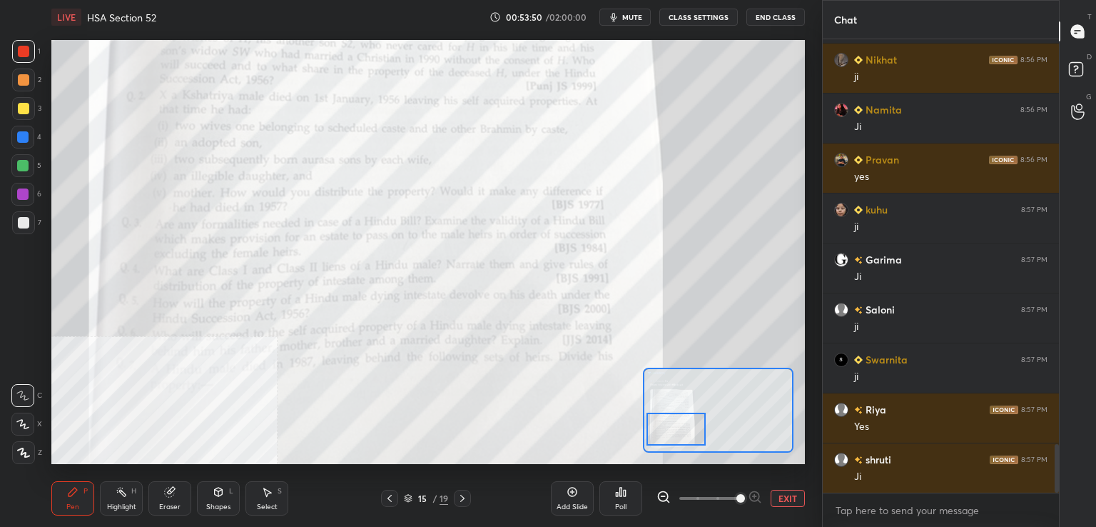
click at [685, 428] on div at bounding box center [676, 429] width 59 height 33
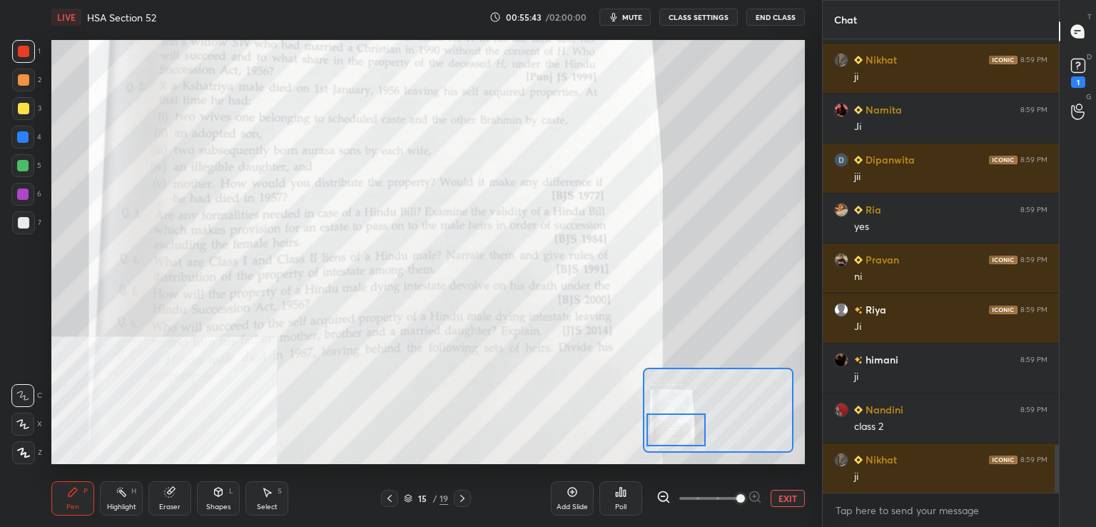
scroll to position [3904, 0]
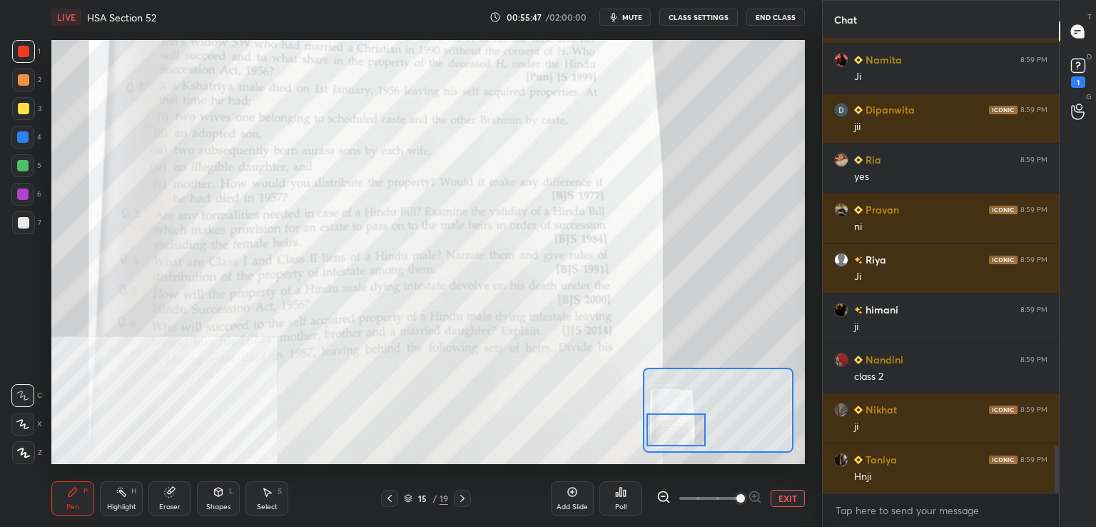
click at [644, 369] on div "Setting up your live class Poll for secs No correct answer Start poll" at bounding box center [428, 252] width 754 height 424
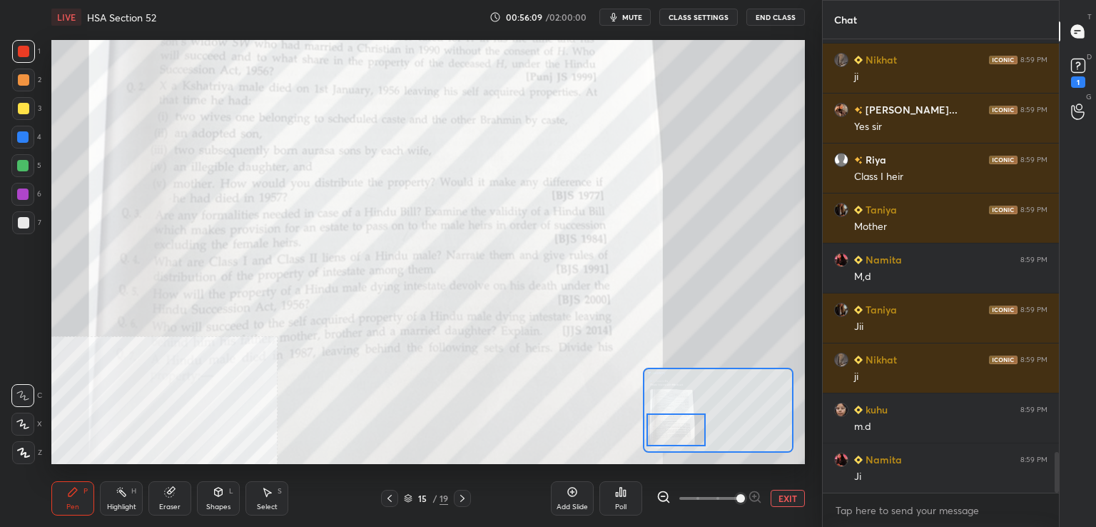
scroll to position [4703, 0]
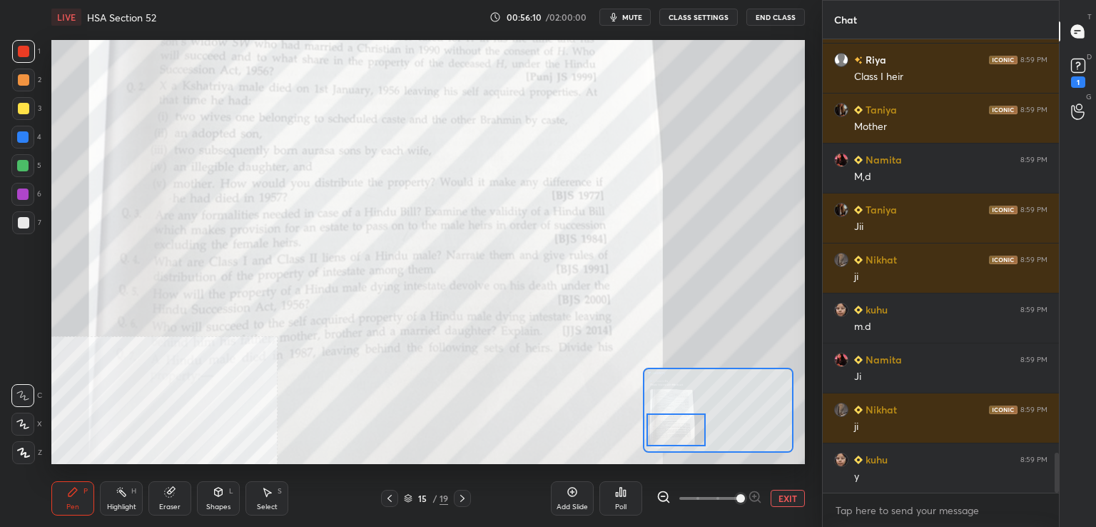
drag, startPoint x: 24, startPoint y: 187, endPoint x: 39, endPoint y: 206, distance: 24.9
click at [24, 188] on div at bounding box center [22, 194] width 23 height 23
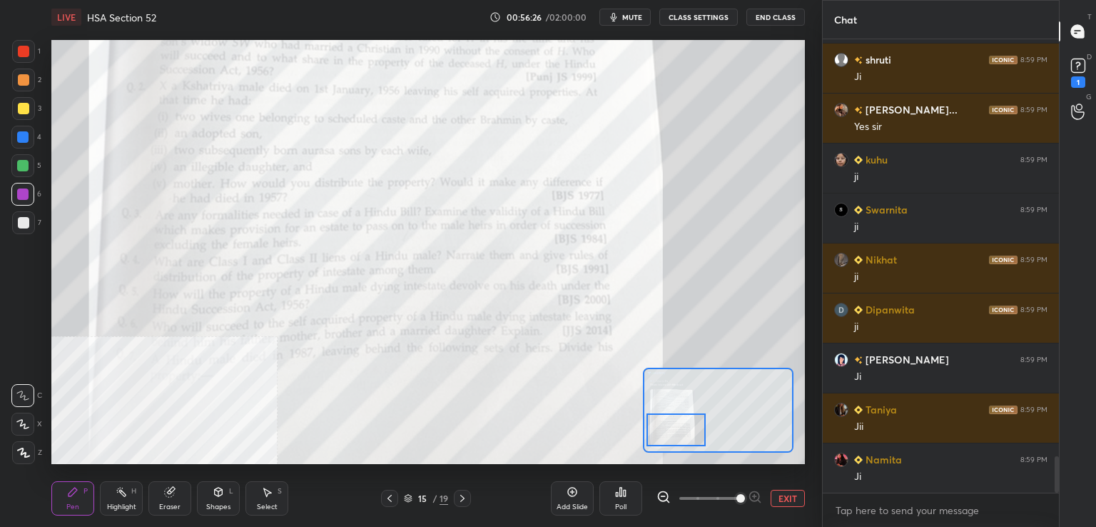
scroll to position [5203, 0]
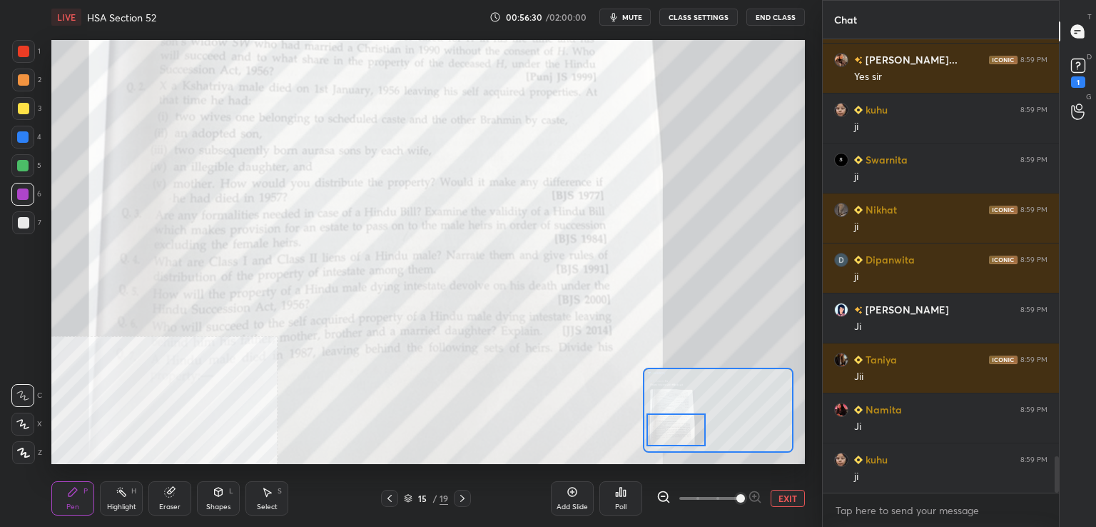
drag, startPoint x: 21, startPoint y: 53, endPoint x: 26, endPoint y: 95, distance: 42.3
click at [23, 55] on div at bounding box center [23, 51] width 11 height 11
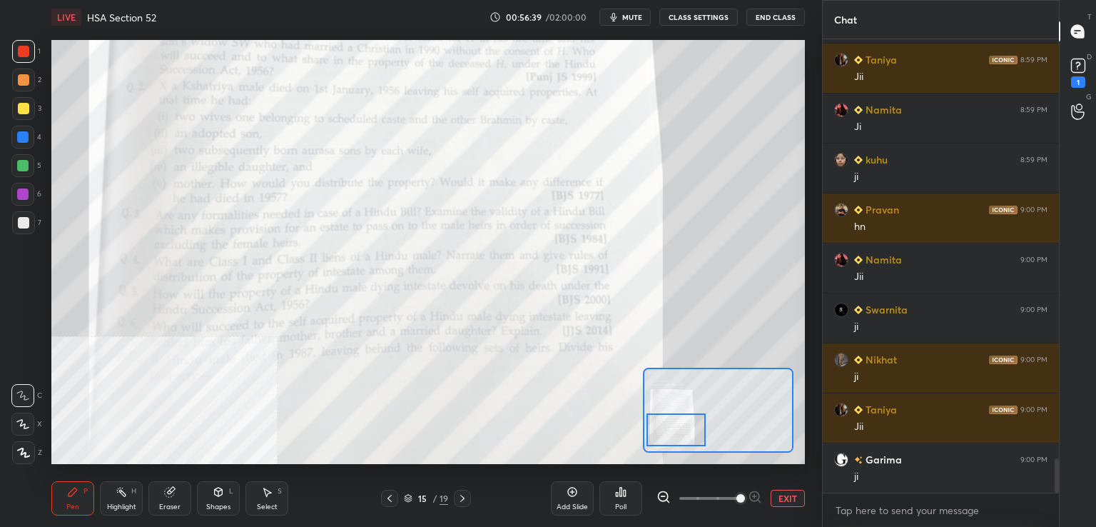
scroll to position [5553, 0]
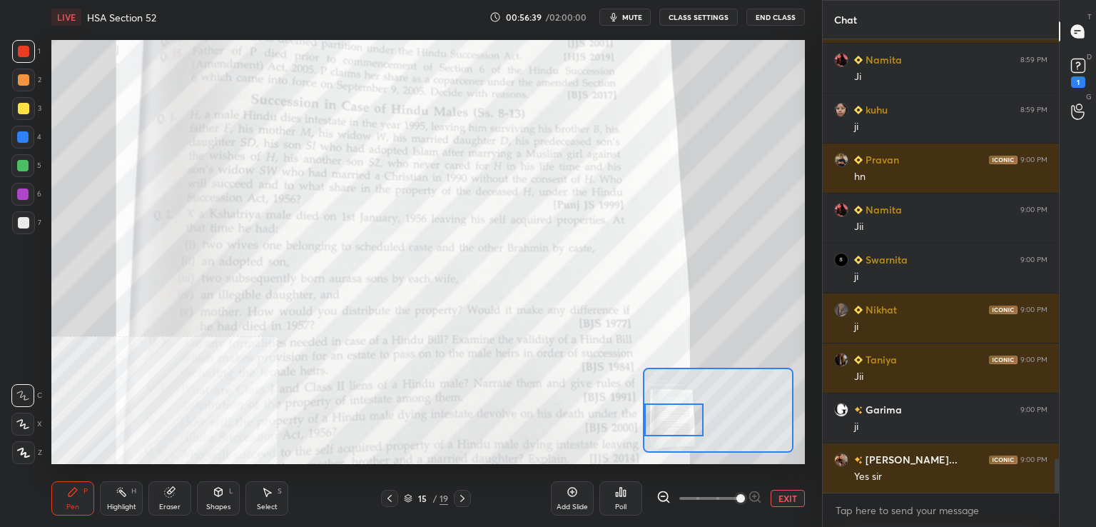
drag, startPoint x: 690, startPoint y: 428, endPoint x: 685, endPoint y: 419, distance: 9.9
click at [686, 420] on div at bounding box center [673, 419] width 59 height 33
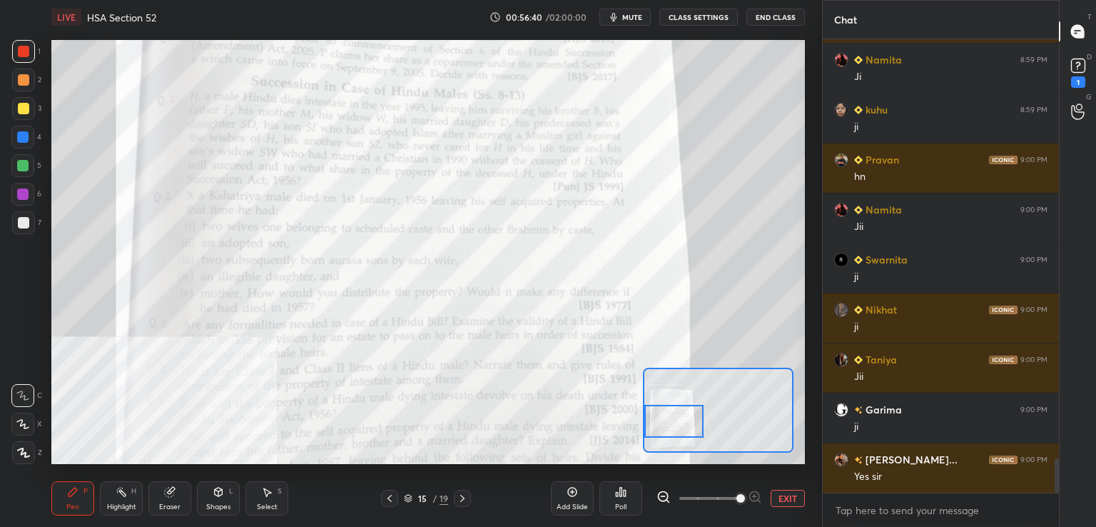
click at [669, 429] on div at bounding box center [673, 421] width 59 height 33
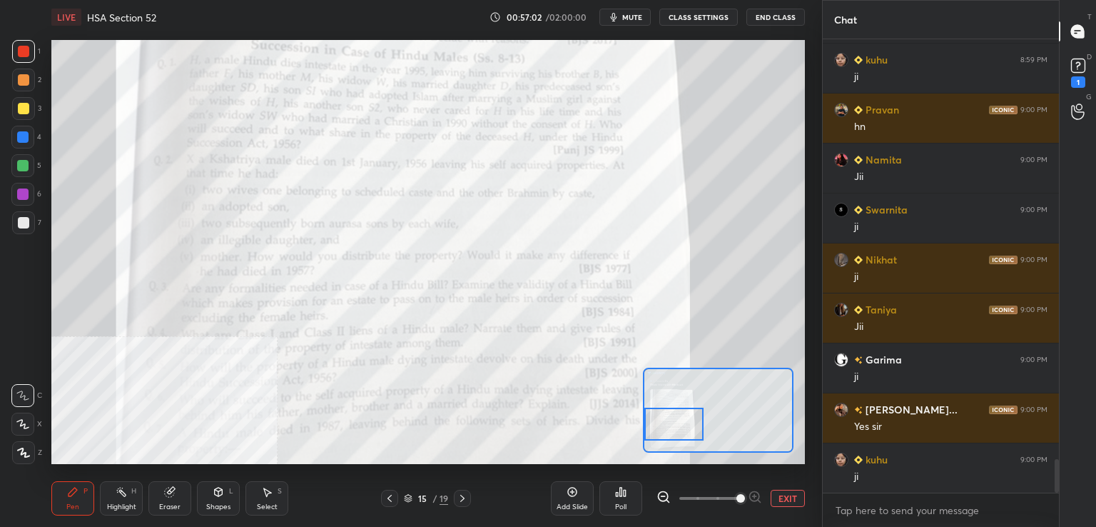
scroll to position [5652, 0]
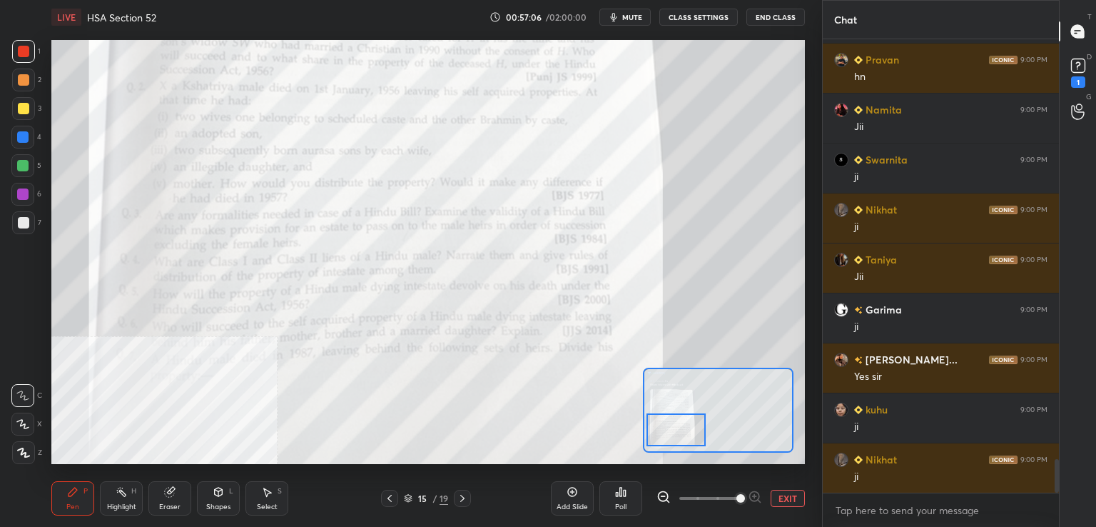
drag, startPoint x: 679, startPoint y: 424, endPoint x: 674, endPoint y: 417, distance: 8.7
click at [680, 429] on div at bounding box center [676, 429] width 59 height 33
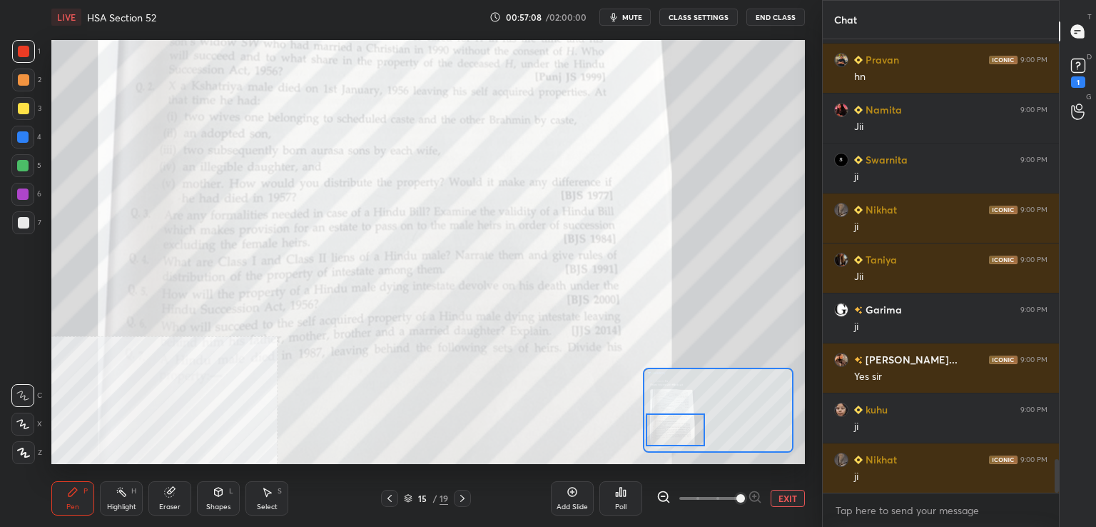
click at [171, 497] on div "Eraser" at bounding box center [169, 498] width 43 height 34
drag, startPoint x: 26, startPoint y: 449, endPoint x: 34, endPoint y: 459, distance: 12.7
click at [26, 449] on span "Erase all" at bounding box center [22, 452] width 21 height 10
drag, startPoint x: 69, startPoint y: 497, endPoint x: 77, endPoint y: 482, distance: 16.6
click at [69, 495] on icon at bounding box center [72, 491] width 11 height 11
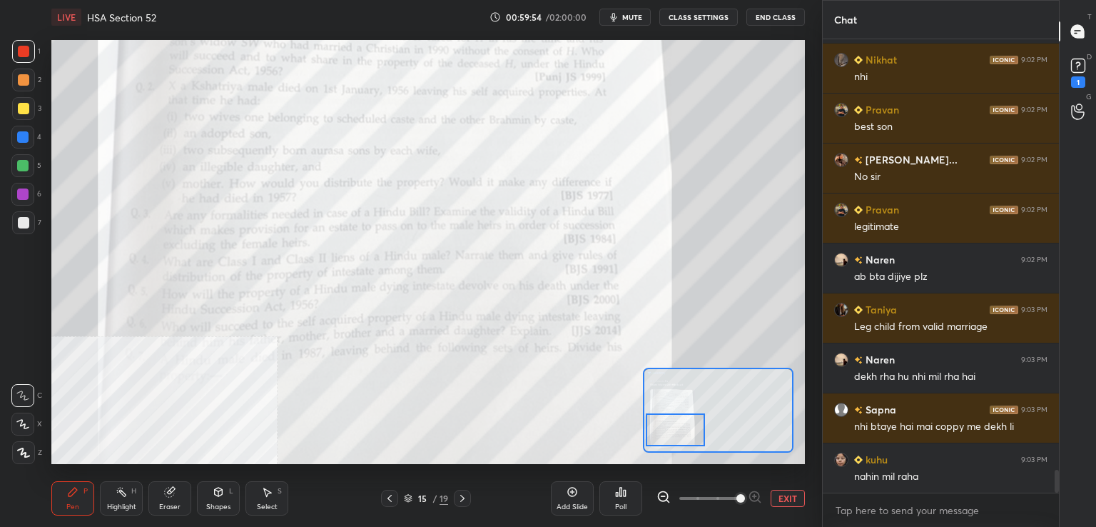
scroll to position [8464, 0]
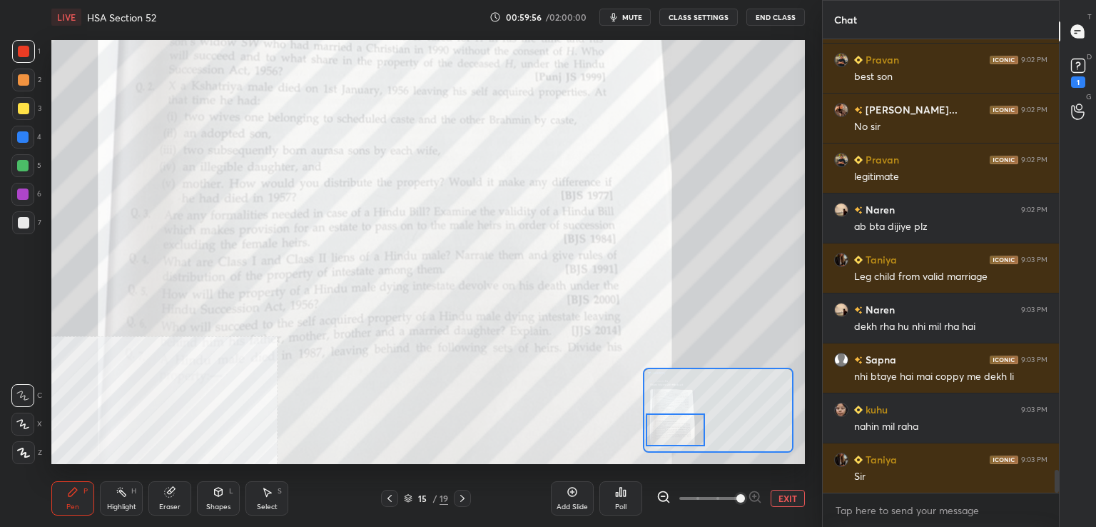
click at [378, 492] on div "15 / 19" at bounding box center [426, 498] width 250 height 17
drag, startPoint x: 577, startPoint y: 492, endPoint x: 576, endPoint y: 467, distance: 25.0
click at [576, 490] on icon at bounding box center [572, 491] width 9 height 9
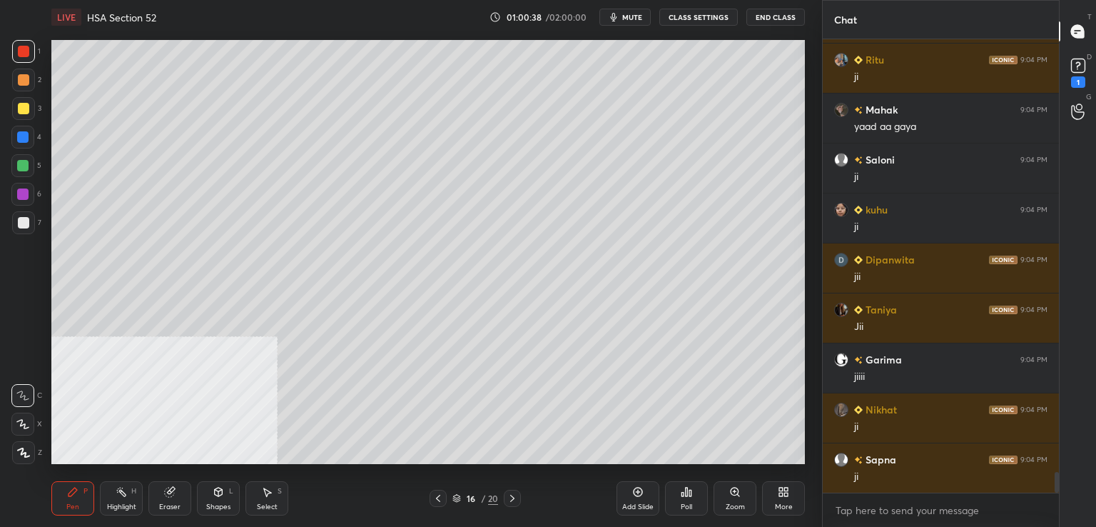
scroll to position [9564, 0]
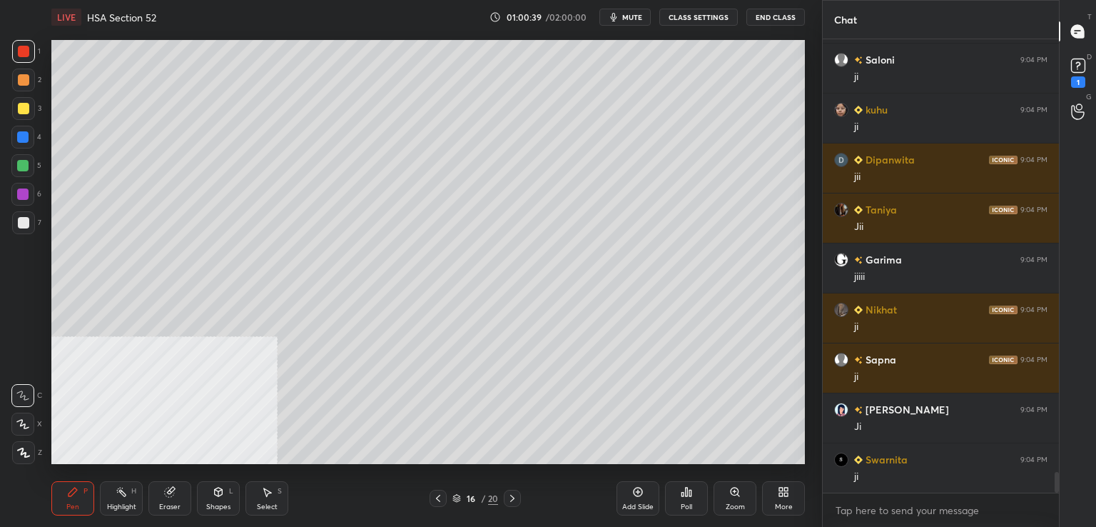
drag, startPoint x: 19, startPoint y: 108, endPoint x: 34, endPoint y: 106, distance: 15.1
click at [20, 108] on div at bounding box center [23, 108] width 11 height 11
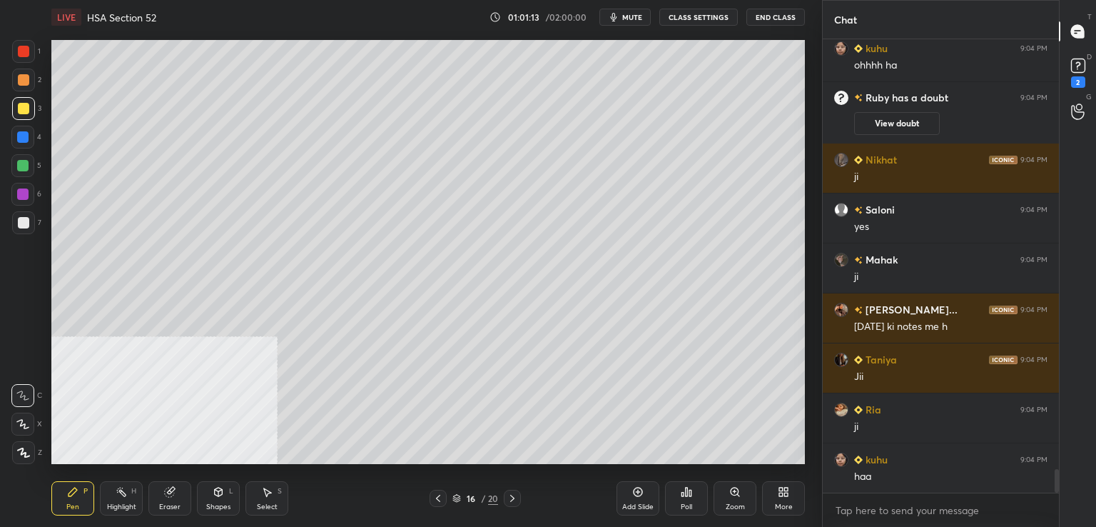
scroll to position [8357, 0]
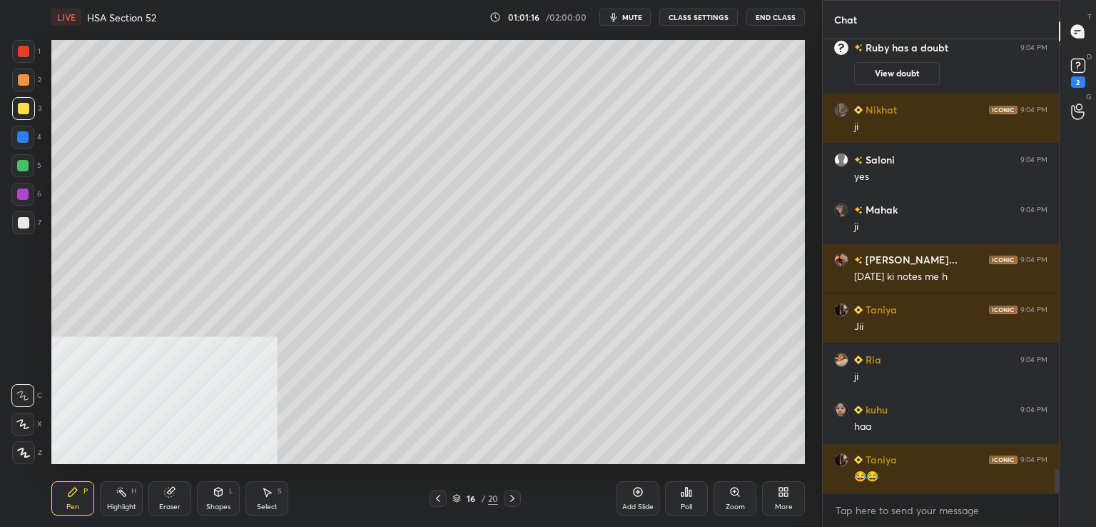
drag, startPoint x: 434, startPoint y: 497, endPoint x: 448, endPoint y: 499, distance: 14.4
click at [435, 497] on icon at bounding box center [437, 497] width 11 height 11
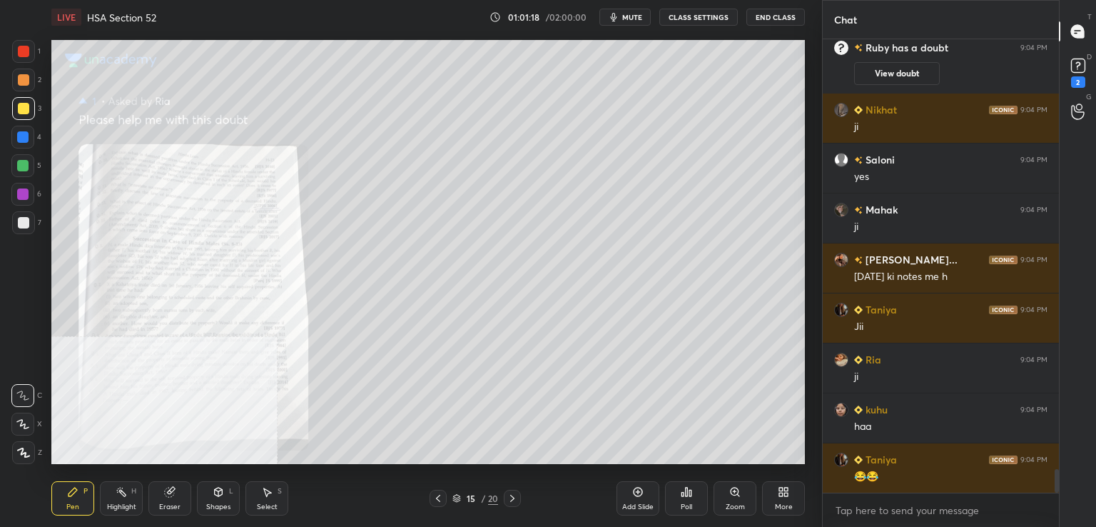
scroll to position [8407, 0]
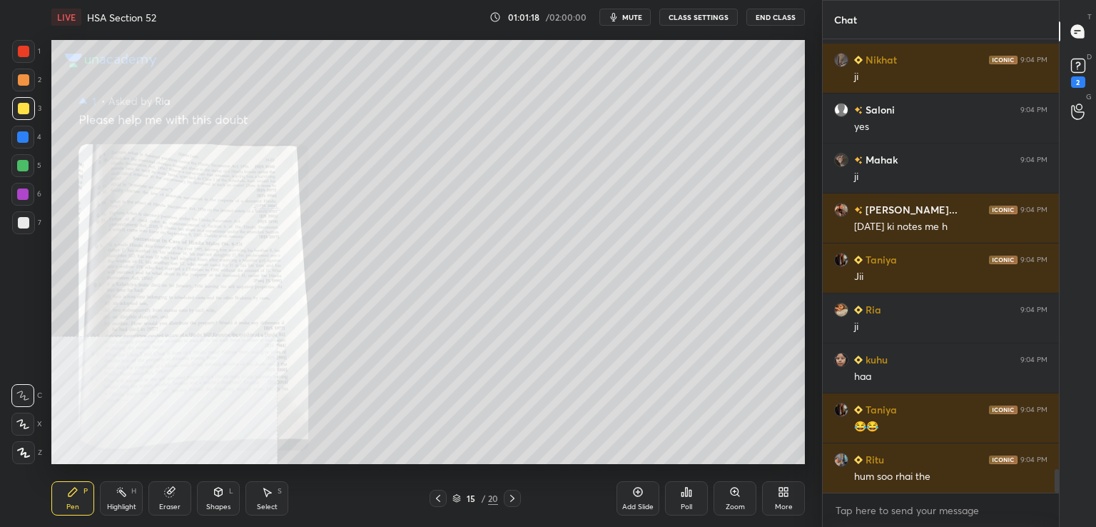
click at [737, 489] on icon at bounding box center [735, 491] width 8 height 8
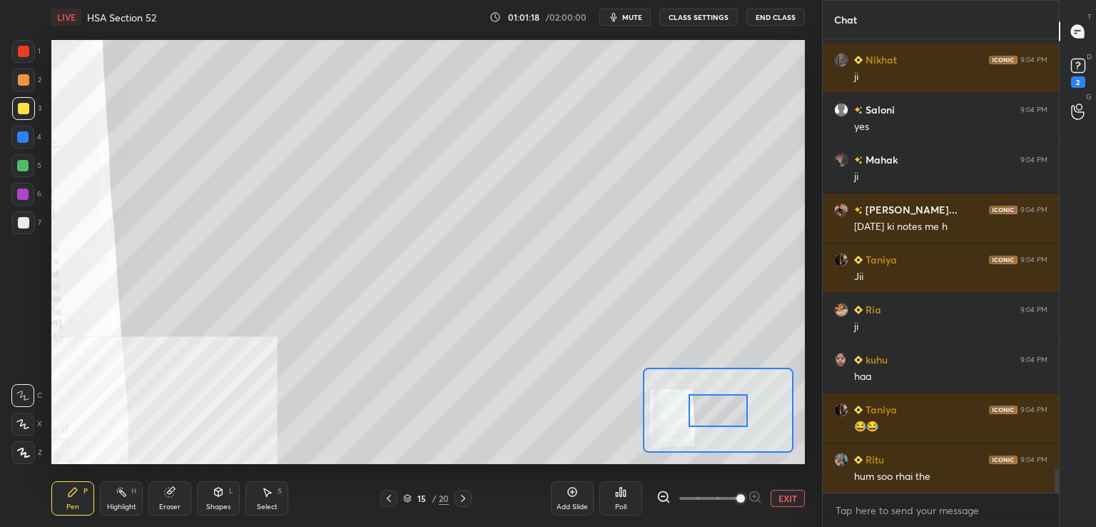
click at [734, 495] on span at bounding box center [709, 497] width 60 height 21
click at [737, 499] on span at bounding box center [741, 498] width 9 height 9
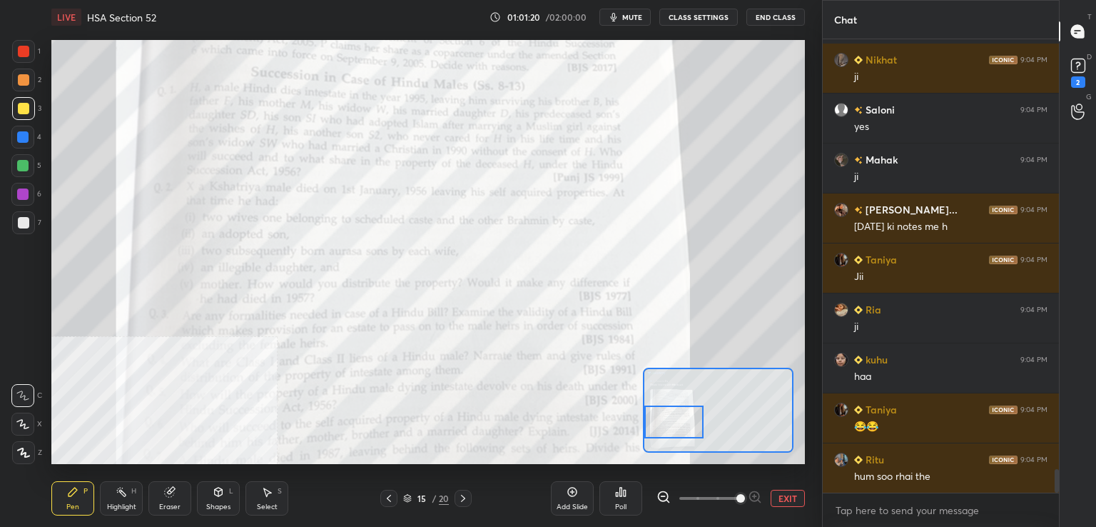
drag, startPoint x: 724, startPoint y: 421, endPoint x: 657, endPoint y: 439, distance: 69.4
click at [658, 438] on div at bounding box center [673, 421] width 59 height 33
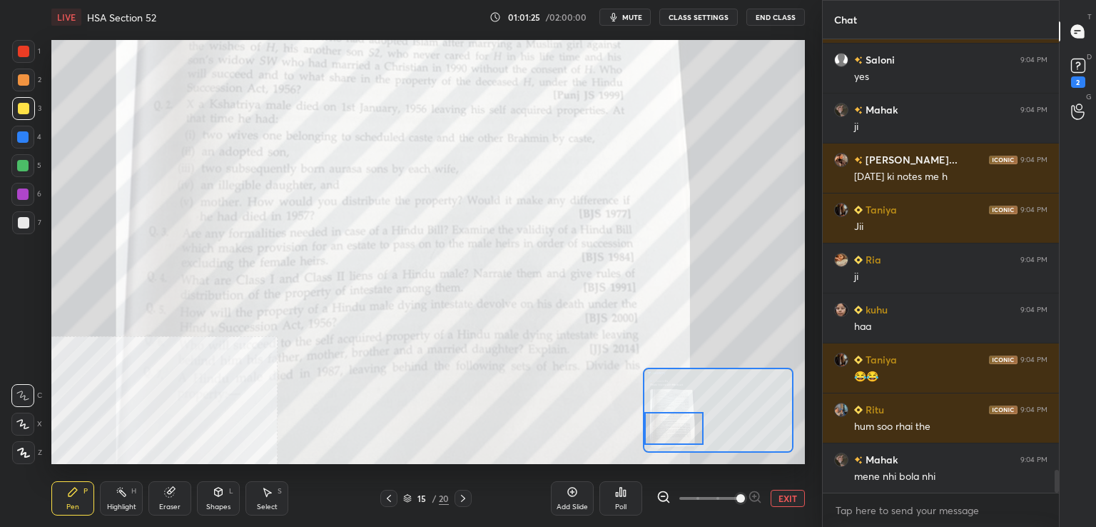
scroll to position [8507, 0]
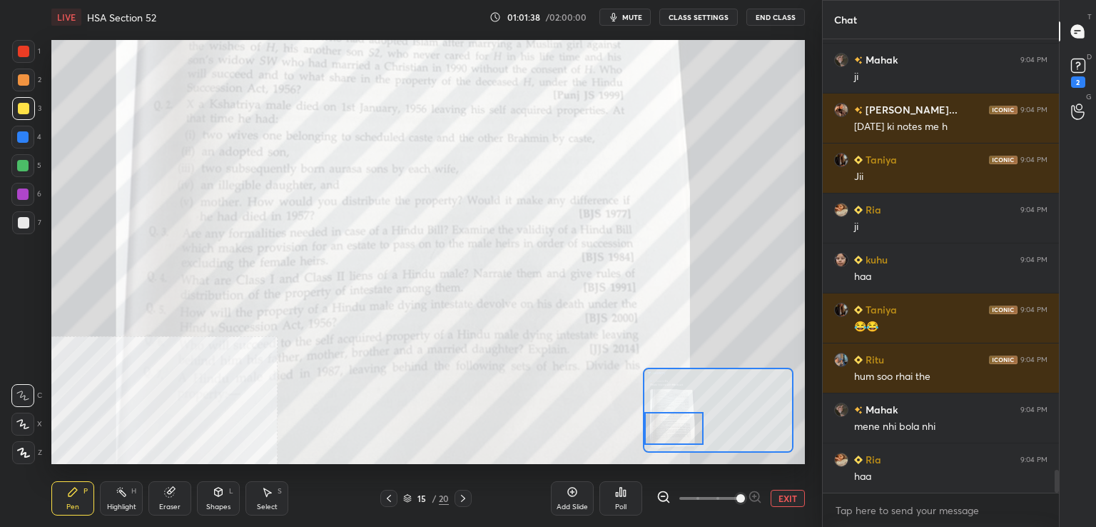
drag, startPoint x: 29, startPoint y: 52, endPoint x: 43, endPoint y: 50, distance: 14.4
click at [29, 52] on div at bounding box center [23, 51] width 23 height 23
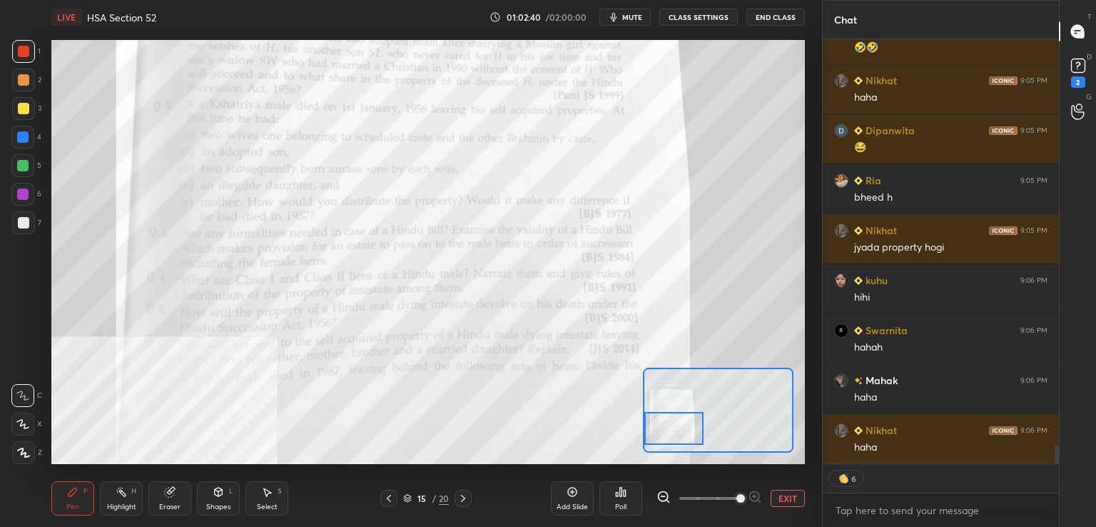
scroll to position [9635, 0]
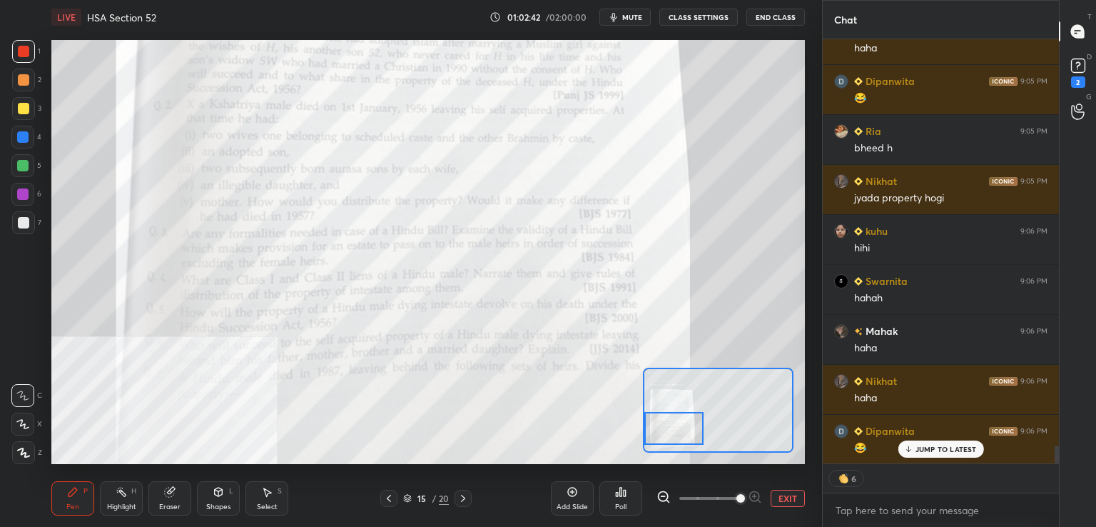
click at [26, 109] on div at bounding box center [23, 108] width 11 height 11
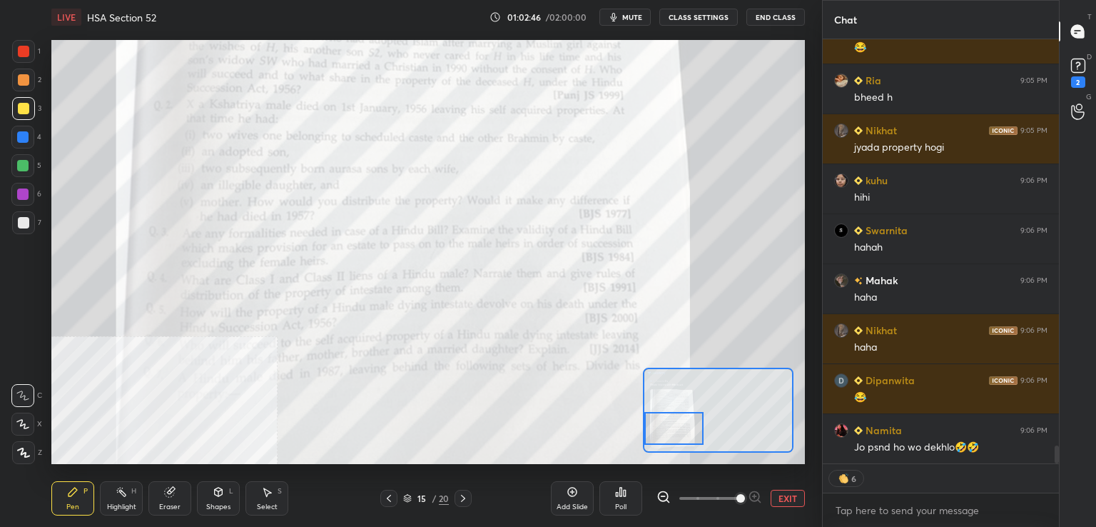
drag, startPoint x: 24, startPoint y: 163, endPoint x: 51, endPoint y: 158, distance: 26.9
click at [26, 164] on div at bounding box center [22, 165] width 11 height 11
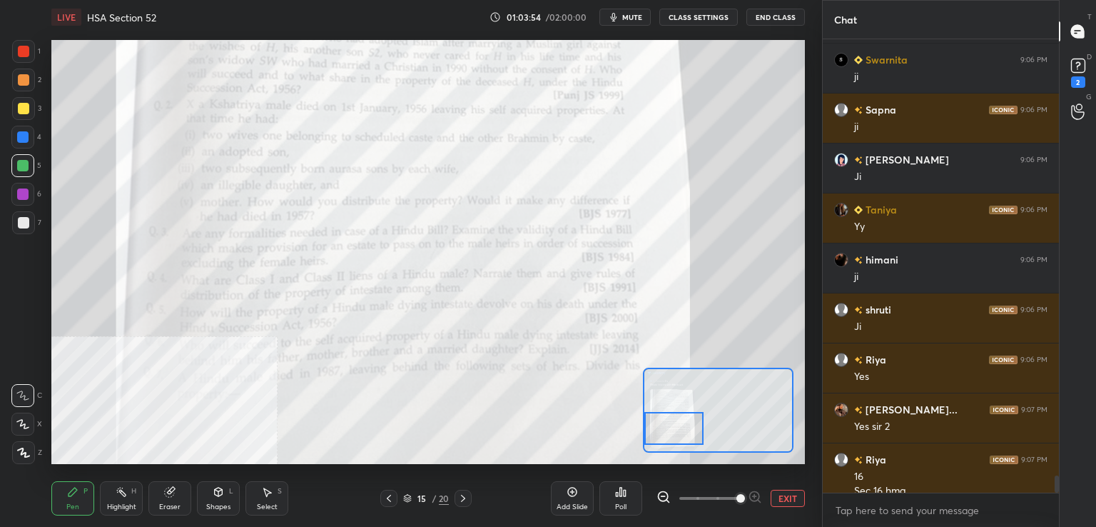
scroll to position [11419, 0]
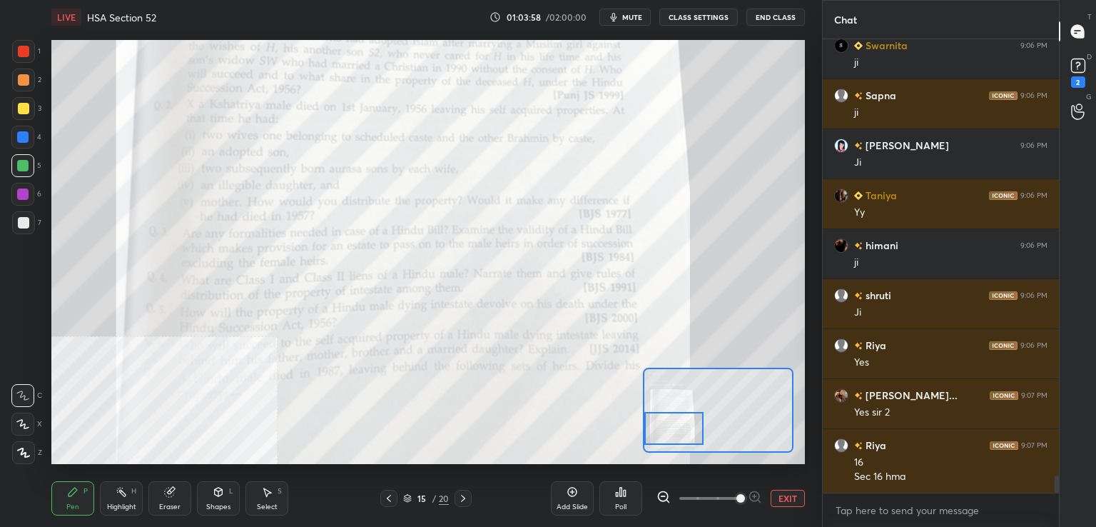
drag, startPoint x: 26, startPoint y: 194, endPoint x: 41, endPoint y: 194, distance: 14.3
click at [29, 195] on div at bounding box center [22, 194] width 23 height 23
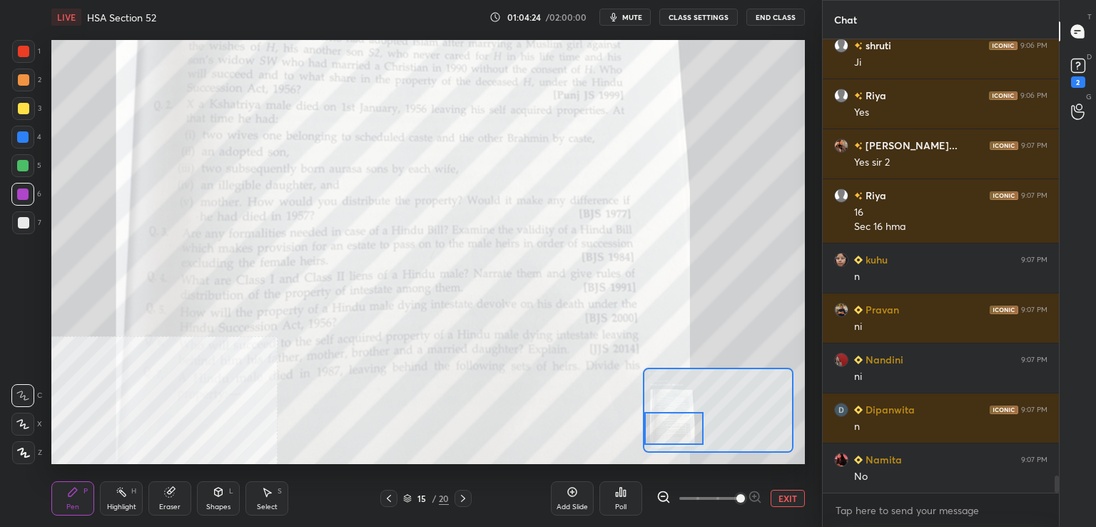
scroll to position [11769, 0]
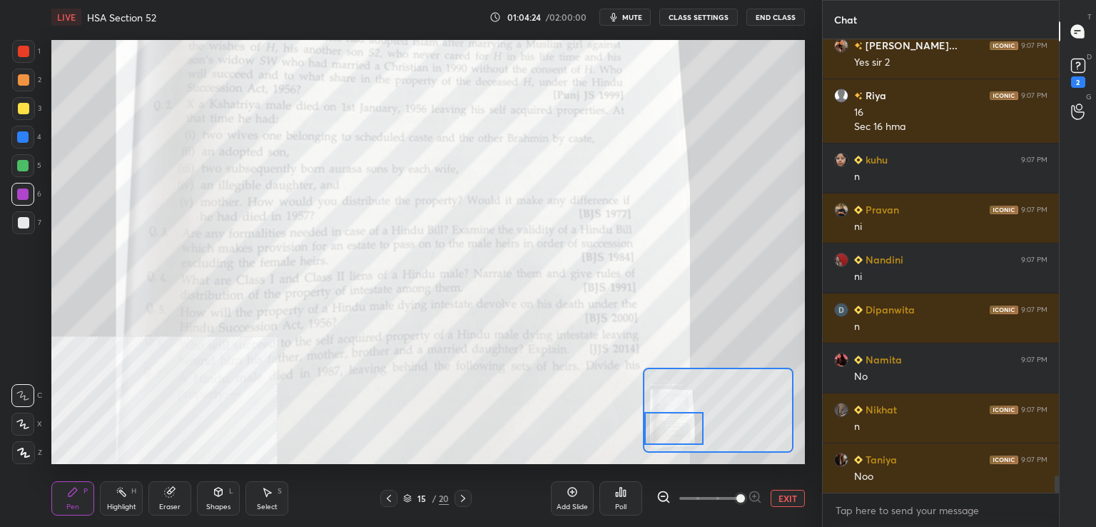
click at [26, 165] on div at bounding box center [22, 165] width 11 height 11
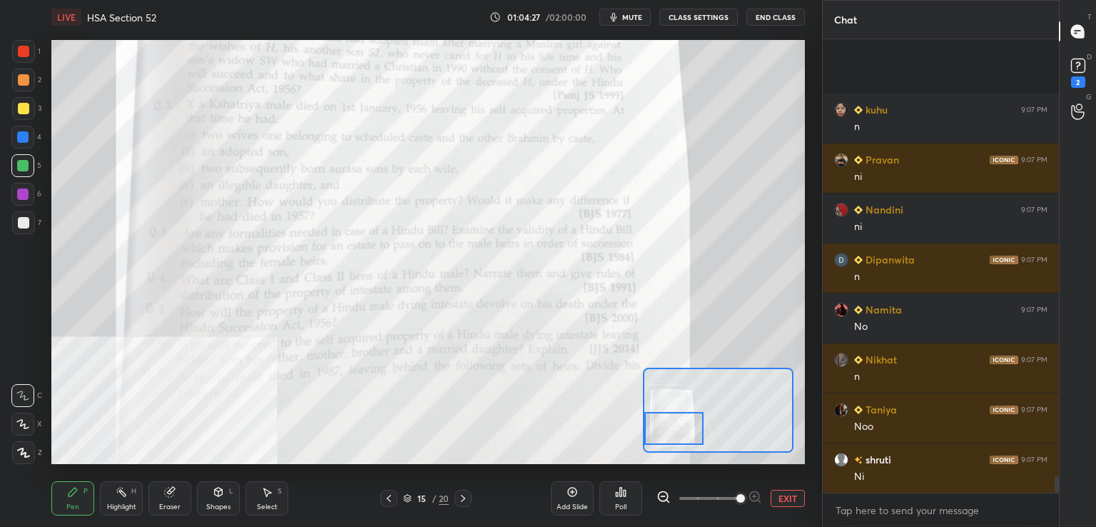
scroll to position [11969, 0]
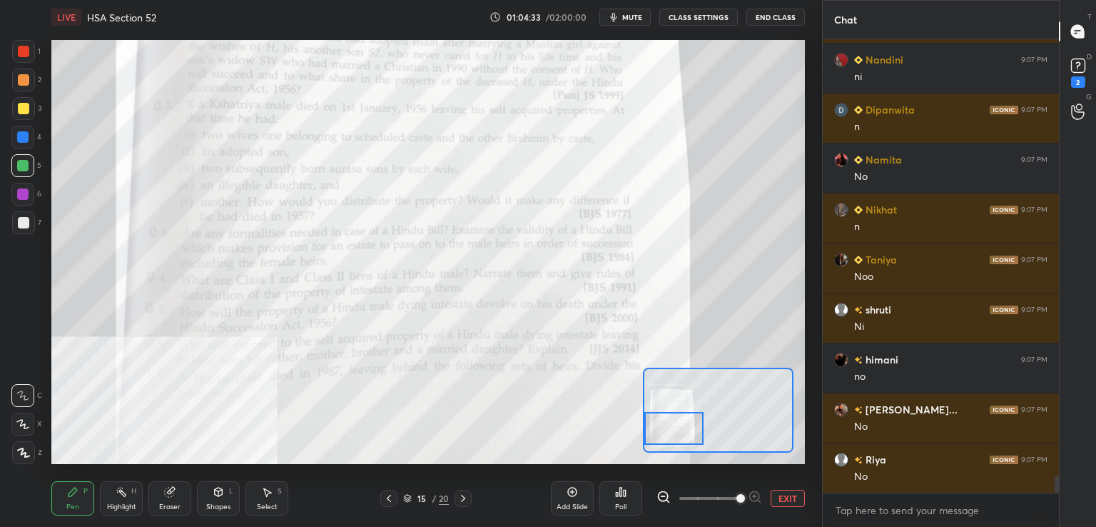
click at [28, 193] on div at bounding box center [22, 193] width 11 height 11
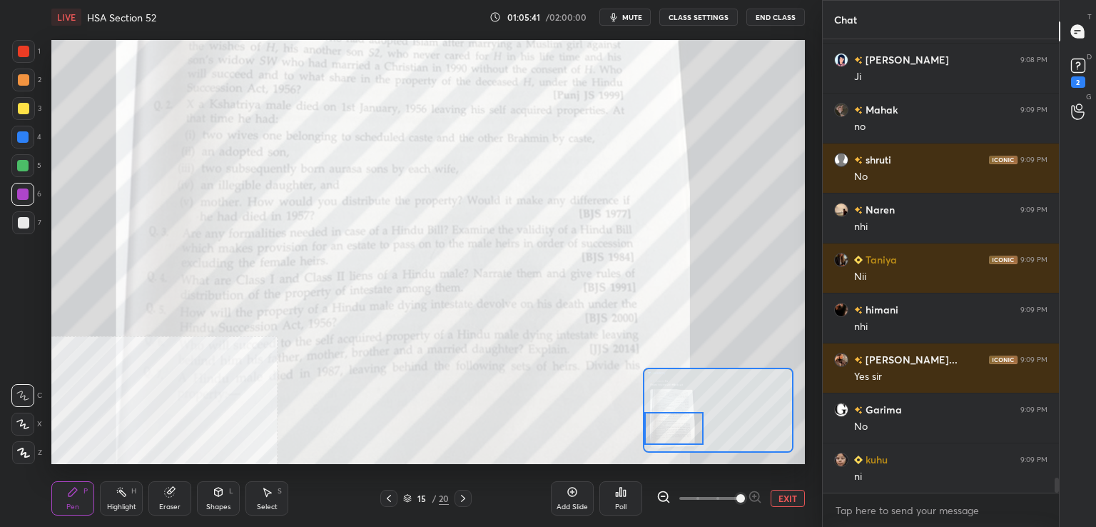
scroll to position [13517, 0]
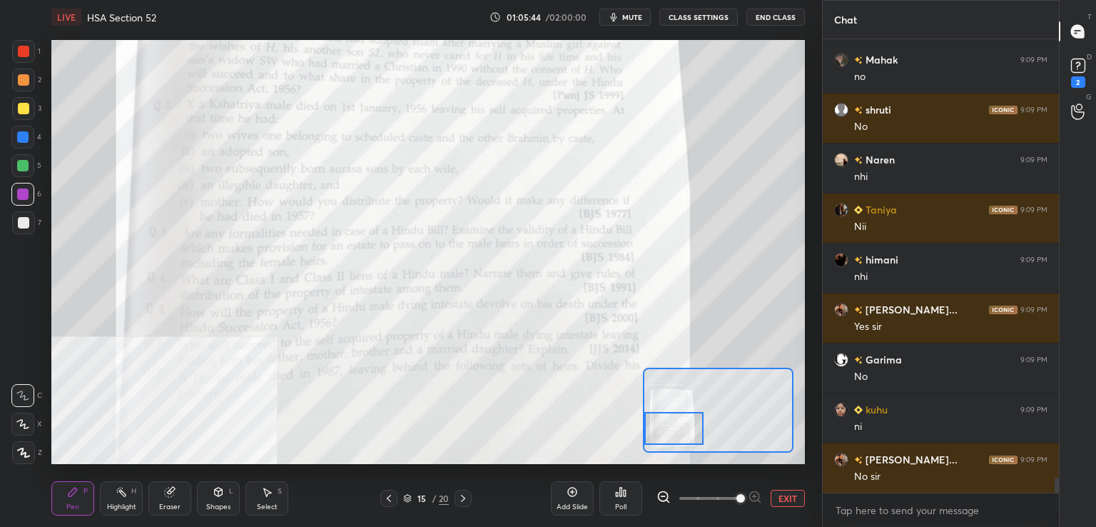
click at [27, 58] on div at bounding box center [23, 51] width 23 height 23
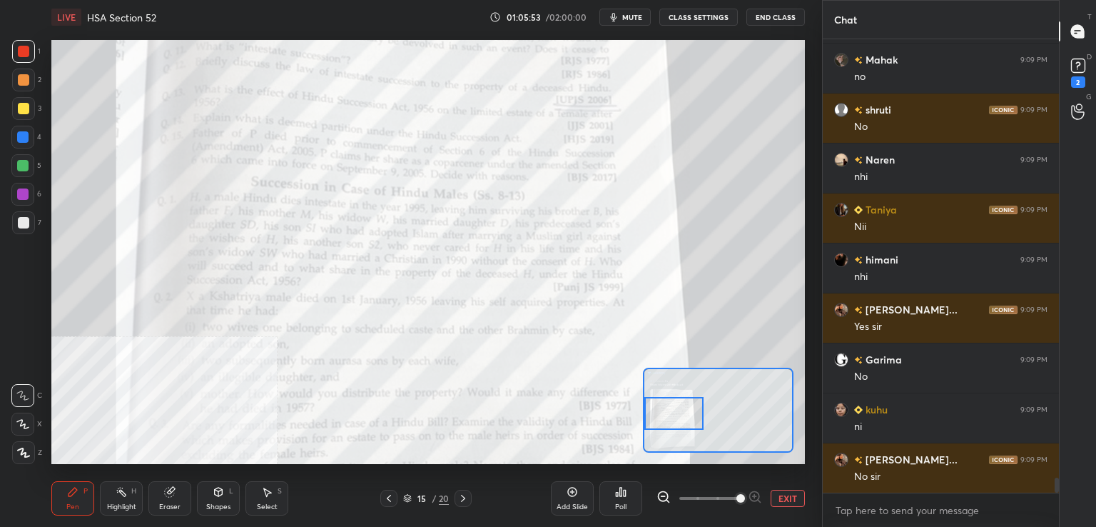
drag, startPoint x: 674, startPoint y: 431, endPoint x: 659, endPoint y: 418, distance: 20.2
click at [667, 418] on div at bounding box center [673, 413] width 59 height 33
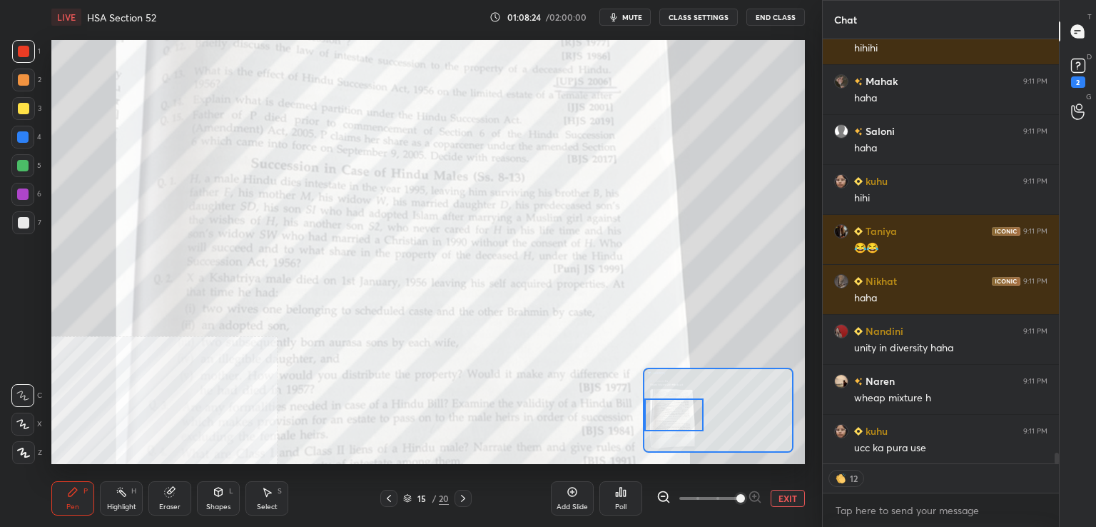
scroll to position [16095, 0]
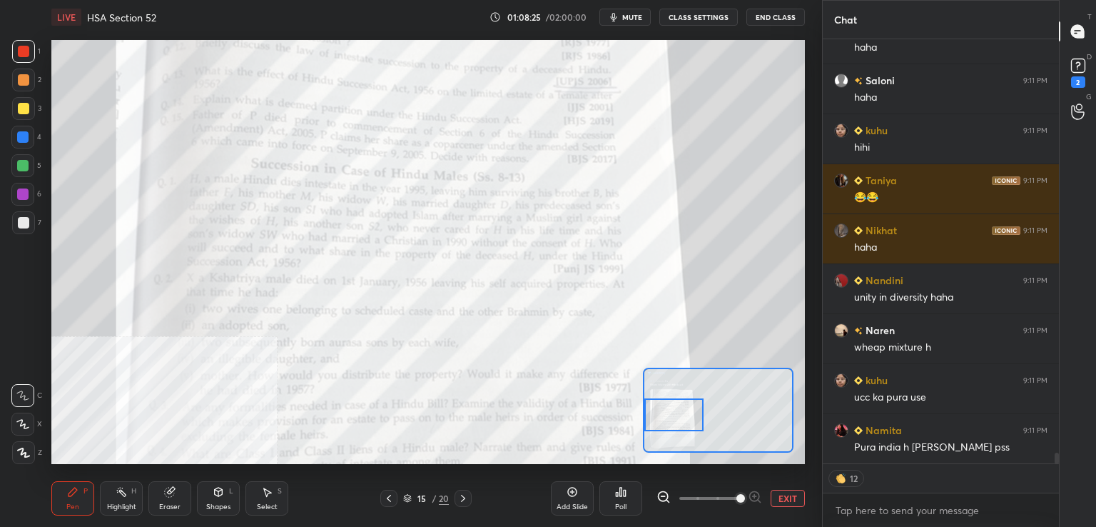
drag, startPoint x: 24, startPoint y: 86, endPoint x: 13, endPoint y: 66, distance: 23.6
click at [24, 85] on div at bounding box center [23, 80] width 23 height 23
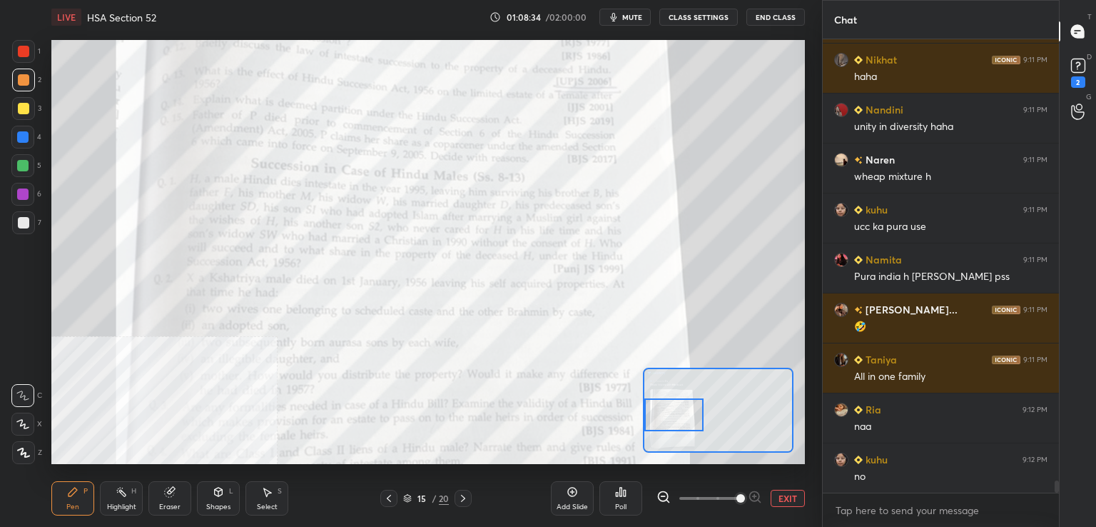
scroll to position [16315, 0]
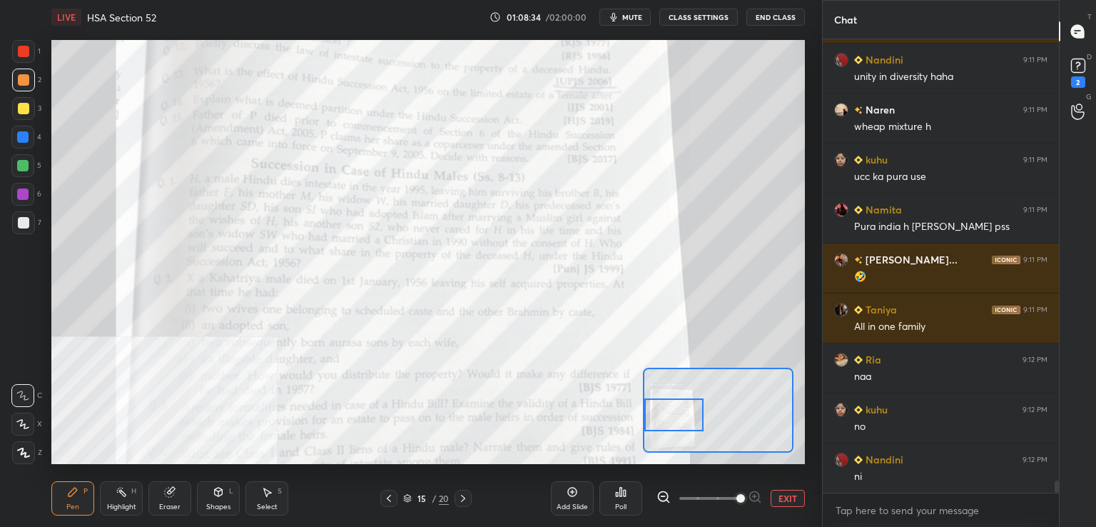
drag, startPoint x: 163, startPoint y: 500, endPoint x: 133, endPoint y: 477, distance: 36.7
click at [160, 502] on div "Eraser" at bounding box center [169, 498] width 43 height 34
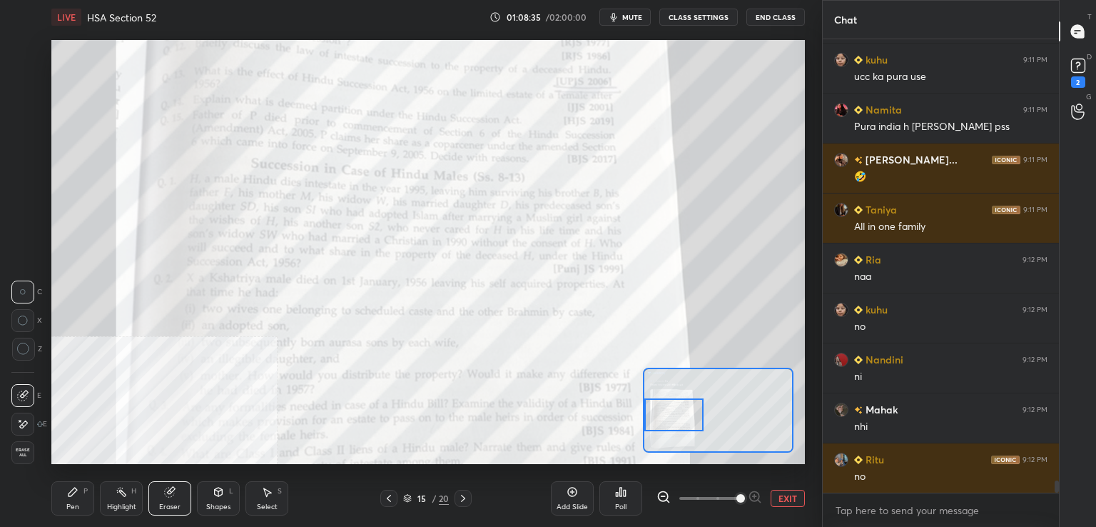
click at [29, 454] on span "Erase all" at bounding box center [22, 452] width 21 height 10
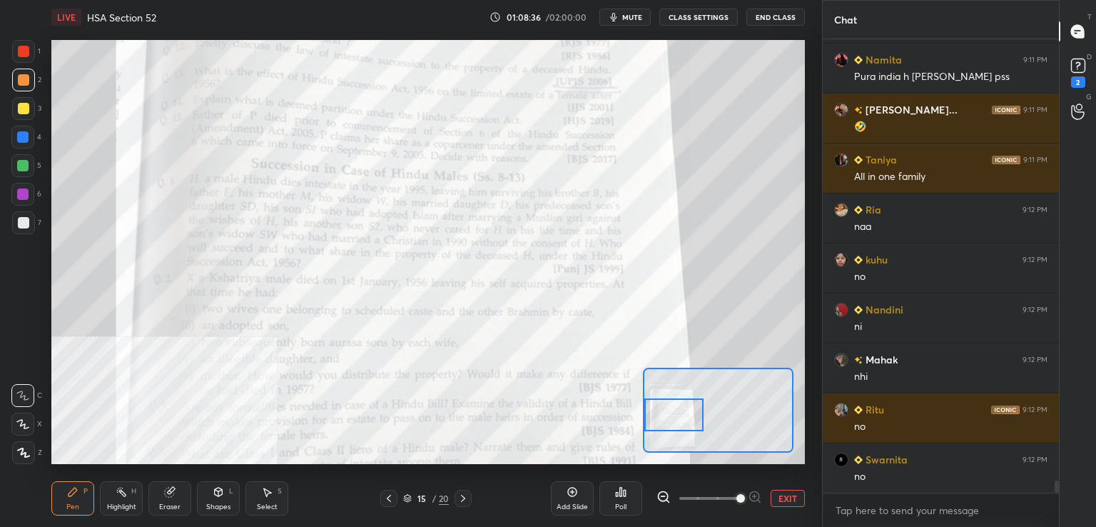
click at [81, 502] on div "Pen P" at bounding box center [72, 498] width 43 height 34
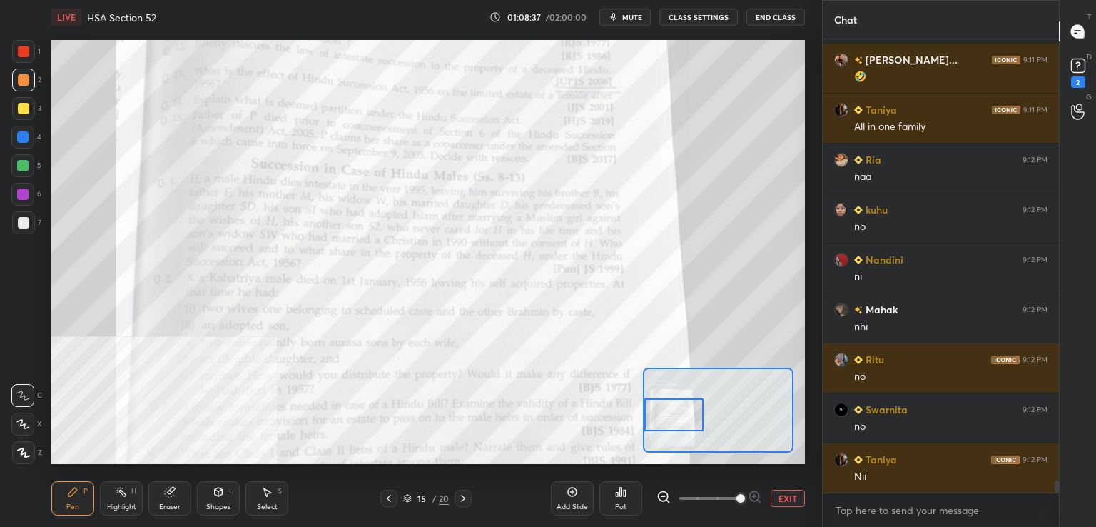
scroll to position [16565, 0]
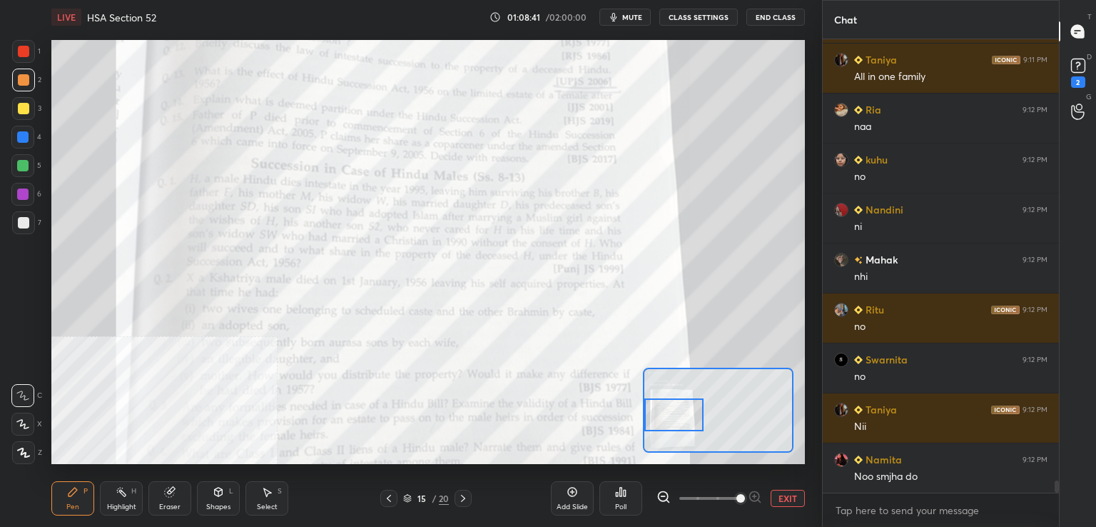
drag, startPoint x: 23, startPoint y: 52, endPoint x: 47, endPoint y: 41, distance: 26.8
click at [23, 52] on div at bounding box center [23, 51] width 11 height 11
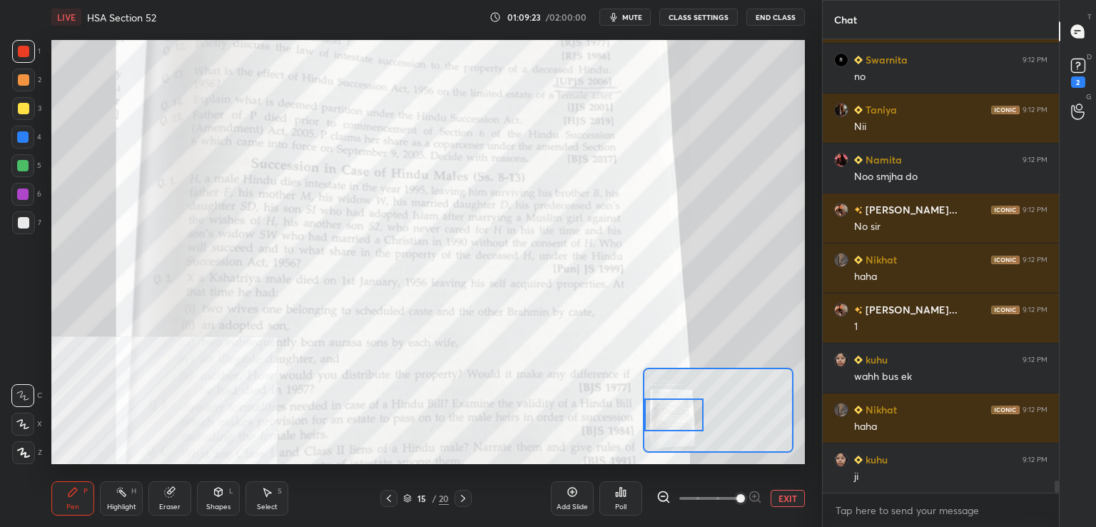
scroll to position [5, 4]
drag, startPoint x: 24, startPoint y: 166, endPoint x: 43, endPoint y: 163, distance: 19.5
click at [29, 166] on div at bounding box center [22, 165] width 11 height 11
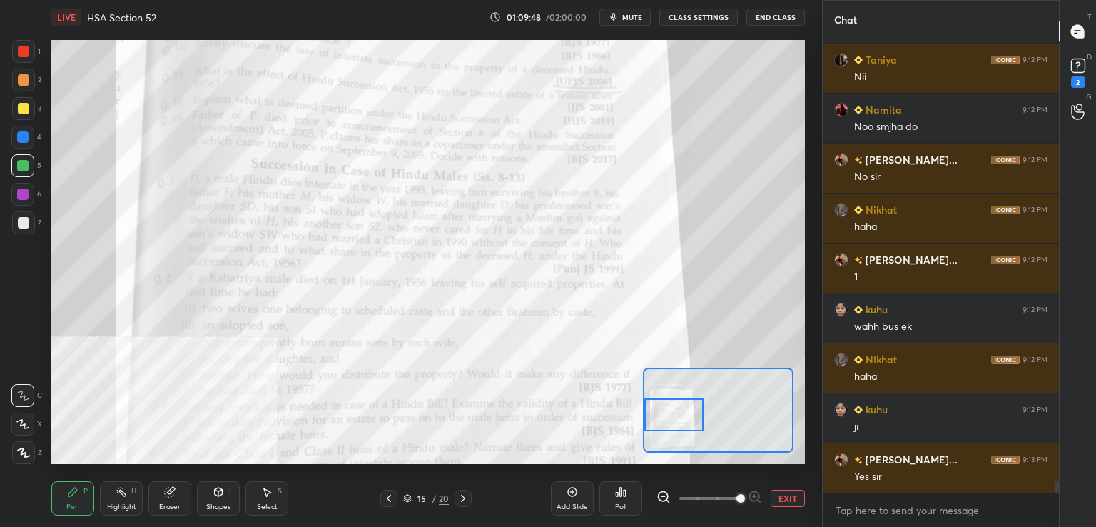
scroll to position [16965, 0]
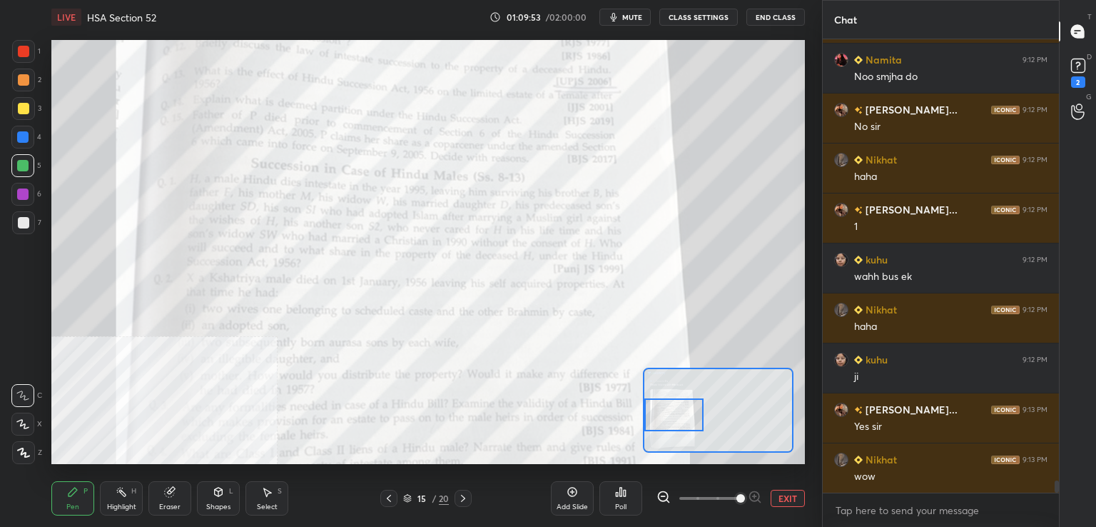
drag, startPoint x: 22, startPoint y: 193, endPoint x: 49, endPoint y: 188, distance: 27.0
click at [30, 193] on div at bounding box center [22, 194] width 23 height 23
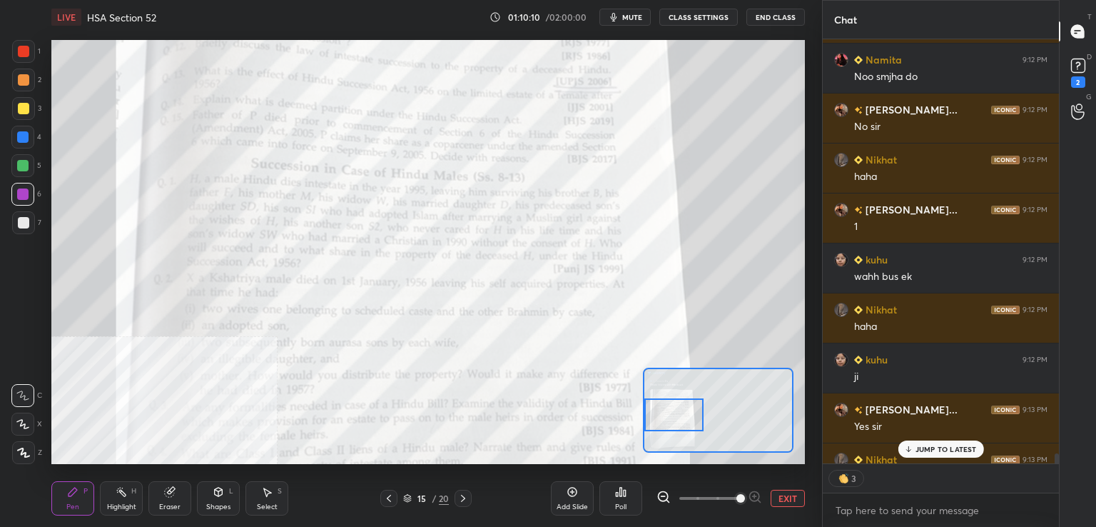
scroll to position [17043, 0]
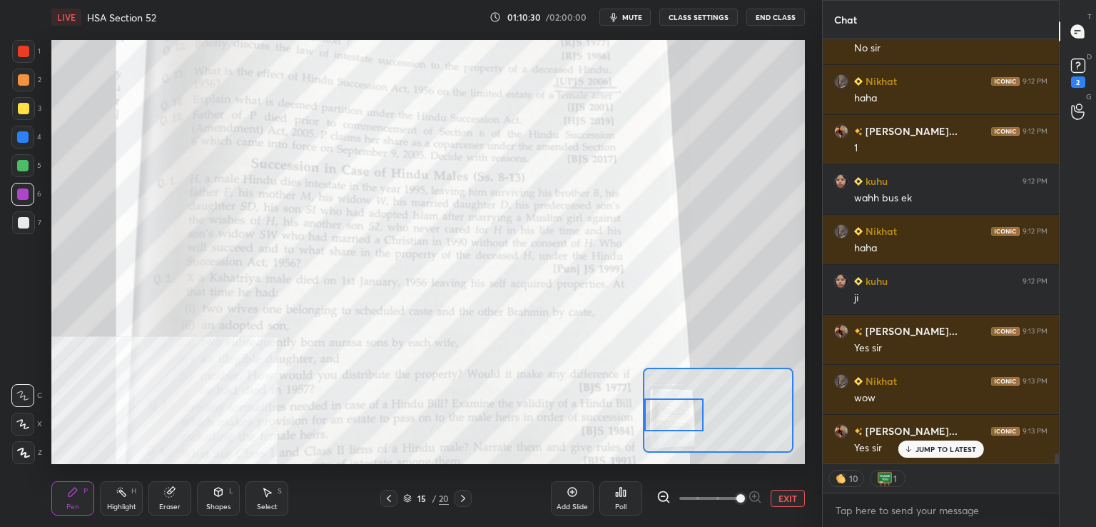
drag, startPoint x: 21, startPoint y: 103, endPoint x: 22, endPoint y: 94, distance: 9.3
click at [20, 102] on div at bounding box center [23, 108] width 23 height 23
click at [22, 49] on div at bounding box center [23, 51] width 11 height 11
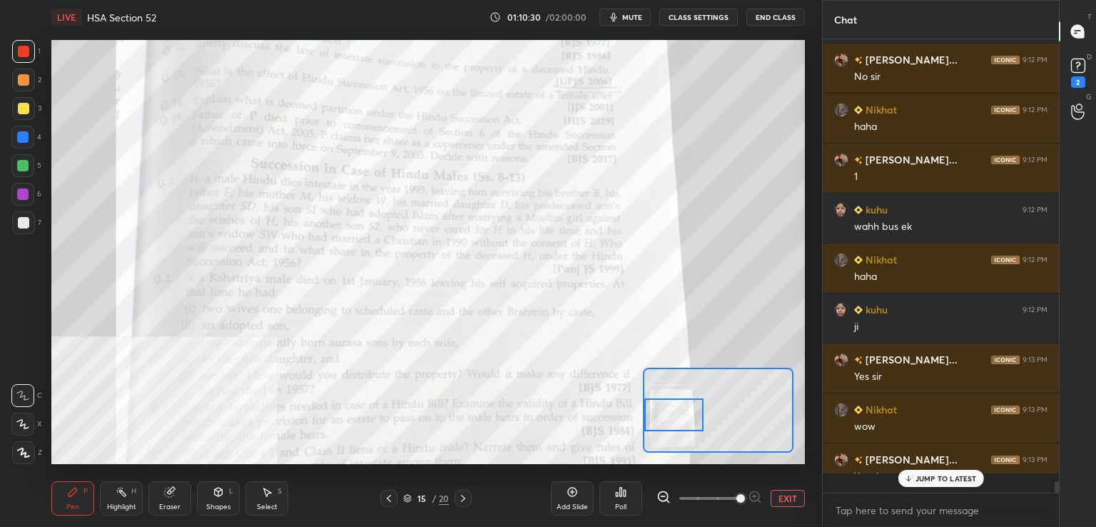
scroll to position [17015, 0]
drag, startPoint x: 21, startPoint y: 165, endPoint x: 17, endPoint y: 141, distance: 23.9
click at [21, 163] on div at bounding box center [22, 165] width 11 height 11
click at [16, 141] on div at bounding box center [22, 137] width 23 height 23
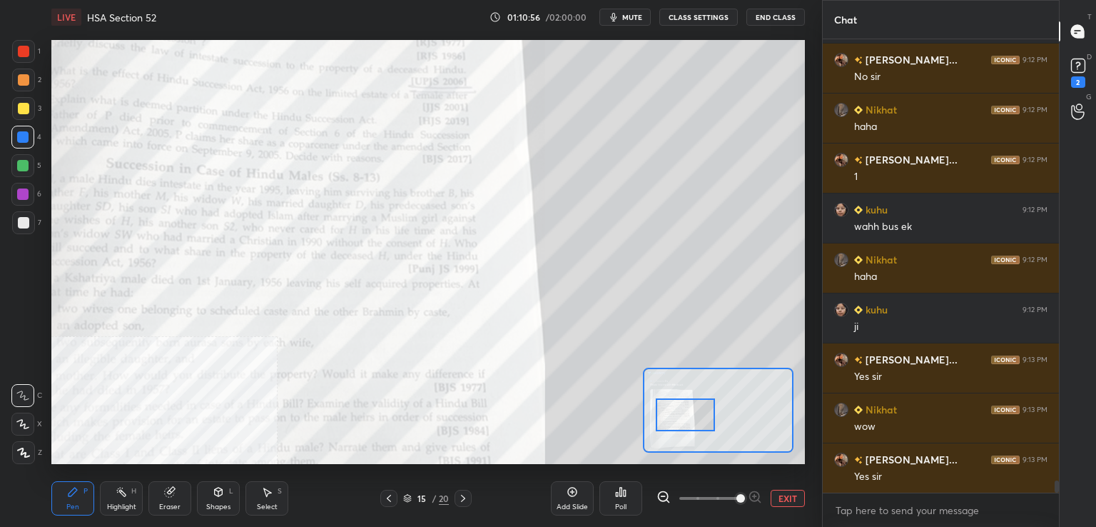
drag, startPoint x: 676, startPoint y: 418, endPoint x: 688, endPoint y: 415, distance: 12.5
click at [688, 418] on div at bounding box center [685, 414] width 59 height 33
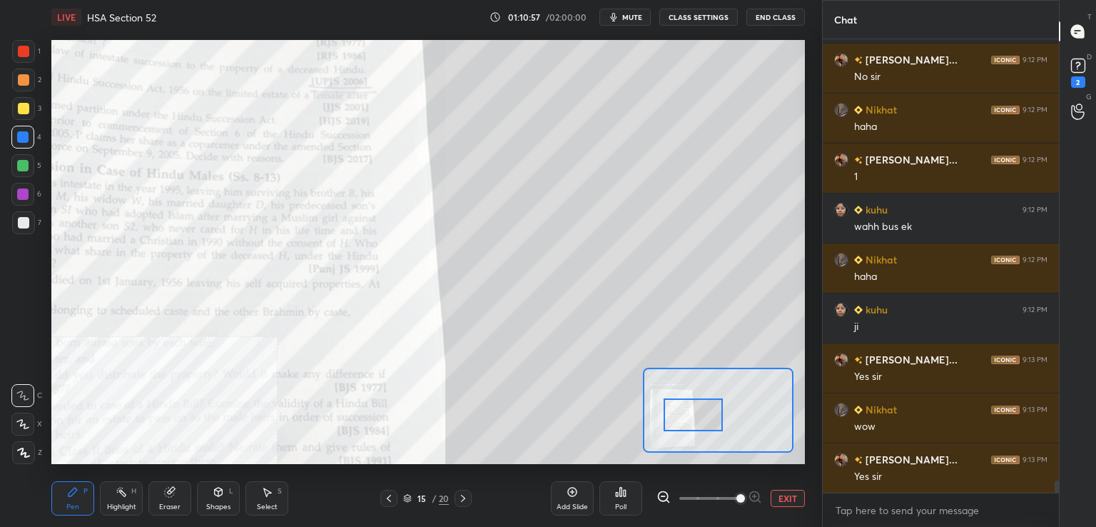
click at [697, 419] on div at bounding box center [693, 414] width 59 height 33
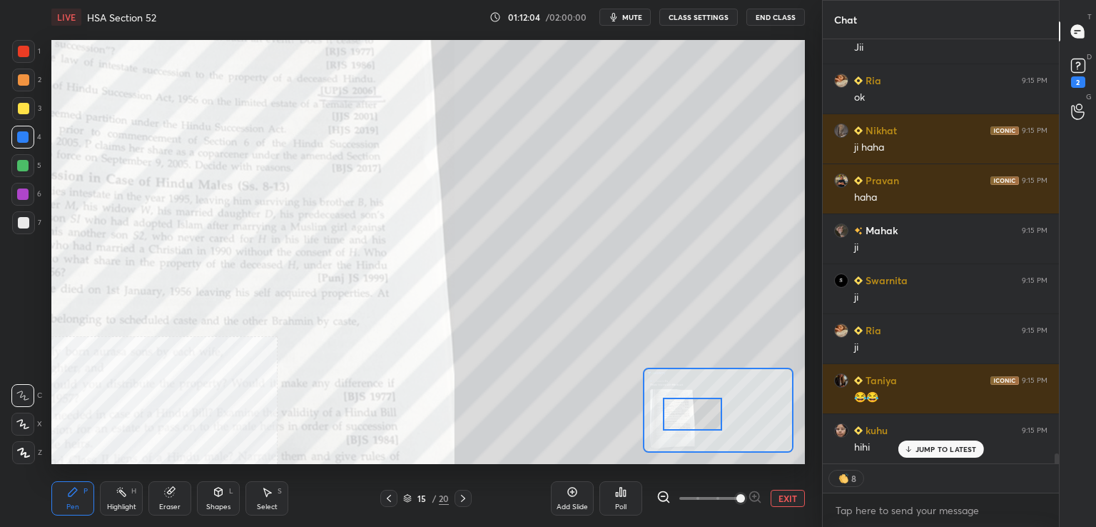
scroll to position [17942, 0]
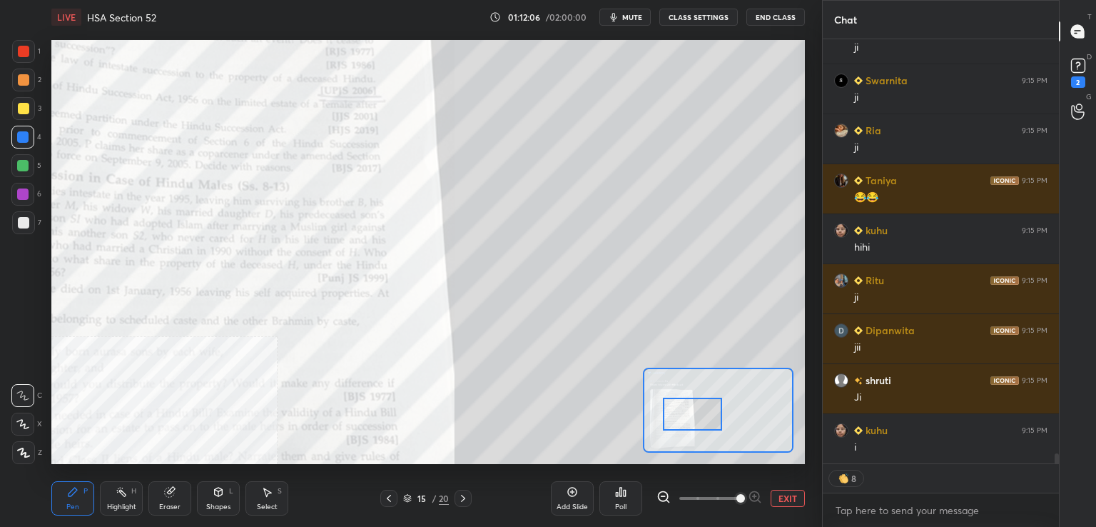
drag, startPoint x: 26, startPoint y: 166, endPoint x: 45, endPoint y: 164, distance: 19.4
click at [32, 166] on div at bounding box center [22, 165] width 23 height 23
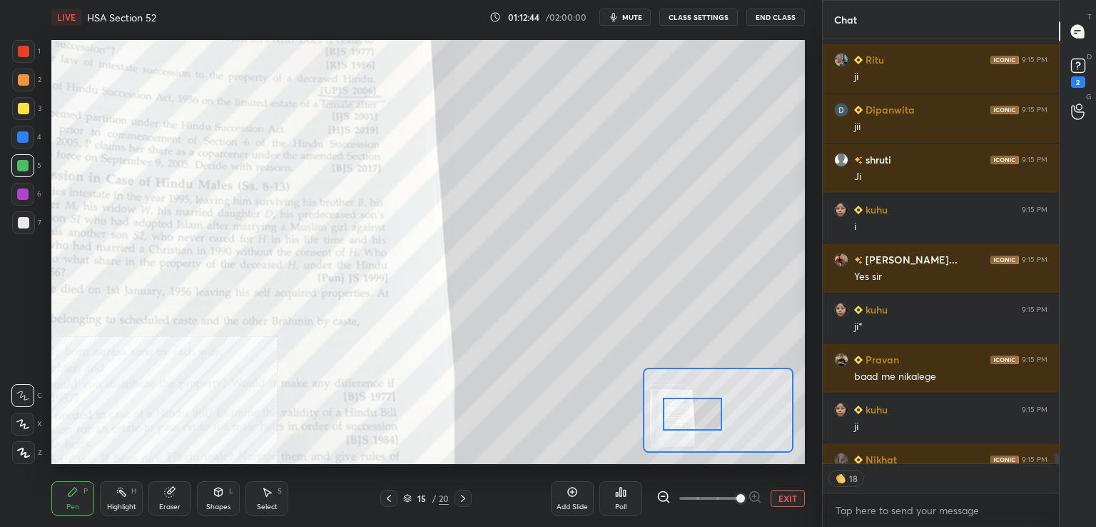
scroll to position [18214, 0]
click at [23, 55] on div at bounding box center [23, 51] width 11 height 11
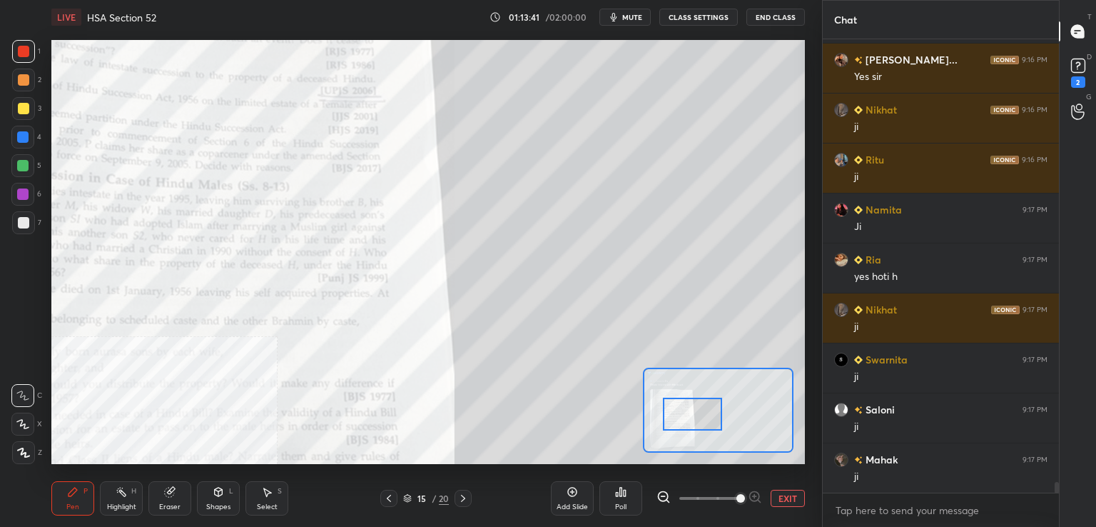
scroll to position [19213, 0]
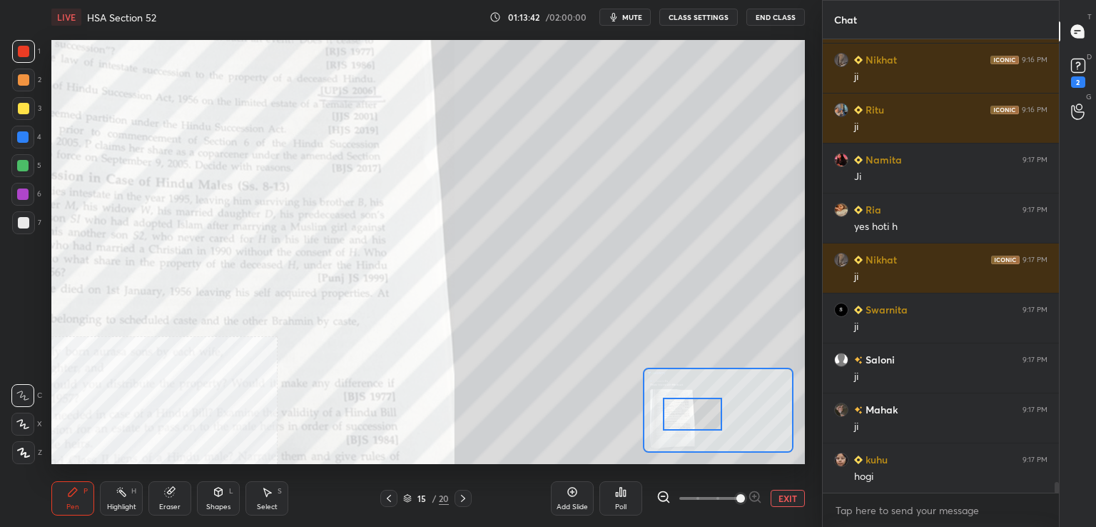
drag, startPoint x: 23, startPoint y: 193, endPoint x: 7, endPoint y: 187, distance: 16.7
click at [23, 192] on div at bounding box center [22, 193] width 11 height 11
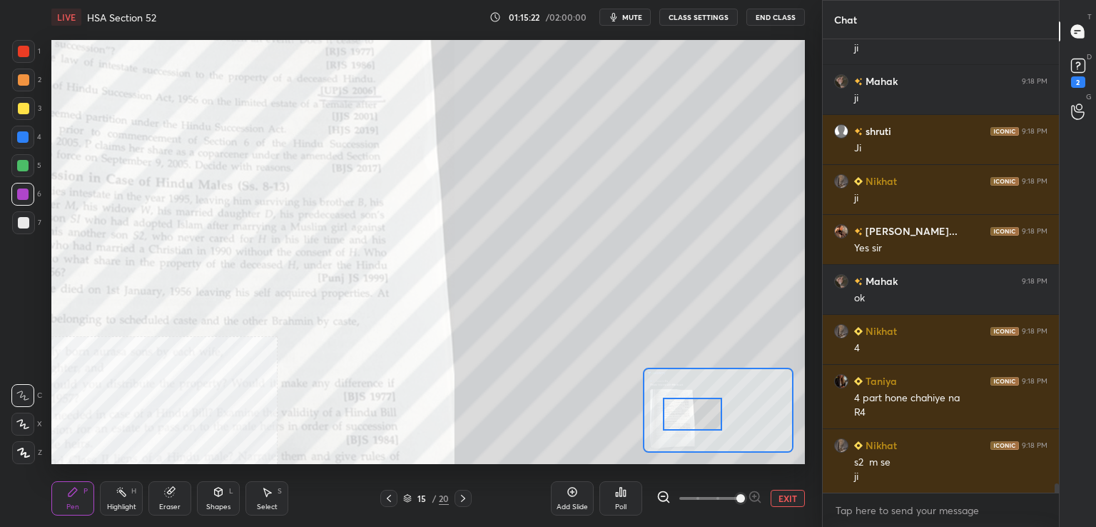
scroll to position [21765, 0]
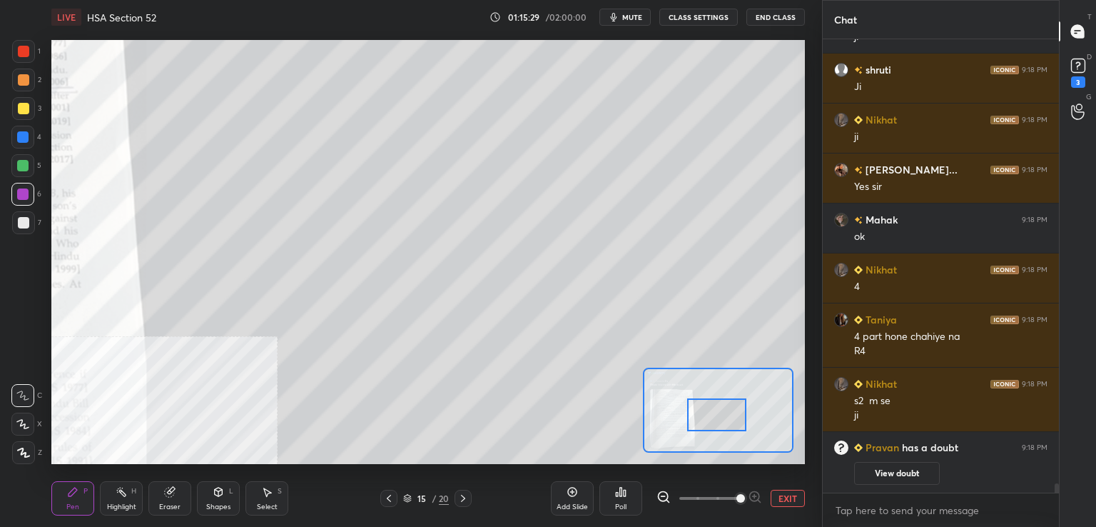
drag, startPoint x: 692, startPoint y: 413, endPoint x: 712, endPoint y: 399, distance: 24.0
click at [718, 413] on div at bounding box center [716, 414] width 59 height 33
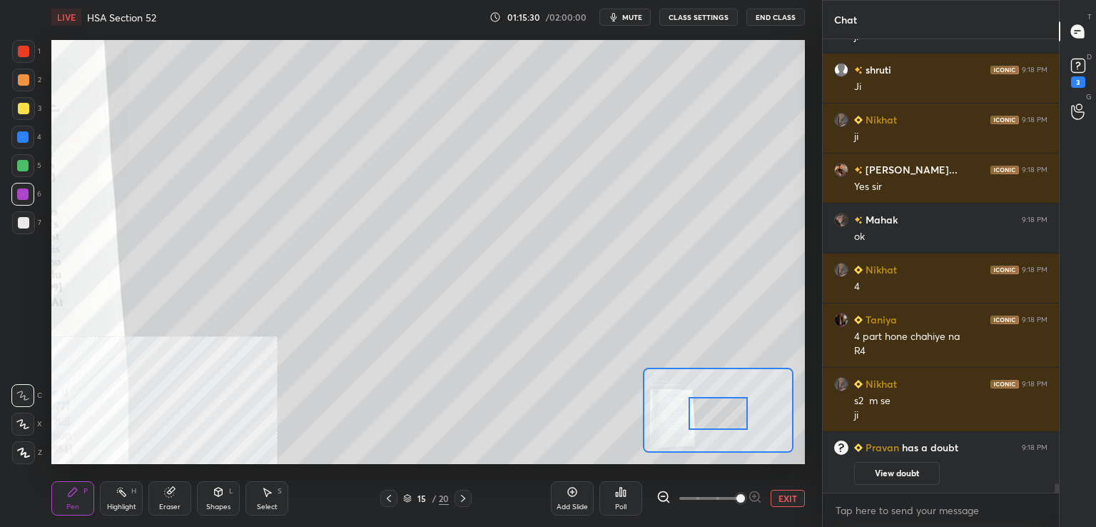
click at [26, 111] on div at bounding box center [23, 108] width 11 height 11
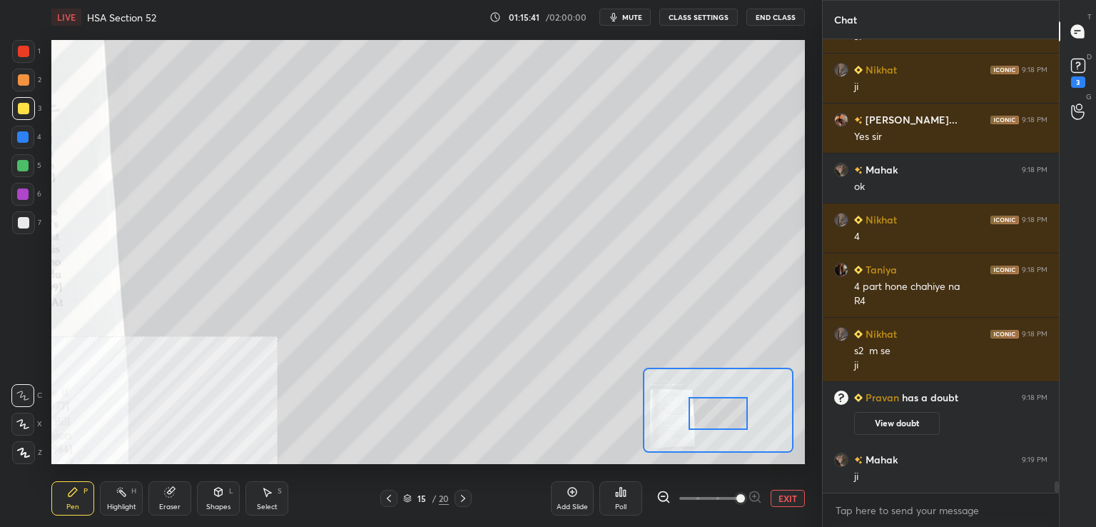
scroll to position [17885, 0]
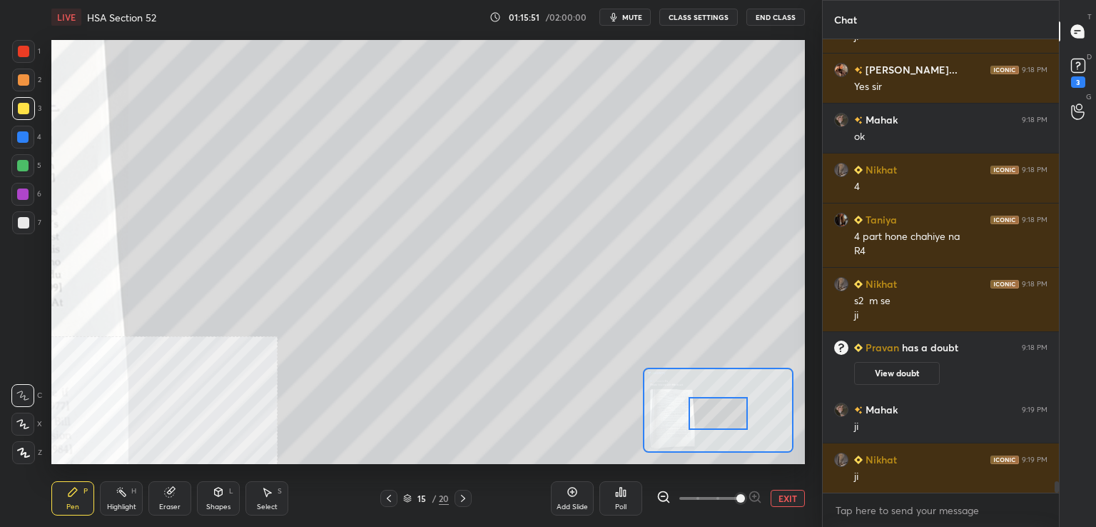
click at [26, 192] on div at bounding box center [22, 193] width 11 height 11
drag, startPoint x: 26, startPoint y: 48, endPoint x: 16, endPoint y: 58, distance: 13.6
click at [27, 49] on div at bounding box center [23, 51] width 11 height 11
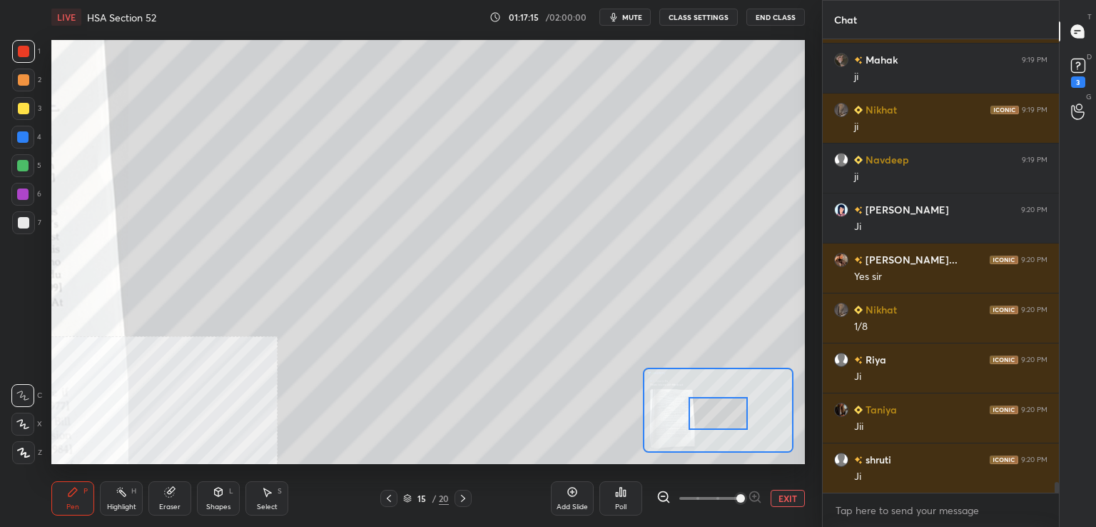
scroll to position [18399, 0]
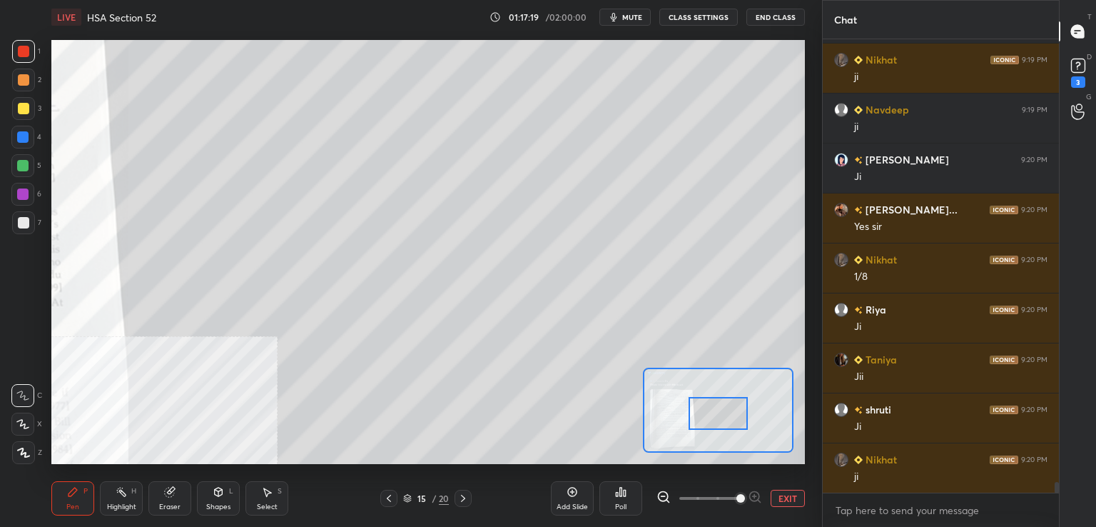
drag, startPoint x: 24, startPoint y: 135, endPoint x: 40, endPoint y: 134, distance: 16.4
click at [24, 134] on div at bounding box center [22, 136] width 11 height 11
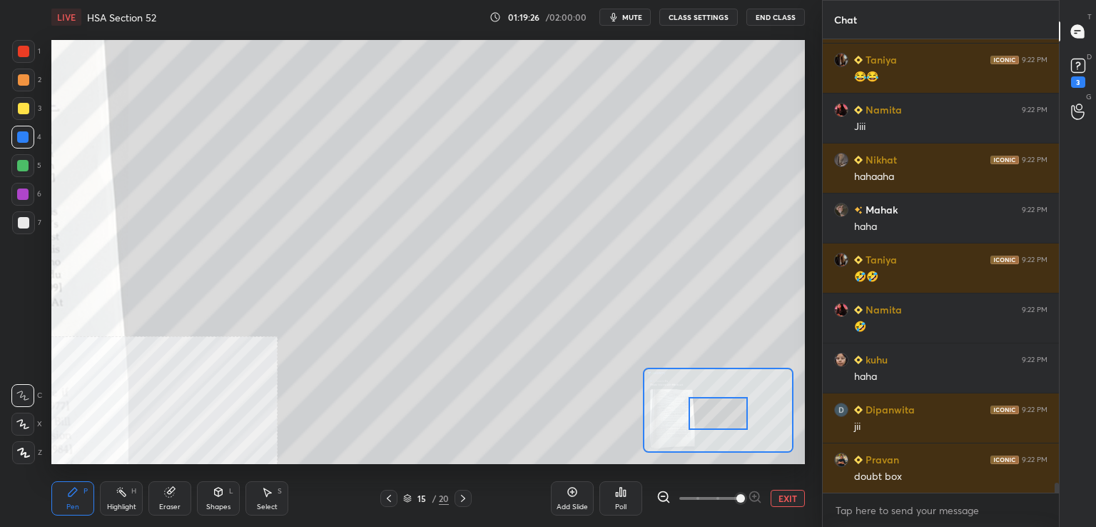
scroll to position [19912, 0]
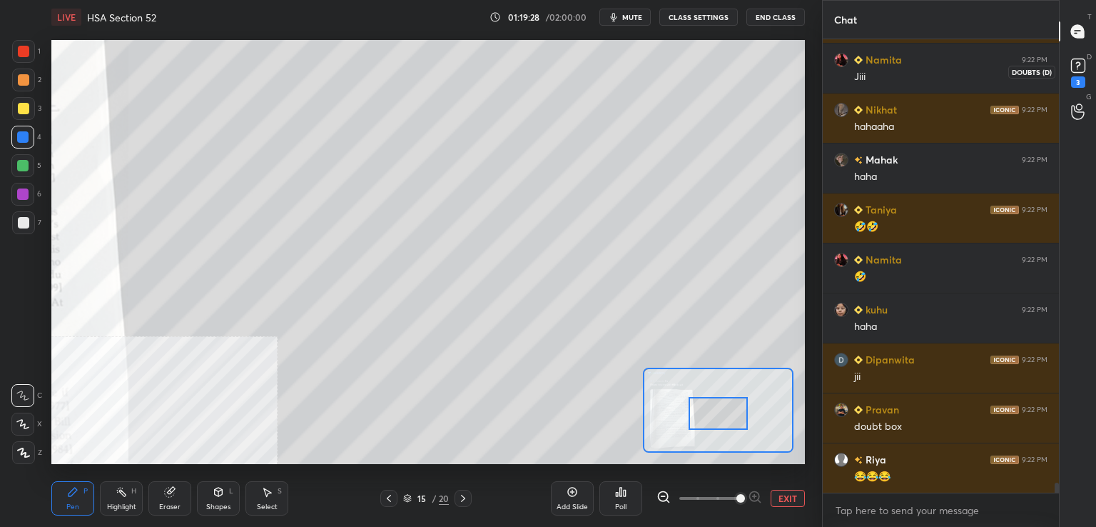
click at [1074, 78] on div "3" at bounding box center [1078, 81] width 14 height 11
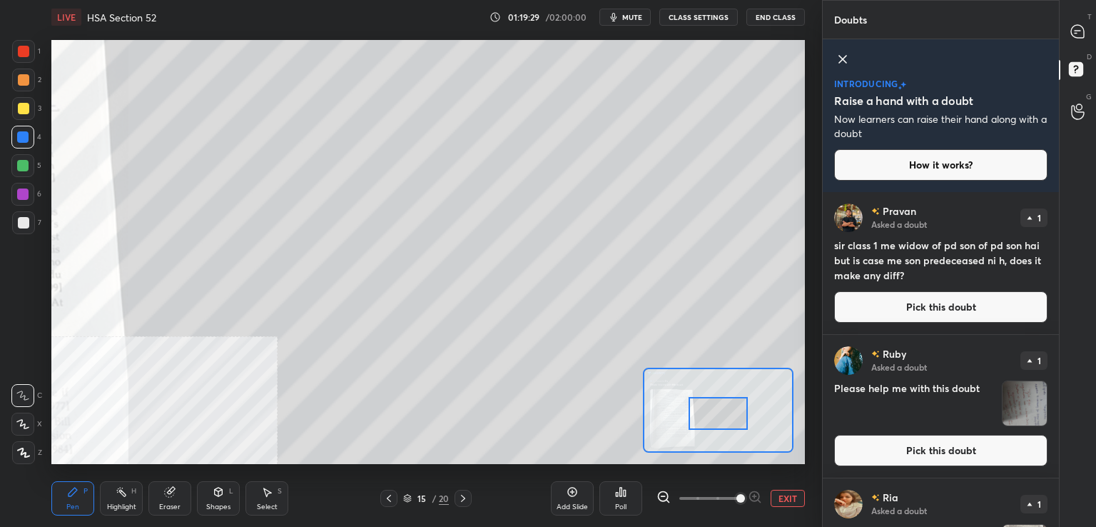
click at [921, 310] on button "Pick this doubt" at bounding box center [940, 306] width 213 height 31
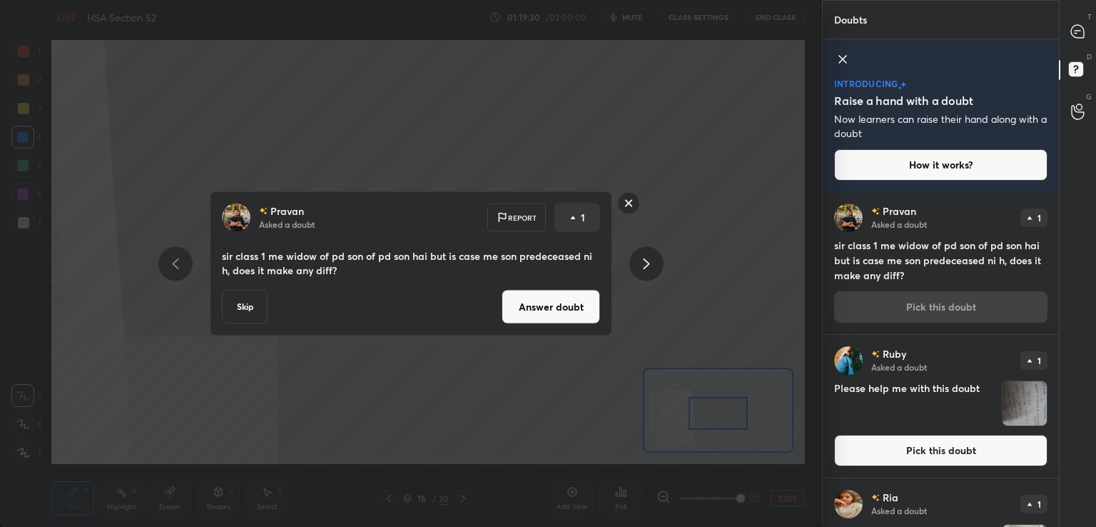
click at [562, 300] on button "Answer doubt" at bounding box center [551, 307] width 98 height 34
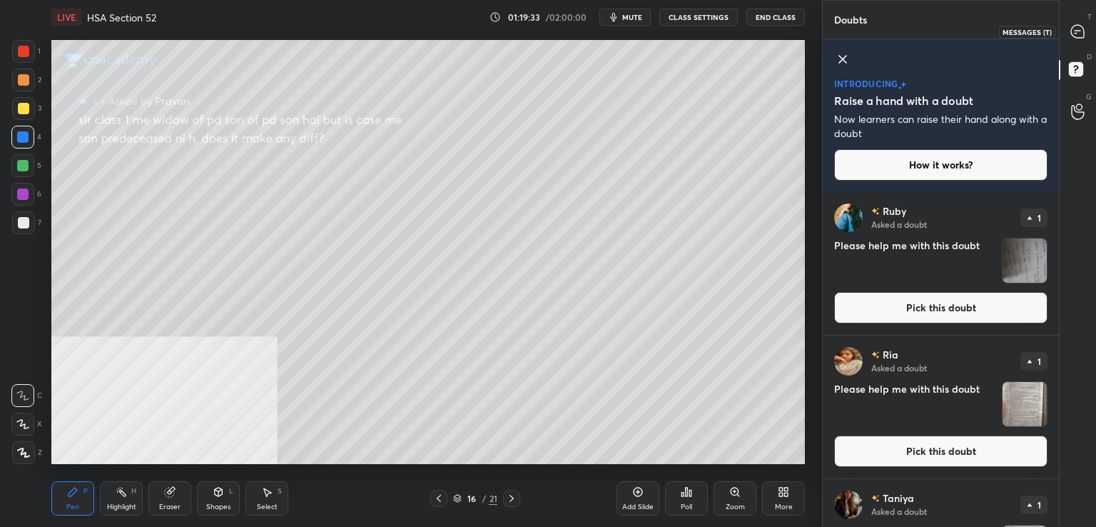
drag, startPoint x: 1076, startPoint y: 29, endPoint x: 1065, endPoint y: 38, distance: 14.7
click at [1074, 32] on icon at bounding box center [1078, 31] width 15 height 15
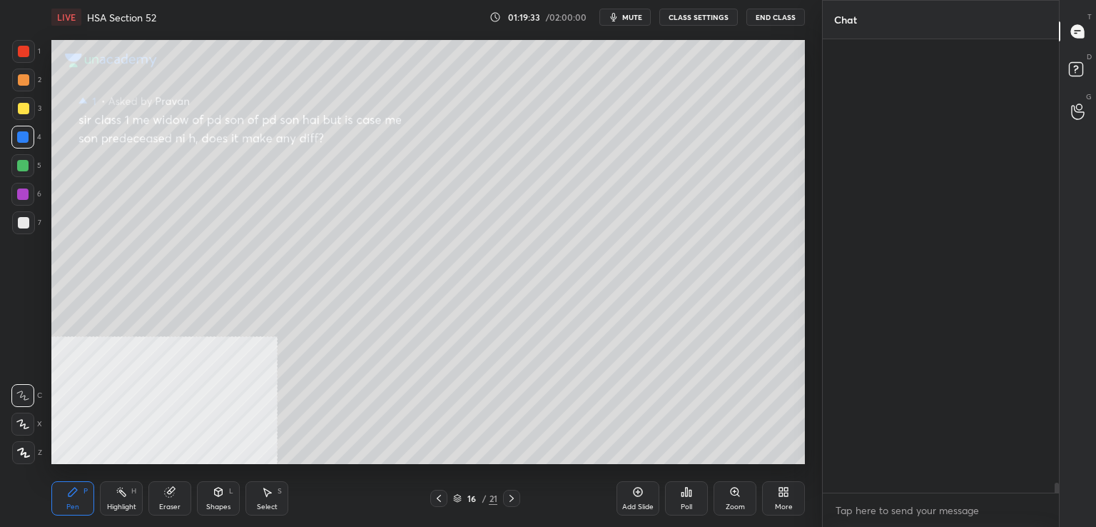
scroll to position [449, 232]
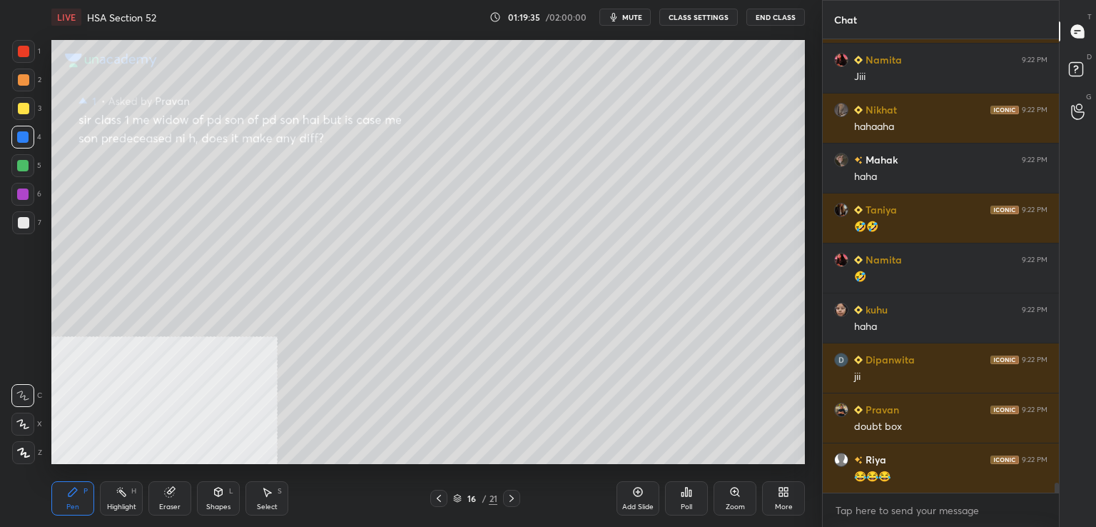
click at [24, 113] on div at bounding box center [23, 108] width 11 height 11
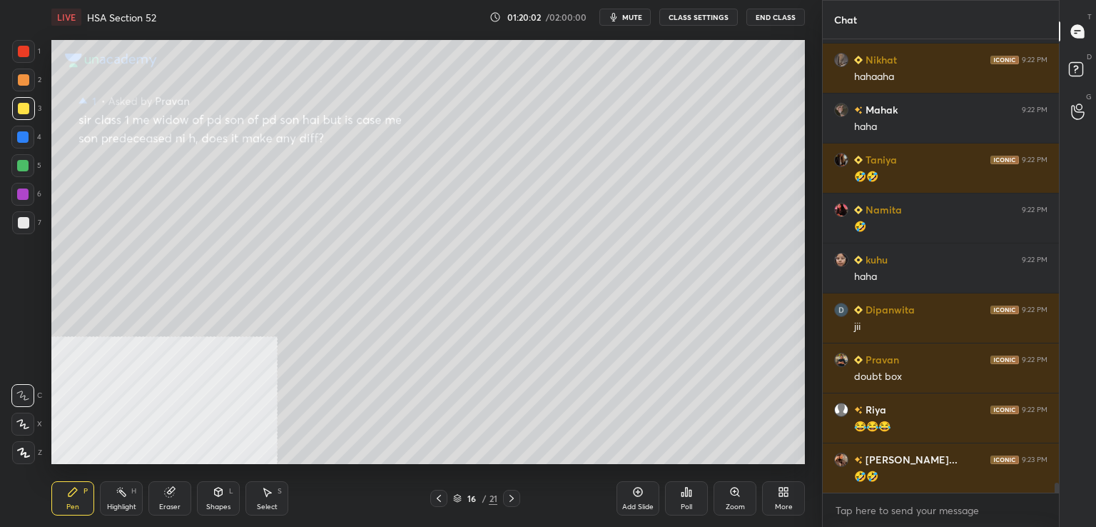
drag, startPoint x: 184, startPoint y: 500, endPoint x: 193, endPoint y: 486, distance: 16.0
click at [186, 497] on div "Eraser" at bounding box center [169, 498] width 43 height 34
drag, startPoint x: 56, startPoint y: 513, endPoint x: 101, endPoint y: 467, distance: 64.1
click at [59, 510] on div "Pen P" at bounding box center [72, 498] width 43 height 34
drag, startPoint x: 161, startPoint y: 497, endPoint x: 166, endPoint y: 490, distance: 9.1
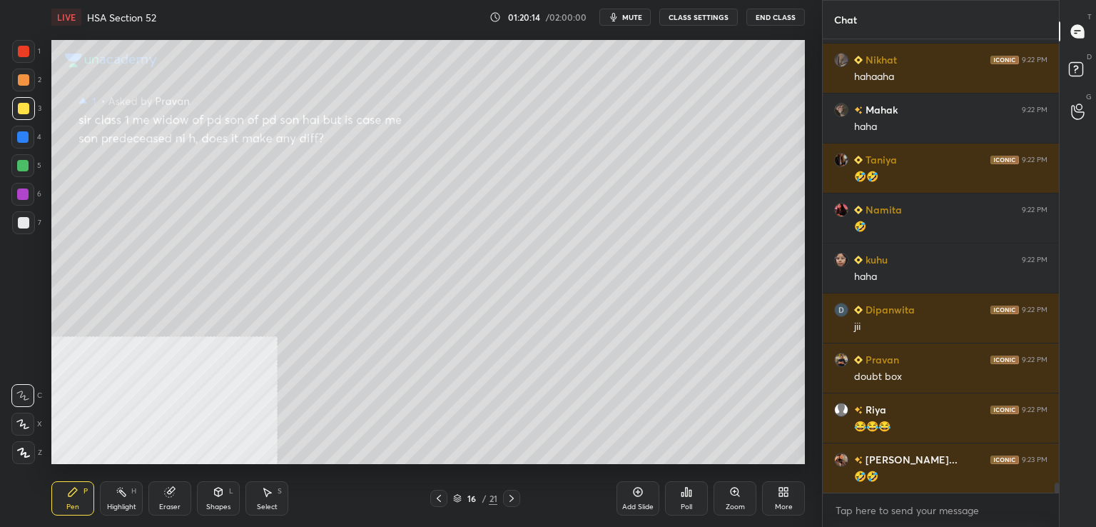
click at [163, 496] on div "Eraser" at bounding box center [169, 498] width 43 height 34
click at [91, 492] on div "Pen P" at bounding box center [72, 498] width 43 height 34
drag, startPoint x: 21, startPoint y: 221, endPoint x: 44, endPoint y: 233, distance: 25.9
click at [23, 224] on div at bounding box center [23, 222] width 11 height 11
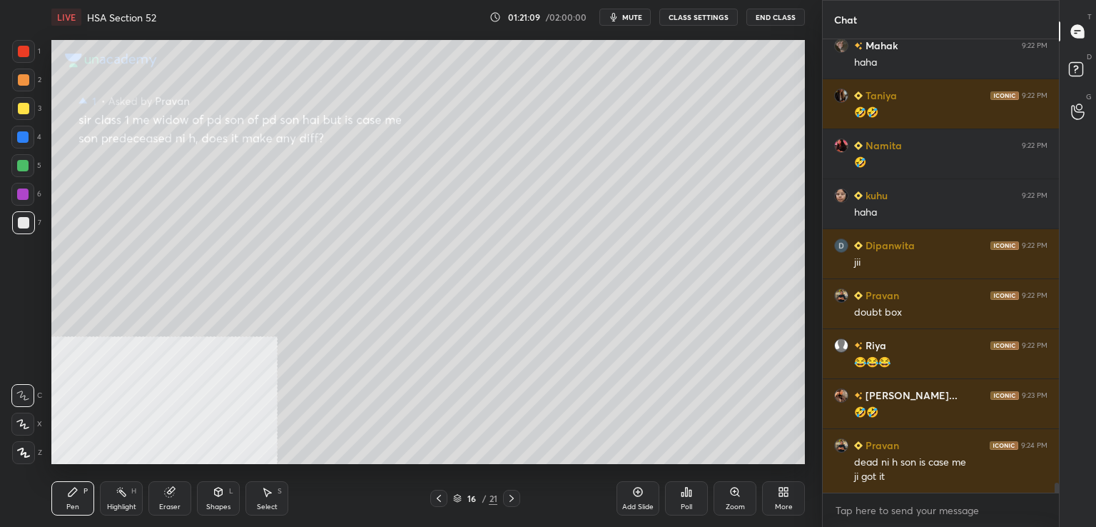
scroll to position [20339, 0]
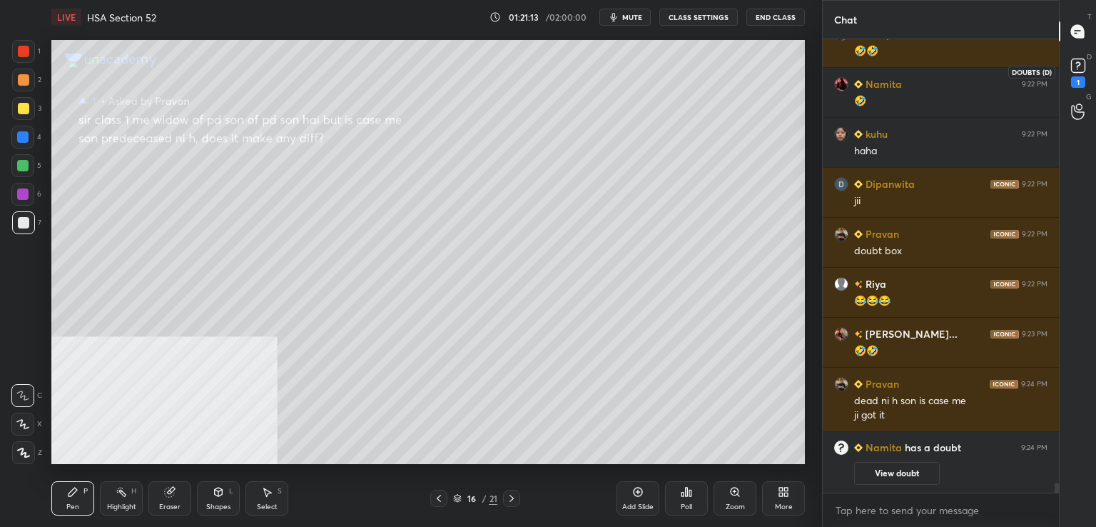
drag, startPoint x: 1083, startPoint y: 80, endPoint x: 1063, endPoint y: 109, distance: 35.8
click at [1085, 81] on div "1" at bounding box center [1078, 71] width 21 height 33
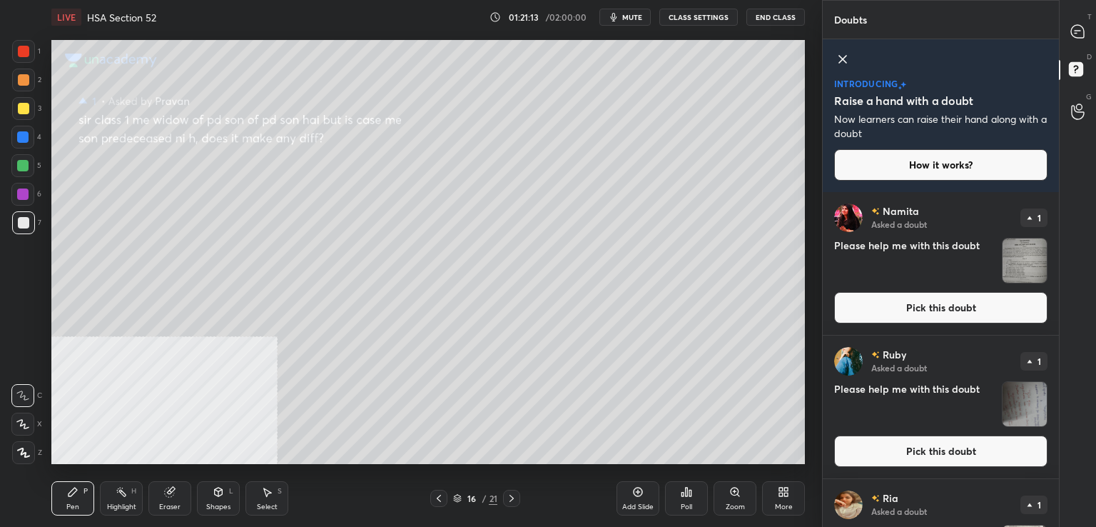
drag, startPoint x: 895, startPoint y: 299, endPoint x: 870, endPoint y: 296, distance: 25.1
click at [894, 300] on button "Pick this doubt" at bounding box center [940, 307] width 213 height 31
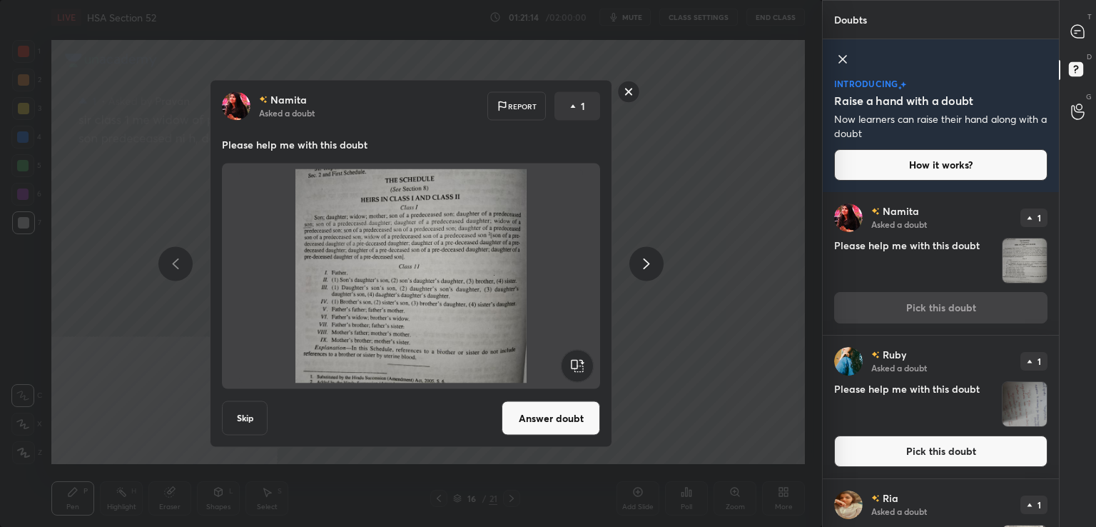
click at [540, 411] on button "Answer doubt" at bounding box center [551, 418] width 98 height 34
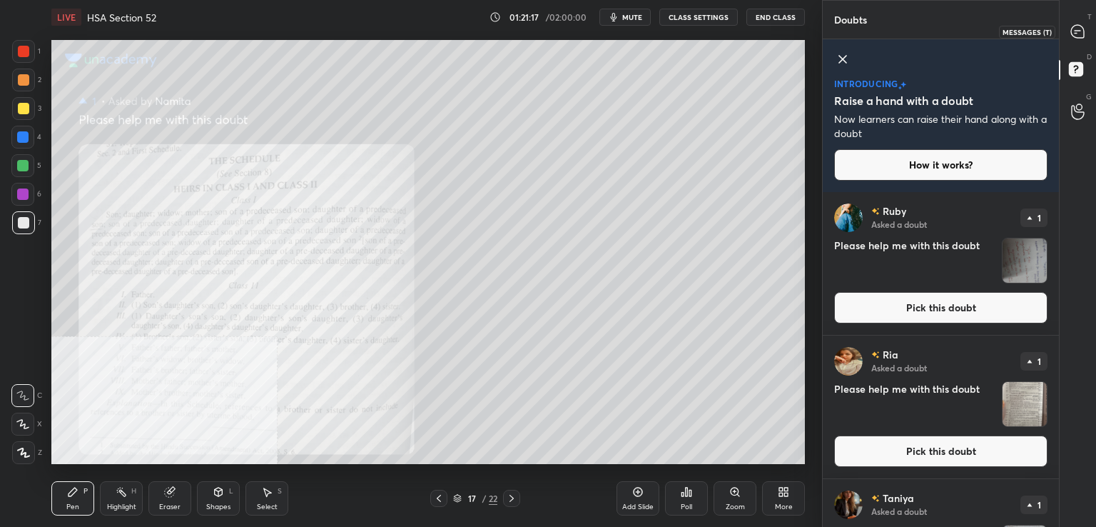
drag, startPoint x: 1087, startPoint y: 32, endPoint x: 1060, endPoint y: 48, distance: 31.3
click at [1086, 33] on div at bounding box center [1078, 32] width 29 height 26
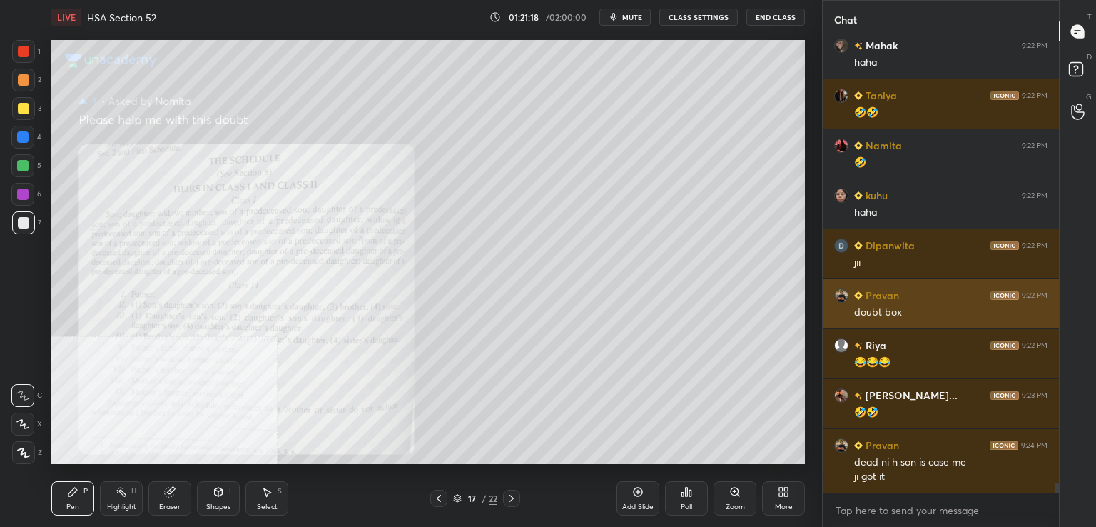
scroll to position [449, 232]
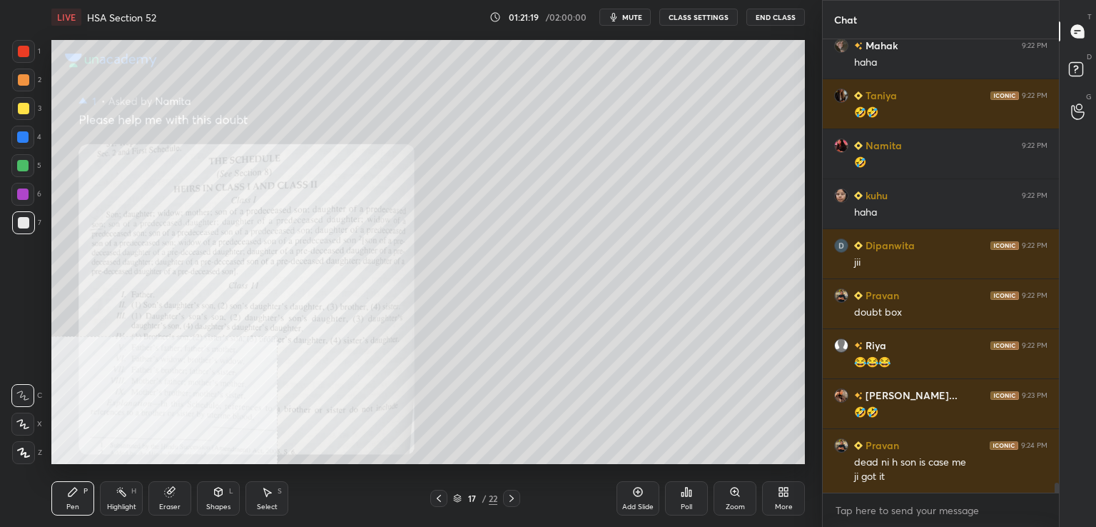
click at [727, 497] on div "Zoom" at bounding box center [735, 498] width 43 height 34
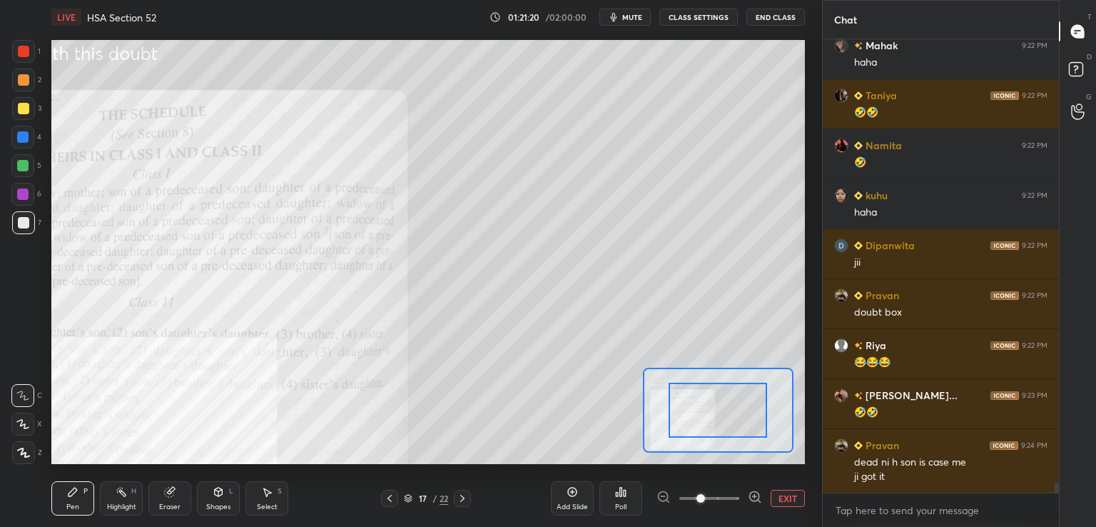
click at [705, 498] on span at bounding box center [701, 498] width 9 height 9
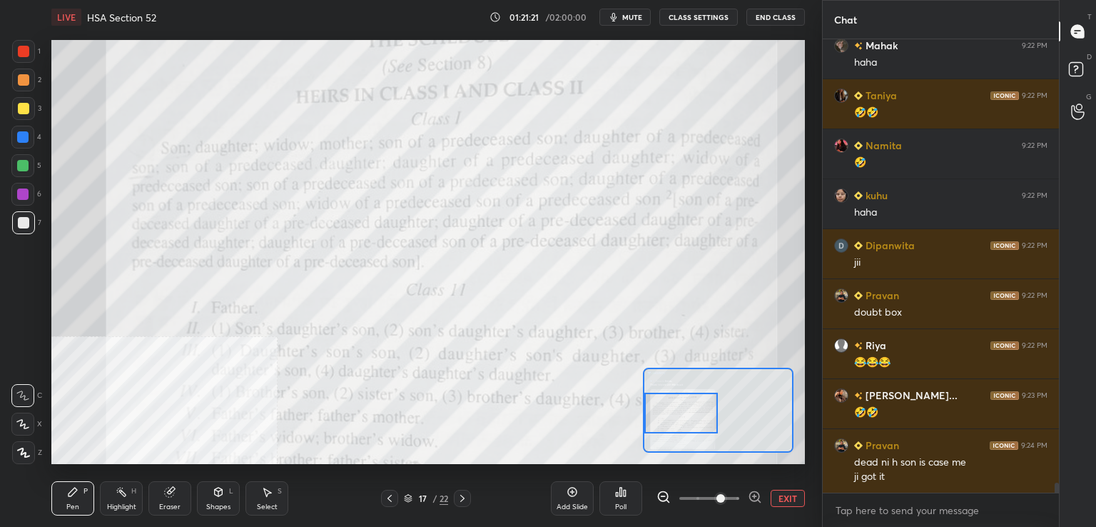
drag, startPoint x: 722, startPoint y: 406, endPoint x: 673, endPoint y: 409, distance: 49.3
click at [673, 409] on div at bounding box center [681, 413] width 74 height 41
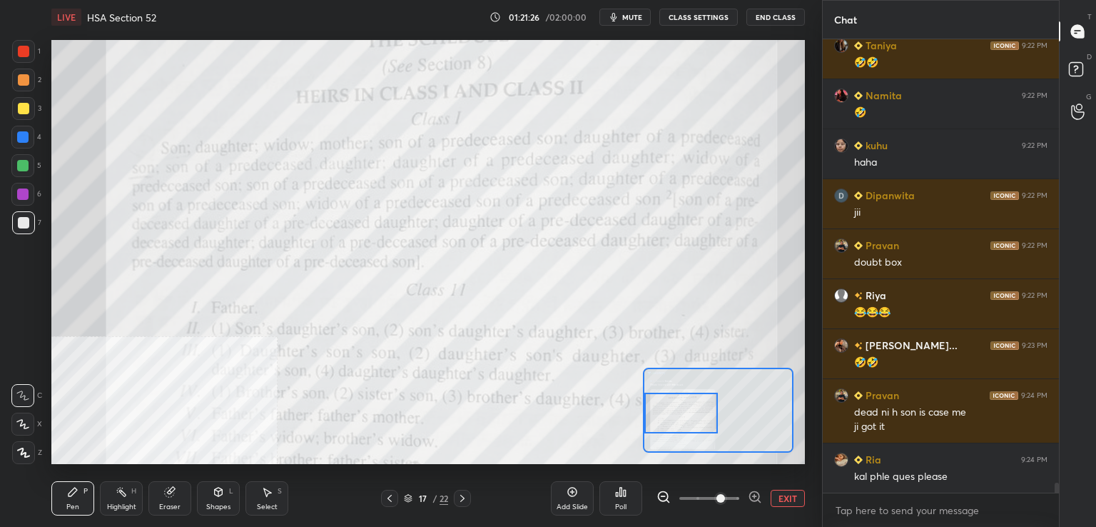
click at [786, 497] on button "EXIT" at bounding box center [788, 498] width 34 height 17
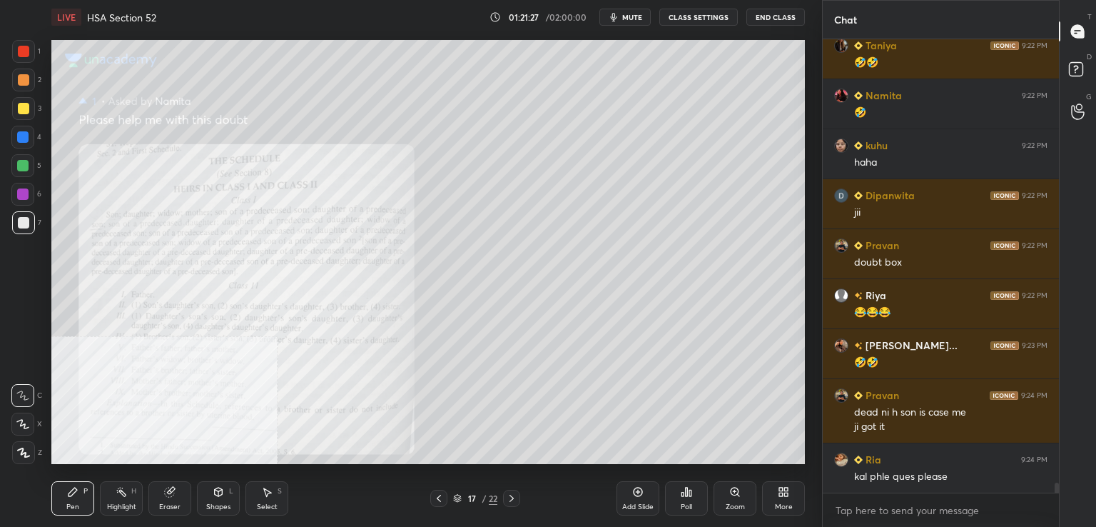
drag, startPoint x: 437, startPoint y: 497, endPoint x: 452, endPoint y: 502, distance: 16.5
click at [441, 497] on icon at bounding box center [438, 497] width 11 height 11
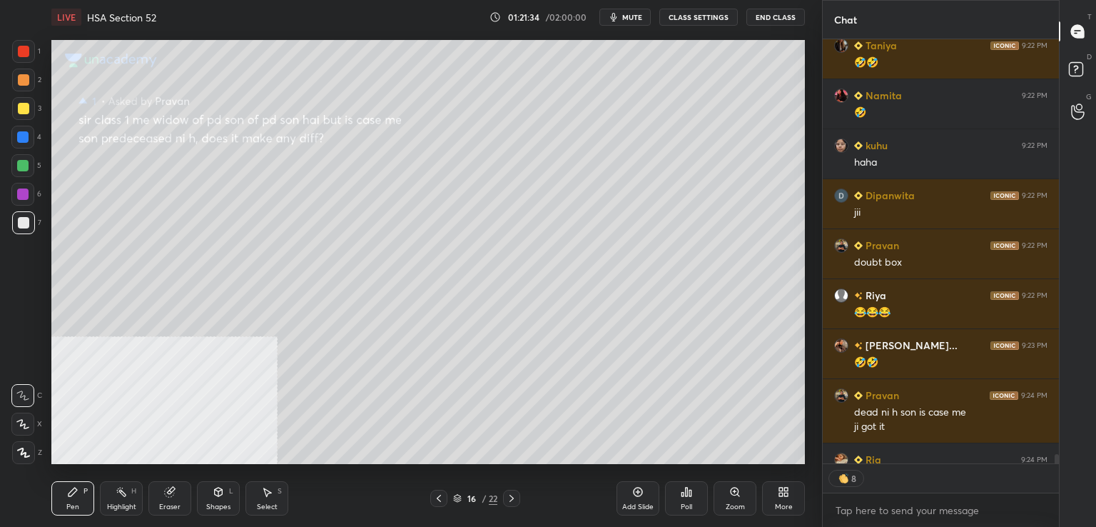
scroll to position [19592, 0]
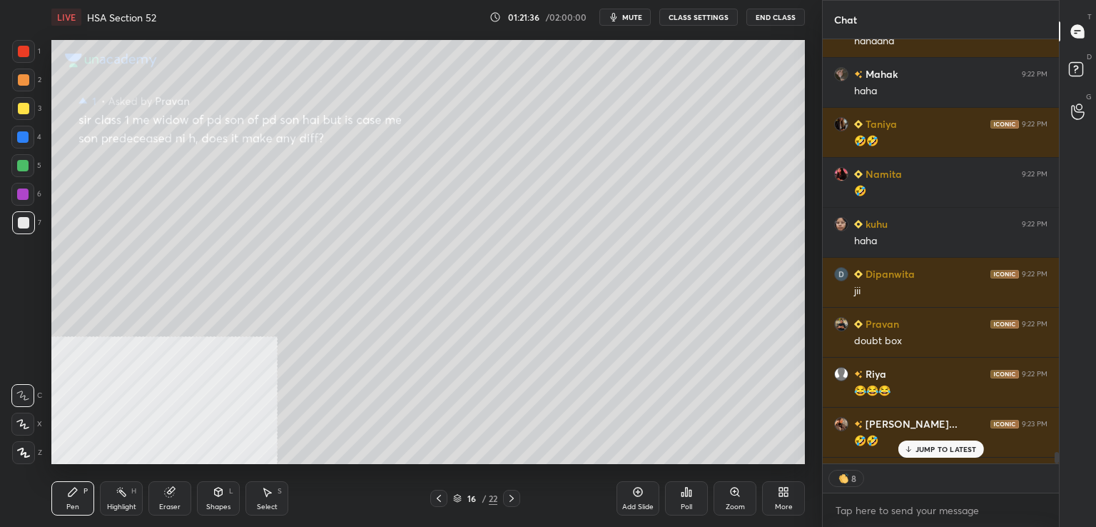
click at [924, 449] on p "JUMP TO LATEST" at bounding box center [946, 449] width 61 height 9
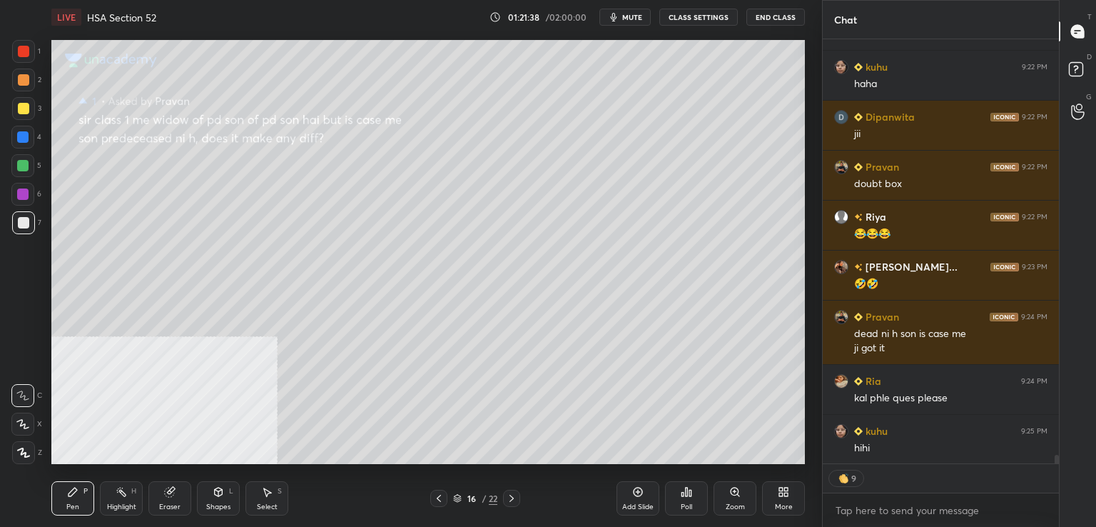
scroll to position [19800, 0]
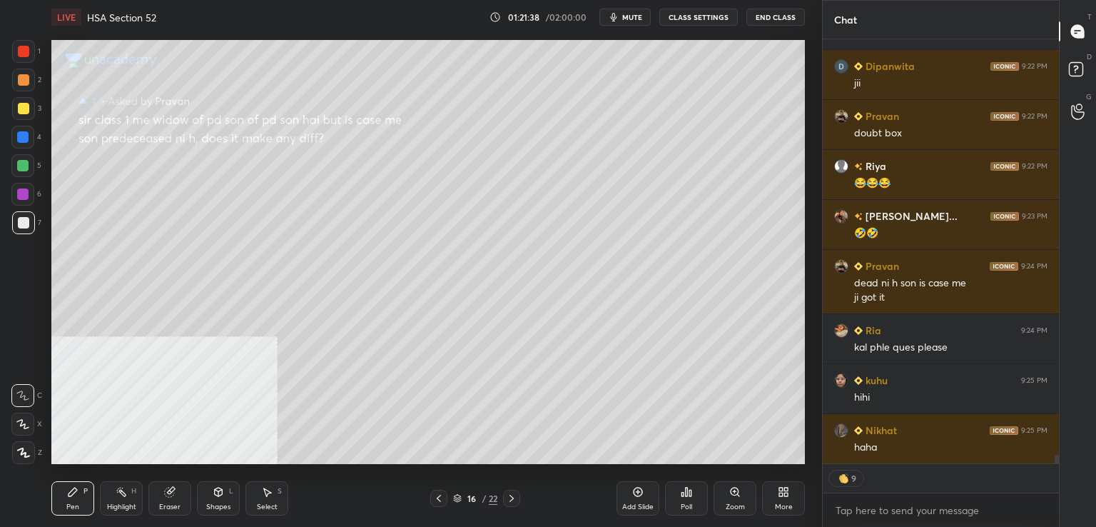
click at [1078, 57] on div "D Doubts (D)" at bounding box center [1078, 71] width 36 height 40
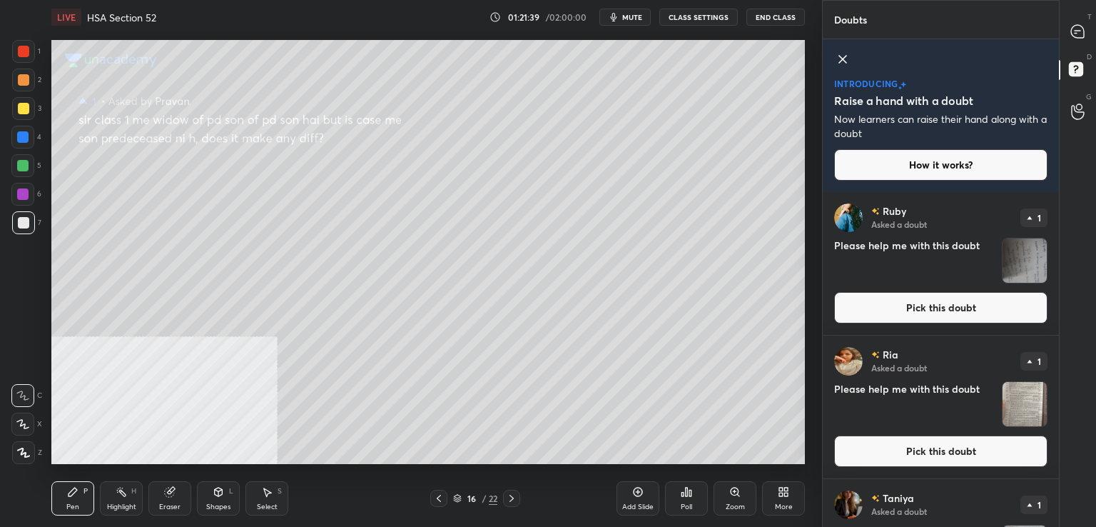
drag, startPoint x: 905, startPoint y: 310, endPoint x: 884, endPoint y: 312, distance: 20.7
click at [903, 312] on button "Pick this doubt" at bounding box center [940, 307] width 213 height 31
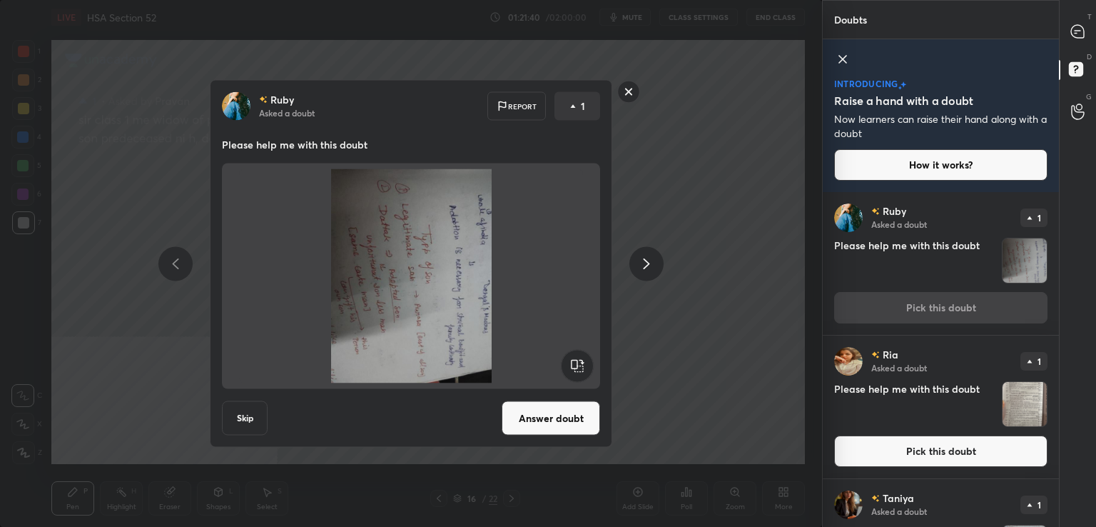
click at [587, 370] on rect at bounding box center [577, 366] width 32 height 32
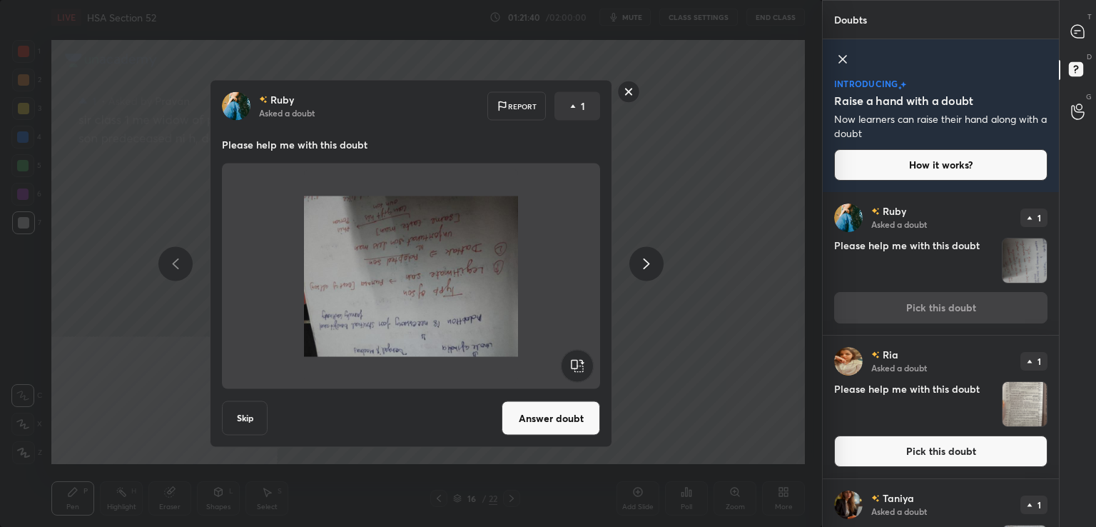
click at [590, 368] on rect at bounding box center [577, 366] width 32 height 32
click at [586, 369] on rect at bounding box center [577, 366] width 32 height 32
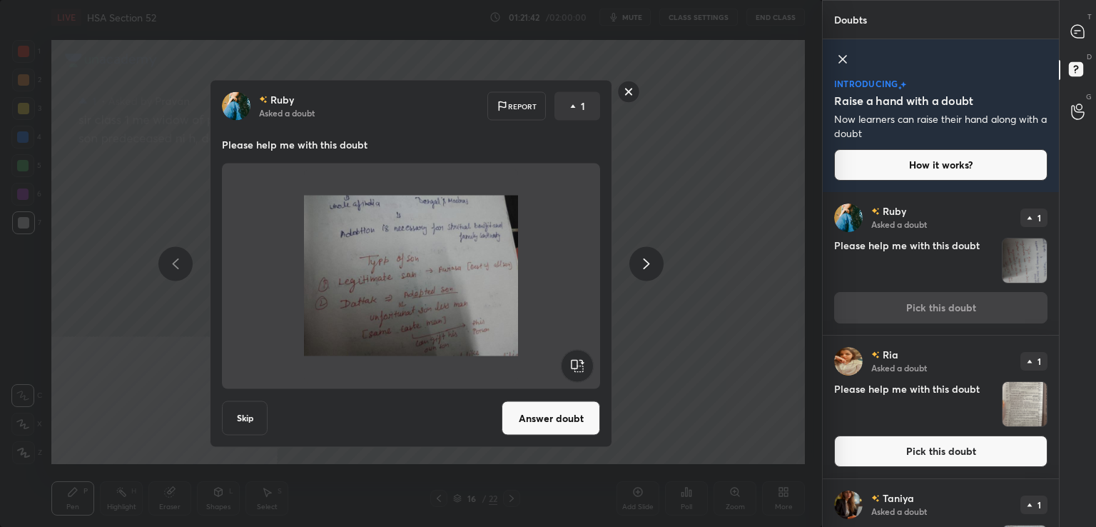
click at [556, 430] on button "Answer doubt" at bounding box center [551, 418] width 98 height 34
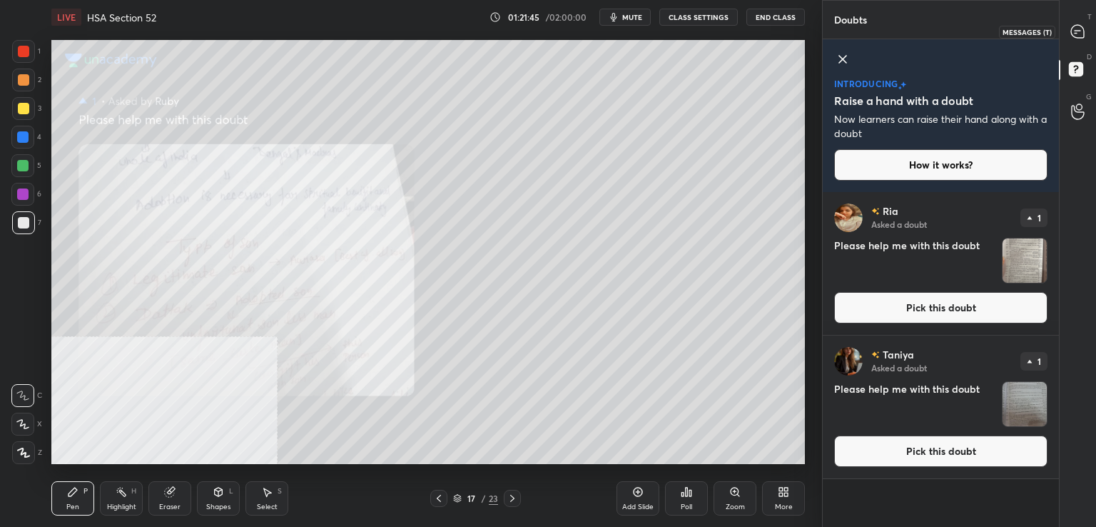
drag, startPoint x: 1088, startPoint y: 21, endPoint x: 1060, endPoint y: 31, distance: 29.8
click at [1086, 24] on div at bounding box center [1078, 32] width 29 height 26
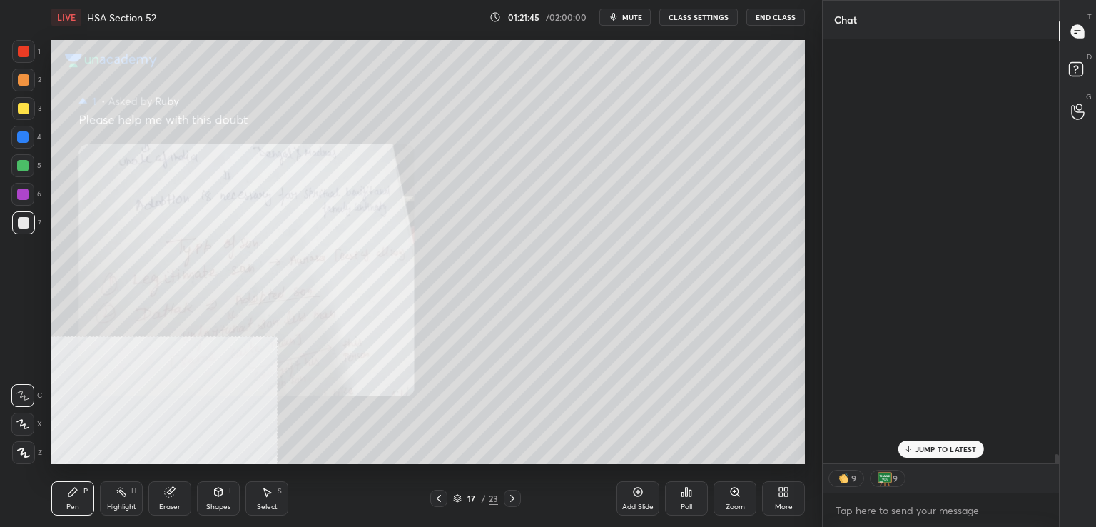
scroll to position [420, 232]
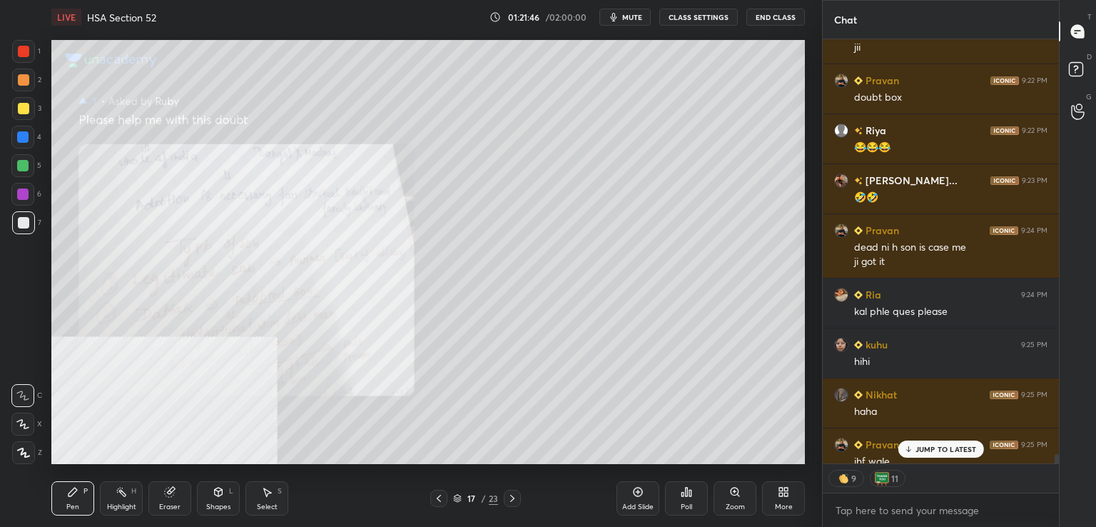
drag, startPoint x: 929, startPoint y: 452, endPoint x: 905, endPoint y: 450, distance: 24.4
click at [926, 453] on div "JUMP TO LATEST" at bounding box center [941, 448] width 86 height 17
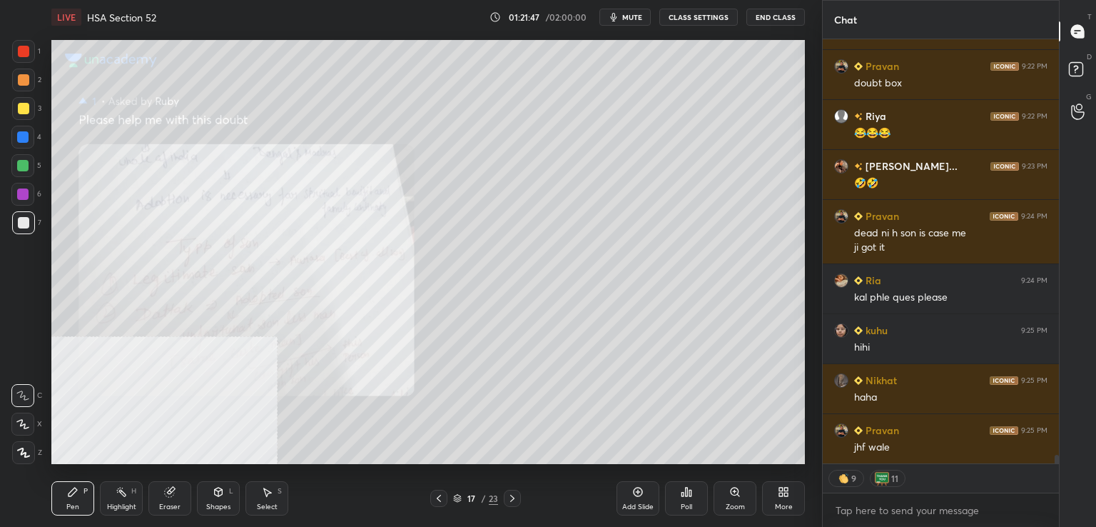
click at [731, 495] on icon at bounding box center [734, 491] width 11 height 11
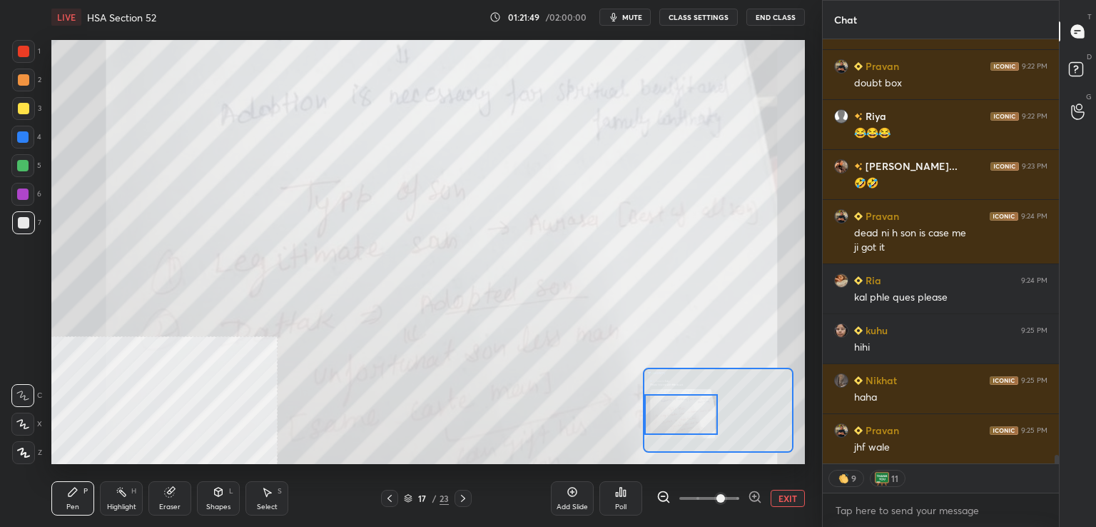
drag, startPoint x: 731, startPoint y: 423, endPoint x: 682, endPoint y: 435, distance: 50.0
click at [682, 432] on div at bounding box center [681, 414] width 74 height 41
click at [1079, 68] on rect at bounding box center [1076, 70] width 14 height 14
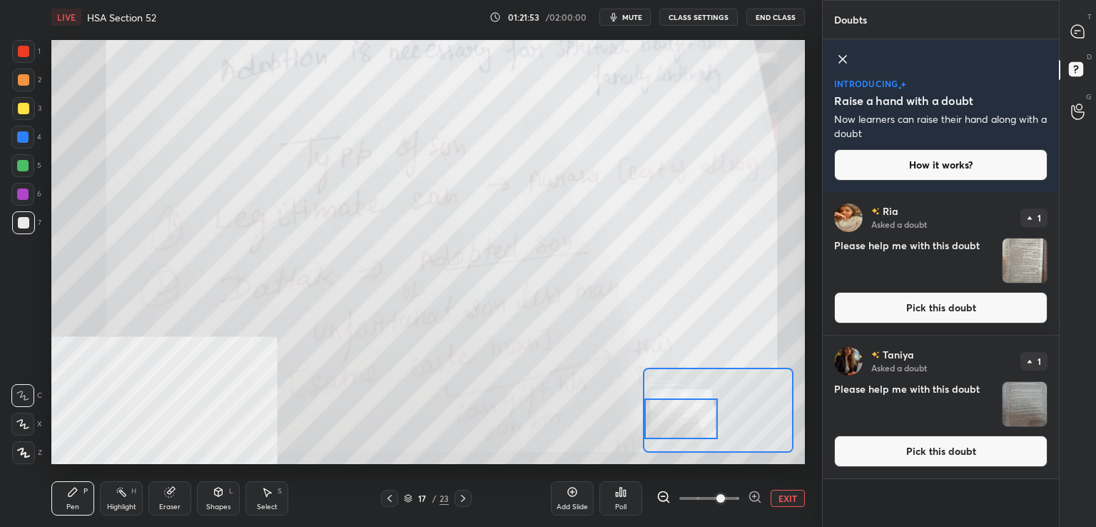
drag, startPoint x: 951, startPoint y: 309, endPoint x: 941, endPoint y: 310, distance: 9.4
click at [949, 309] on button "Pick this doubt" at bounding box center [940, 307] width 213 height 31
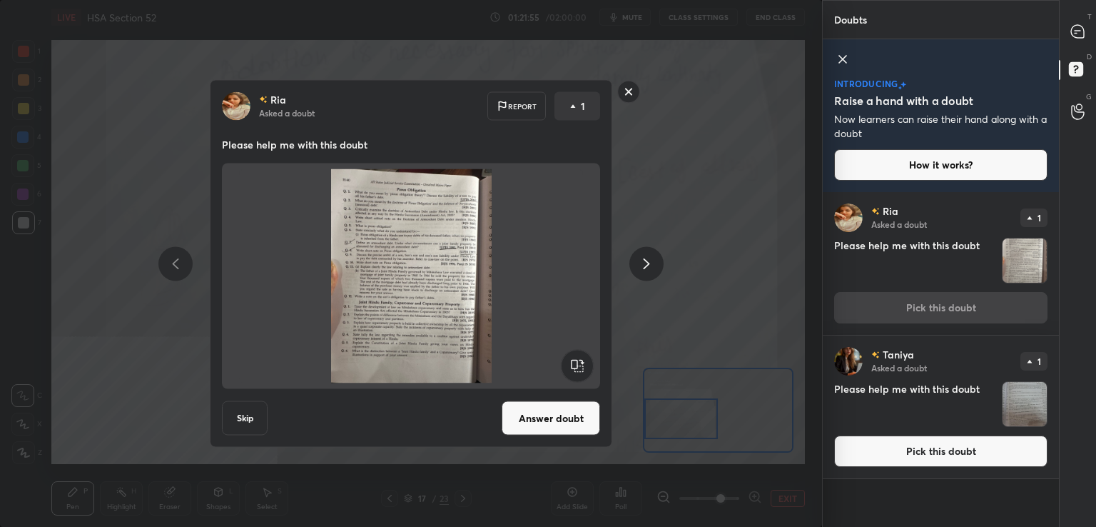
click at [627, 86] on rect at bounding box center [629, 92] width 22 height 22
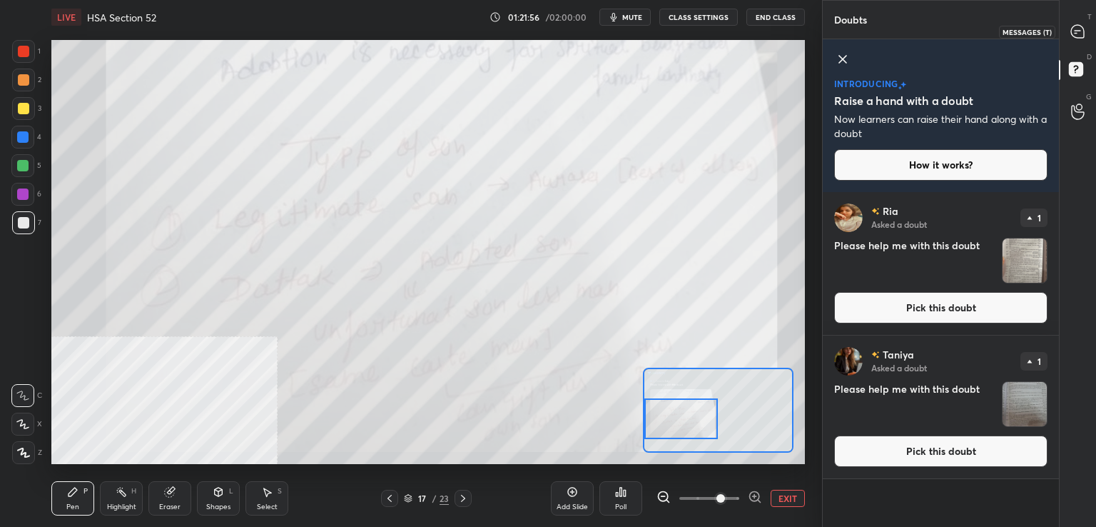
click at [1077, 34] on icon at bounding box center [1077, 31] width 13 height 13
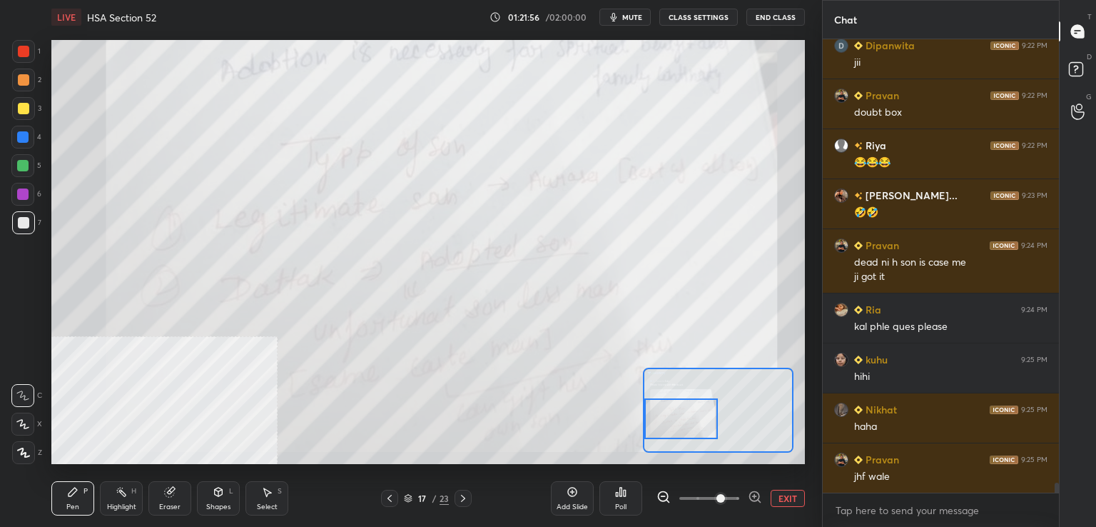
scroll to position [449, 232]
click at [562, 500] on div "Add Slide" at bounding box center [572, 498] width 43 height 34
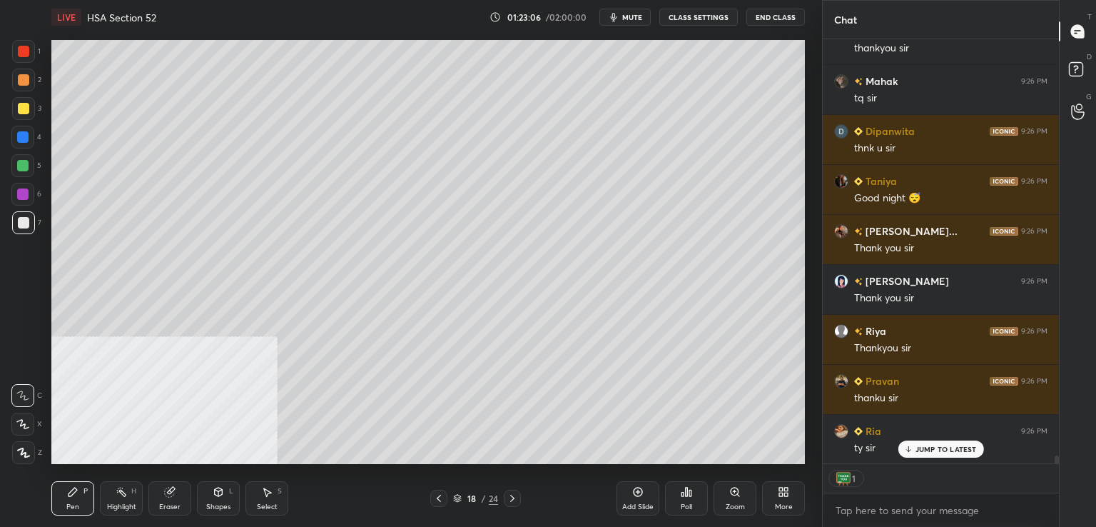
scroll to position [22025, 0]
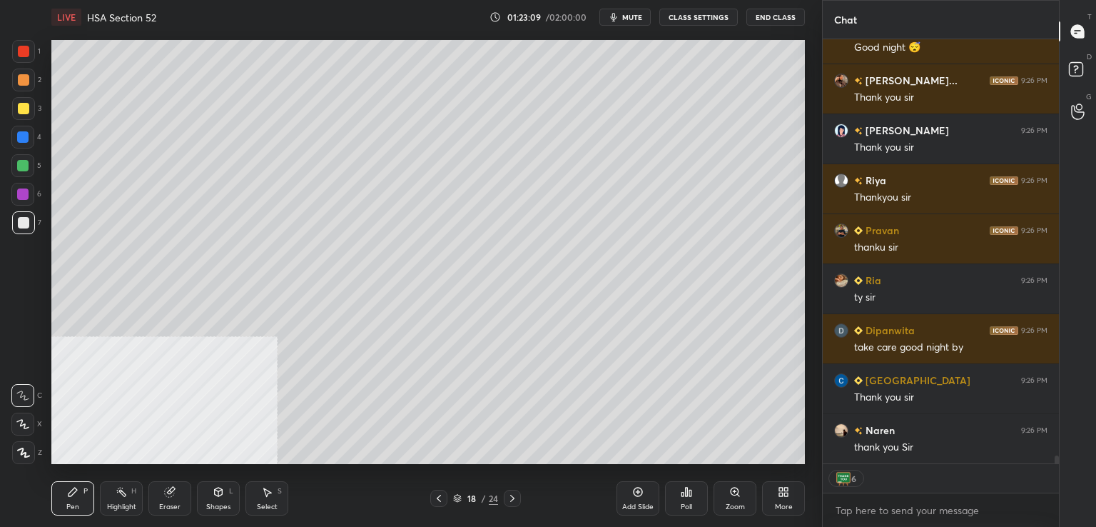
click at [779, 15] on button "End Class" at bounding box center [776, 17] width 59 height 17
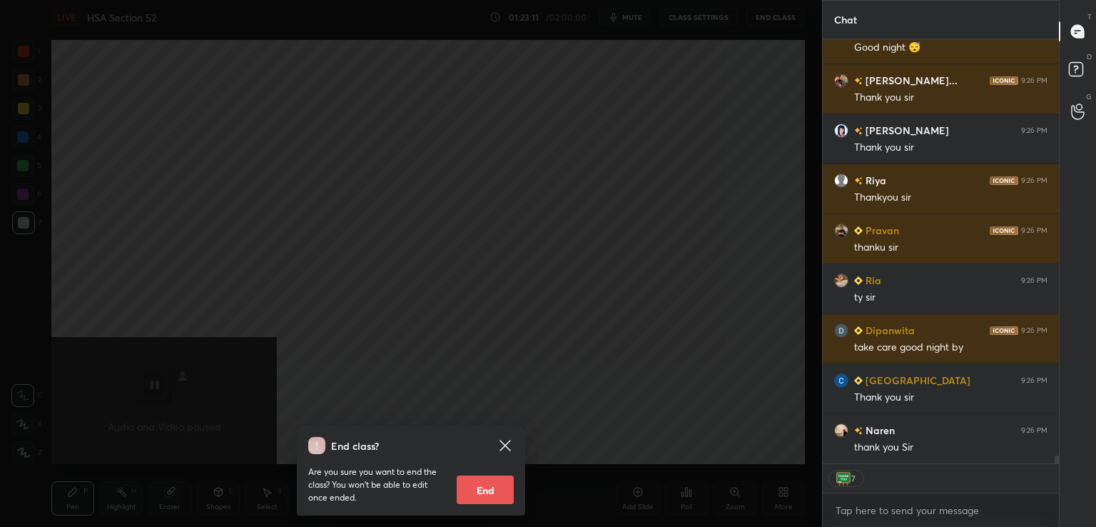
drag, startPoint x: 485, startPoint y: 488, endPoint x: 507, endPoint y: 437, distance: 55.0
click at [483, 487] on button "End" at bounding box center [485, 489] width 57 height 29
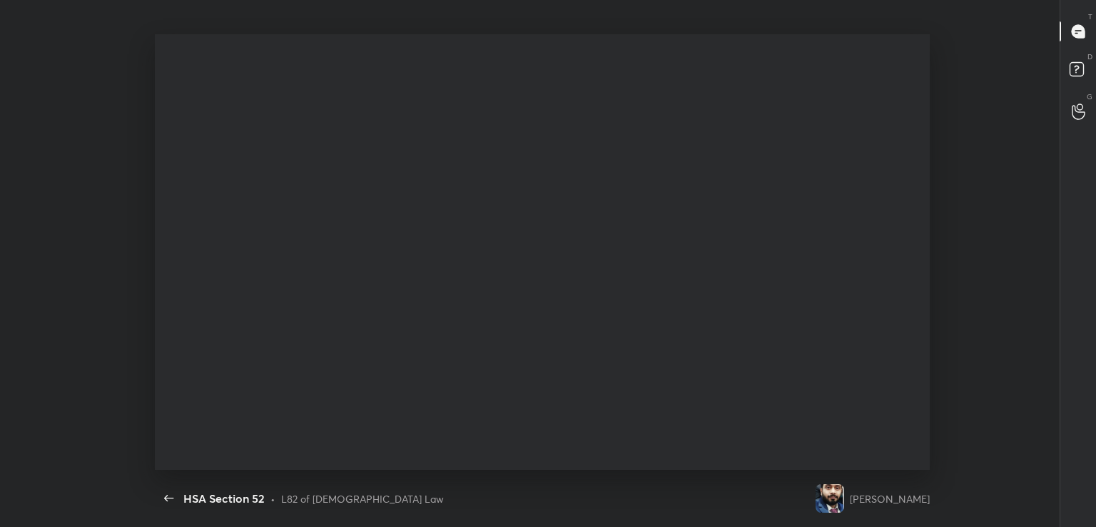
scroll to position [70934, 70553]
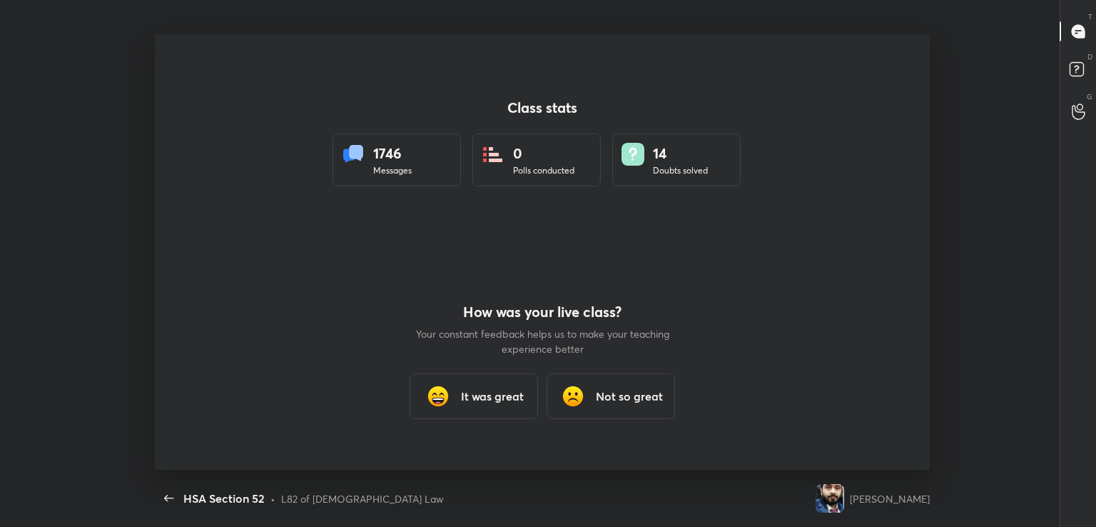
type textarea "x"
